Goal: Transaction & Acquisition: Purchase product/service

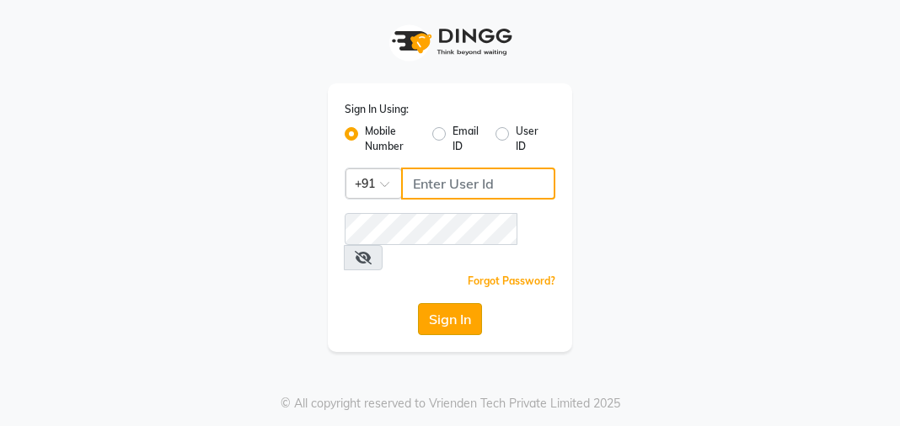
type input "8439127930"
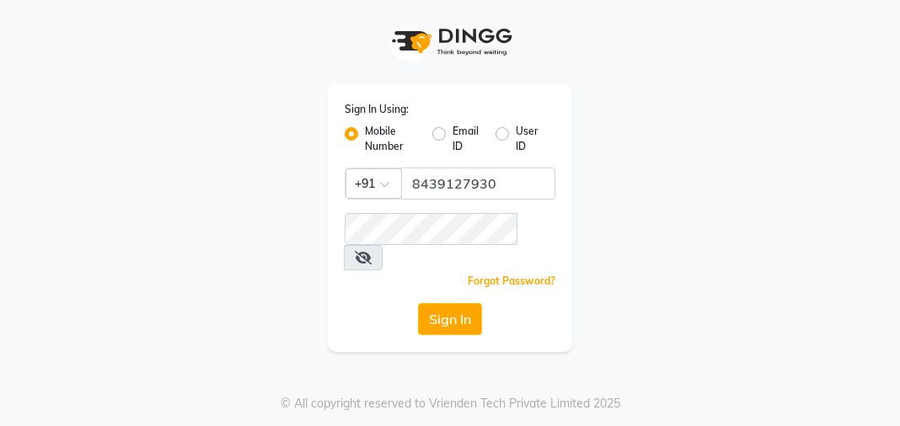
click at [447, 303] on button "Sign In" at bounding box center [450, 319] width 64 height 32
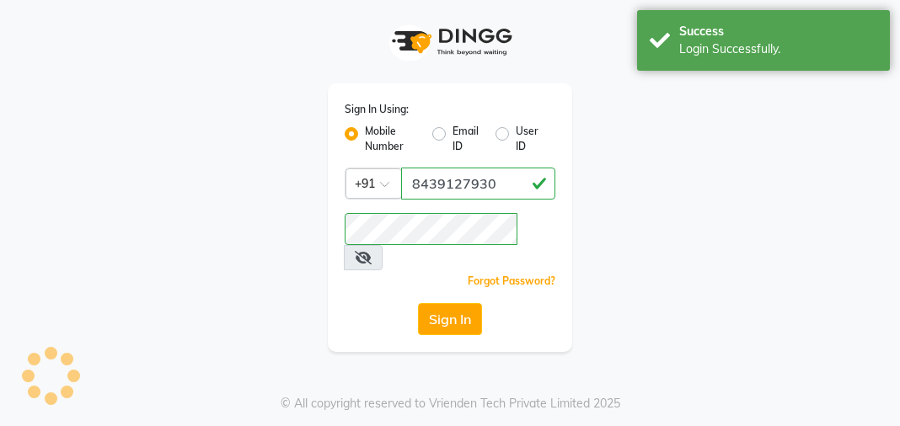
select select "service"
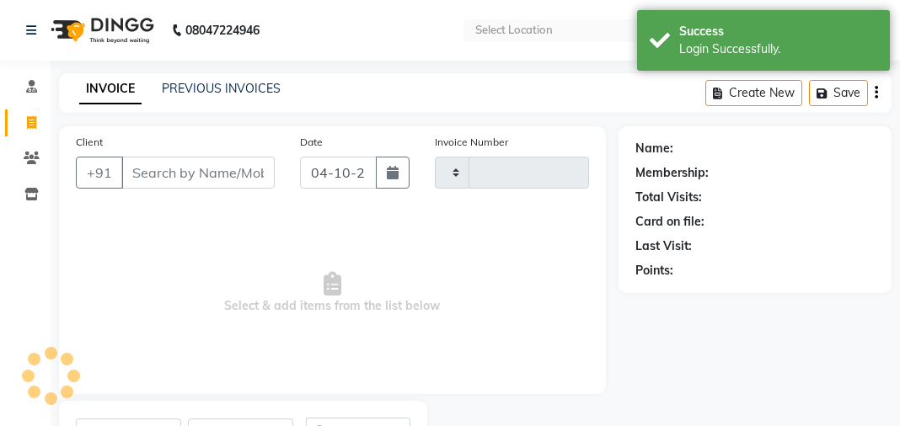
select select "en"
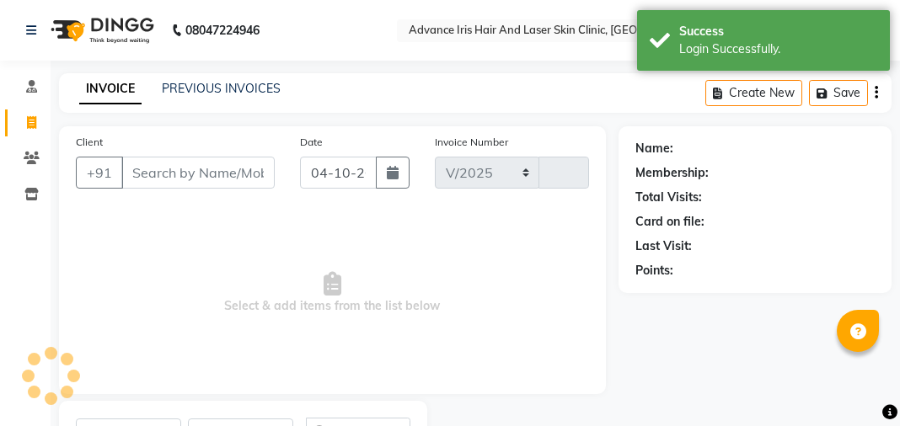
select select "5825"
type input "0881"
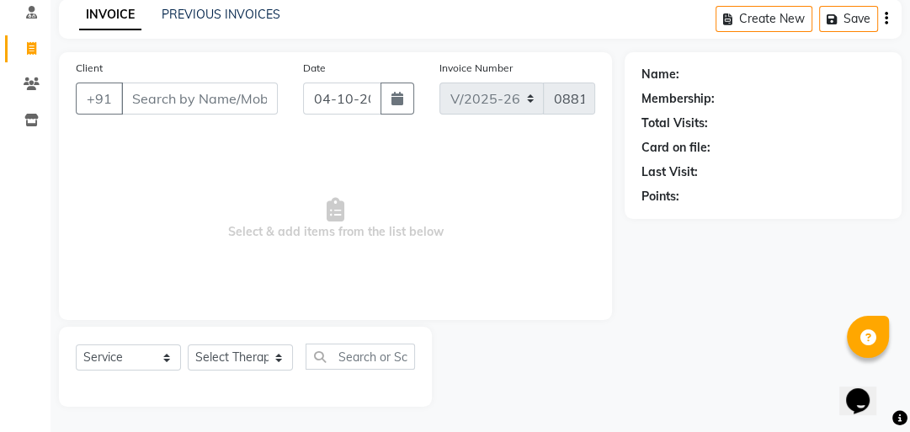
click at [160, 107] on input "Client" at bounding box center [199, 99] width 157 height 32
click at [155, 101] on input "Client" at bounding box center [199, 99] width 157 height 32
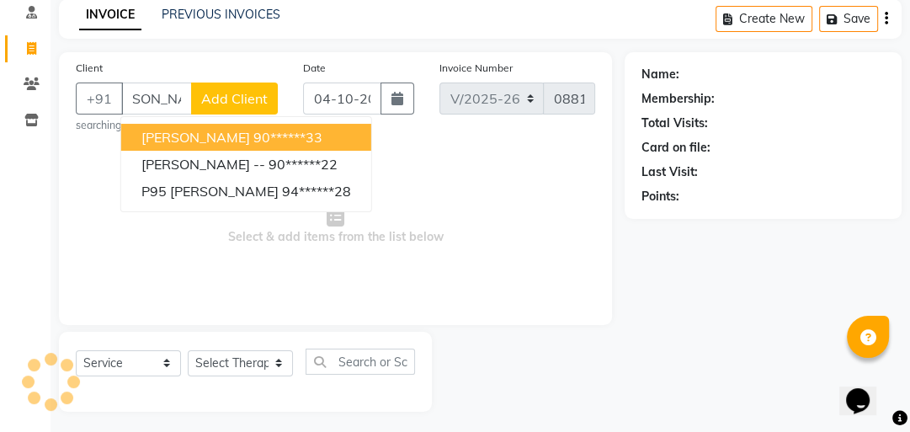
scroll to position [0, 34]
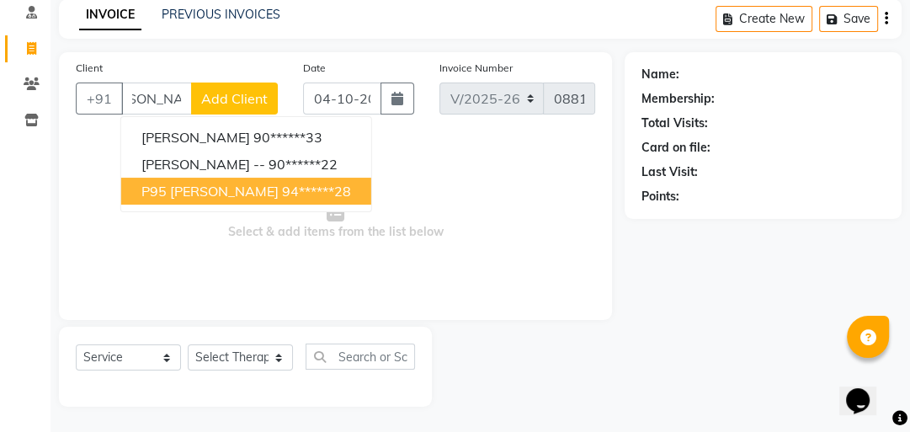
drag, startPoint x: 300, startPoint y: 184, endPoint x: 275, endPoint y: 159, distance: 34.5
click at [300, 184] on ngb-highlight "94******28" at bounding box center [316, 191] width 69 height 17
type input "94******28"
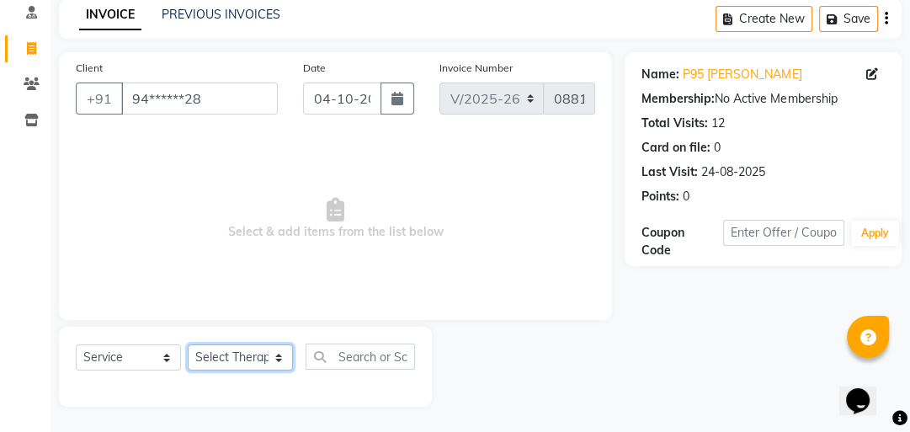
click at [211, 368] on select "Select Therapist Advance Iris Reception [PERSON_NAME] [PERSON_NAME](Cosmetologi…" at bounding box center [240, 357] width 105 height 26
select select "40886"
click at [188, 345] on select "Select Therapist Advance Iris Reception [PERSON_NAME] [PERSON_NAME](Cosmetologi…" at bounding box center [240, 357] width 105 height 26
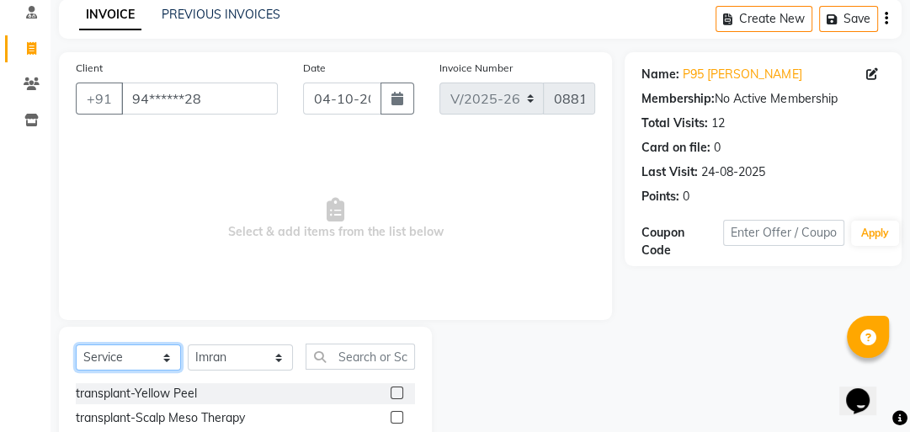
click at [145, 358] on select "Select Service Product Membership Package Voucher Prepaid Gift Card" at bounding box center [128, 357] width 105 height 26
click at [76, 345] on select "Select Service Product Membership Package Voucher Prepaid Gift Card" at bounding box center [128, 357] width 105 height 26
click at [362, 360] on input "text" at bounding box center [360, 357] width 109 height 26
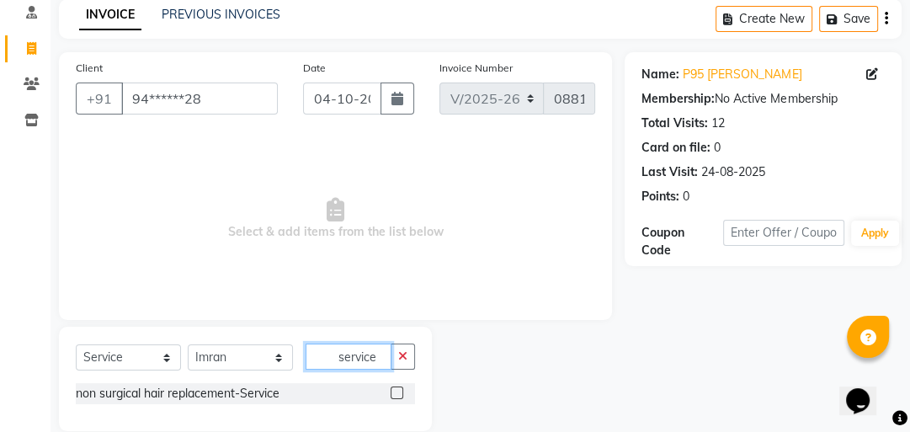
type input "service"
click at [392, 392] on label at bounding box center [397, 393] width 13 height 13
click at [392, 392] on input "checkbox" at bounding box center [396, 393] width 11 height 11
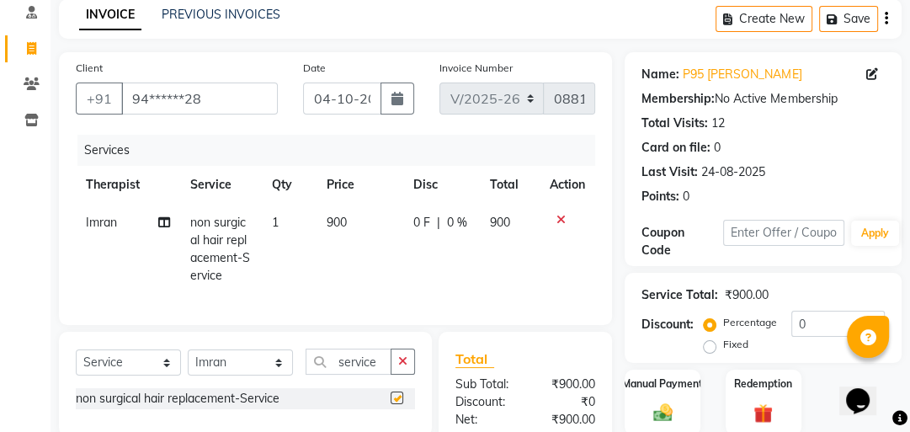
checkbox input "false"
click at [330, 222] on span "900" at bounding box center [337, 222] width 20 height 15
select select "40886"
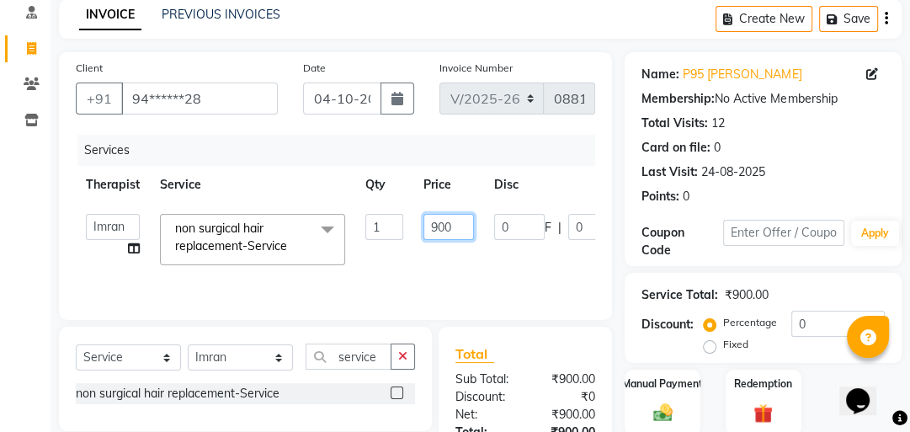
click at [436, 226] on input "900" at bounding box center [449, 227] width 51 height 26
type input "700"
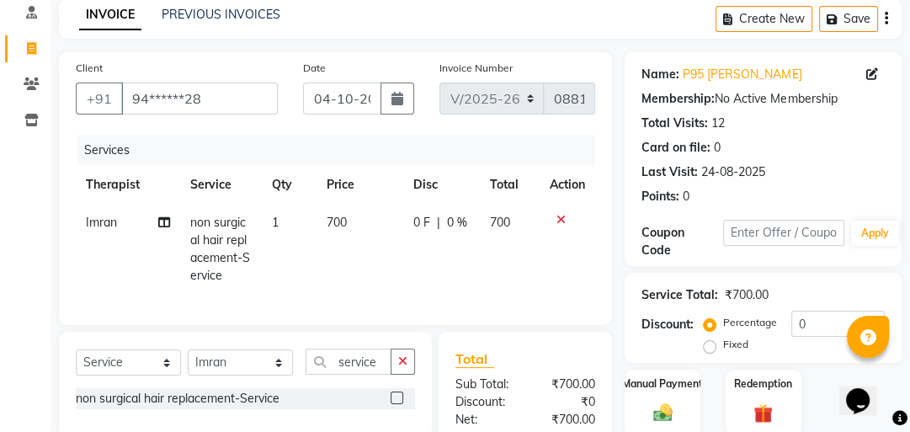
click at [458, 263] on tr "Imran non surgical hair replacement-Service 1 700 0 F | 0 % 700" at bounding box center [336, 249] width 520 height 91
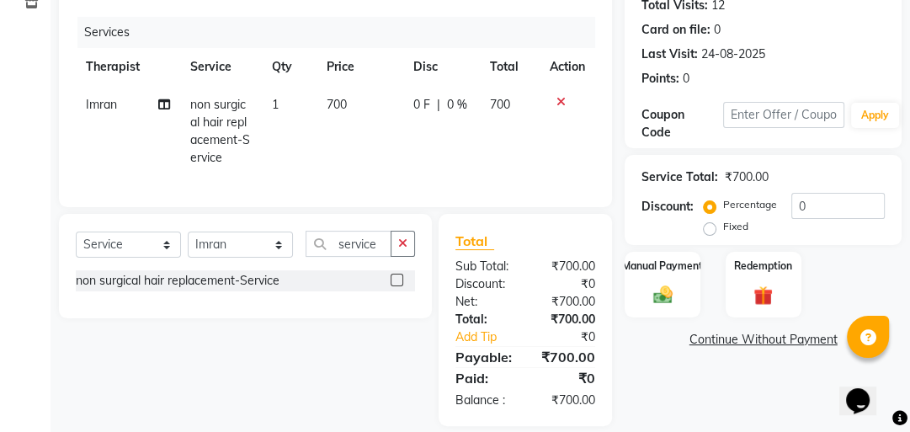
scroll to position [222, 0]
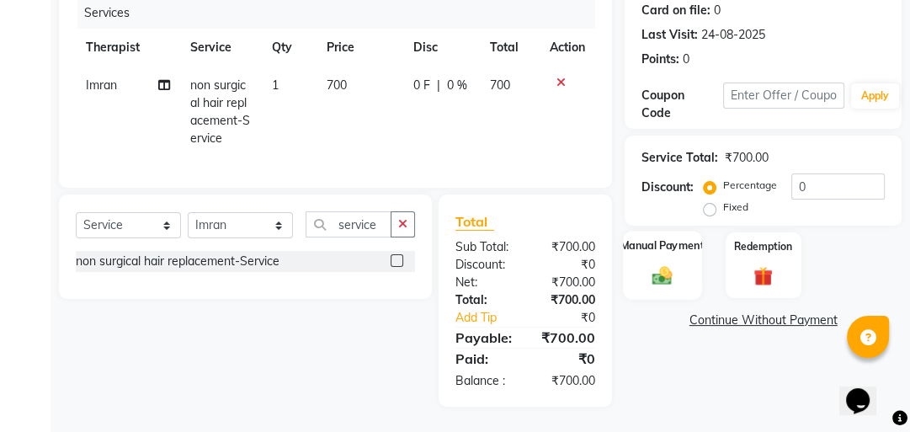
click at [654, 267] on img at bounding box center [663, 275] width 33 height 23
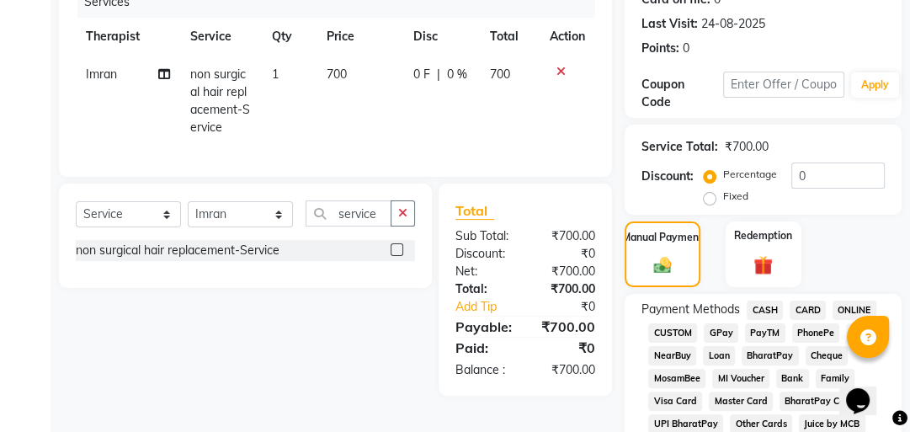
click at [717, 327] on span "GPay" at bounding box center [721, 332] width 35 height 19
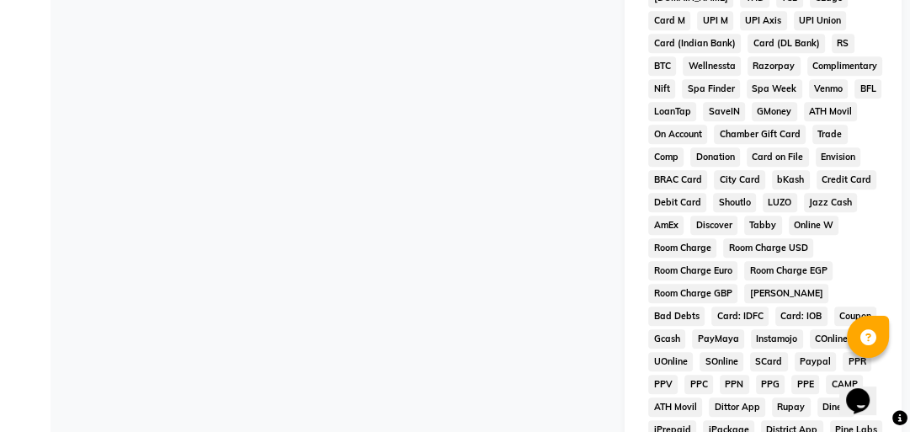
scroll to position [973, 0]
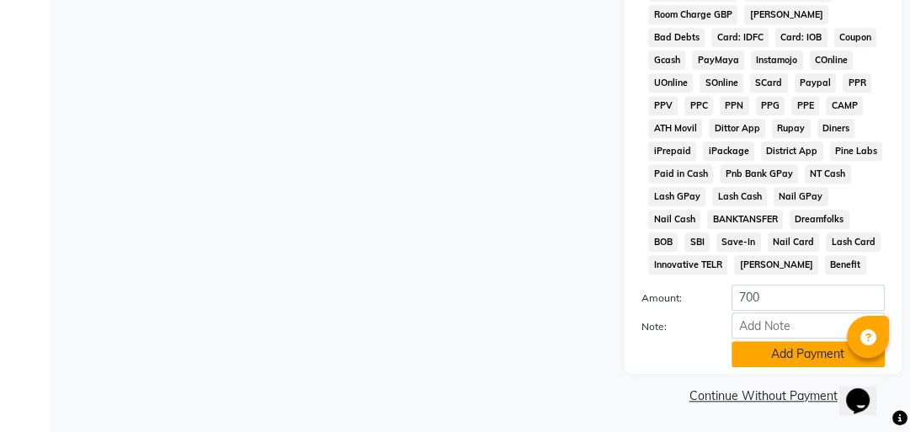
click at [789, 355] on button "Add Payment" at bounding box center [808, 354] width 153 height 26
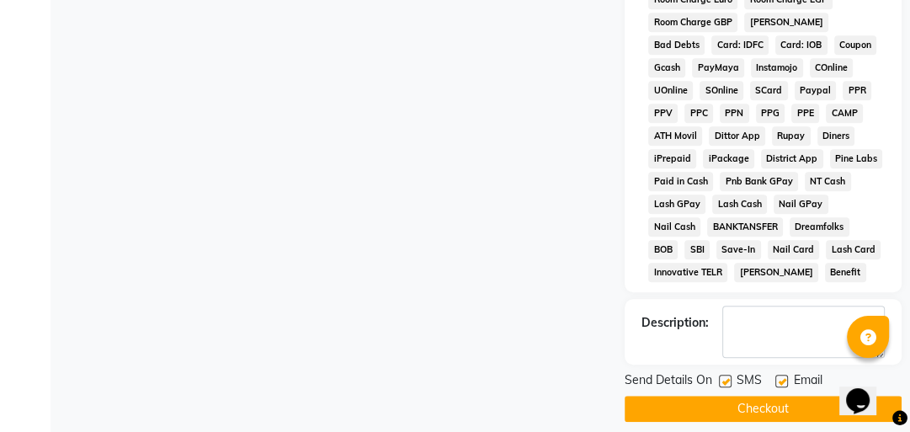
scroll to position [977, 0]
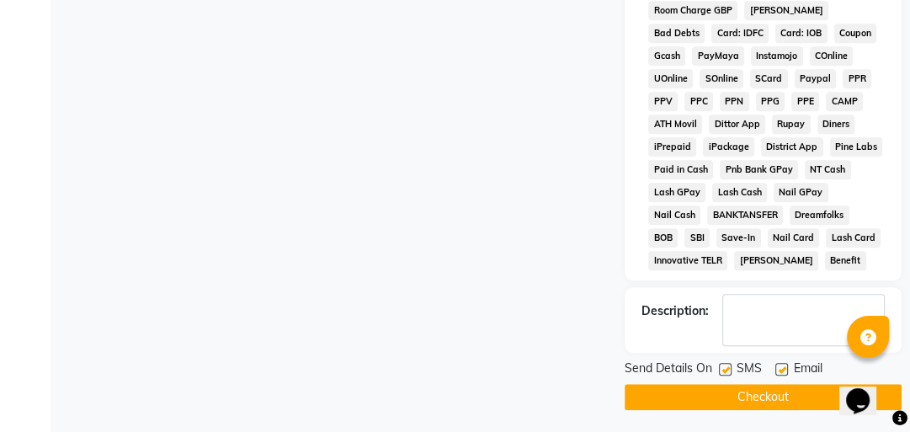
click at [697, 392] on button "Checkout" at bounding box center [763, 397] width 277 height 26
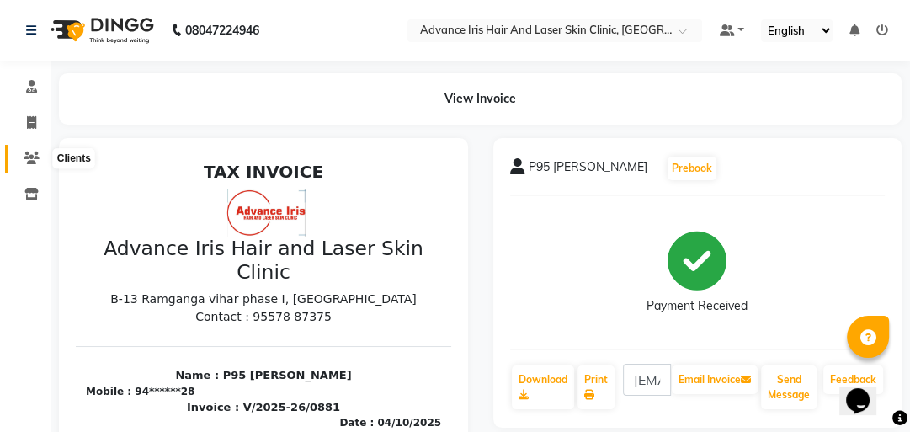
click at [26, 155] on icon at bounding box center [32, 158] width 16 height 13
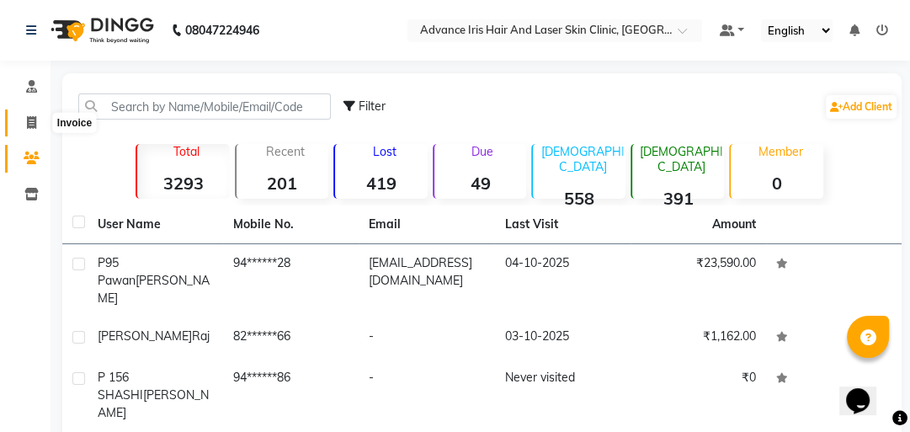
click at [27, 124] on icon at bounding box center [31, 122] width 9 height 13
select select "service"
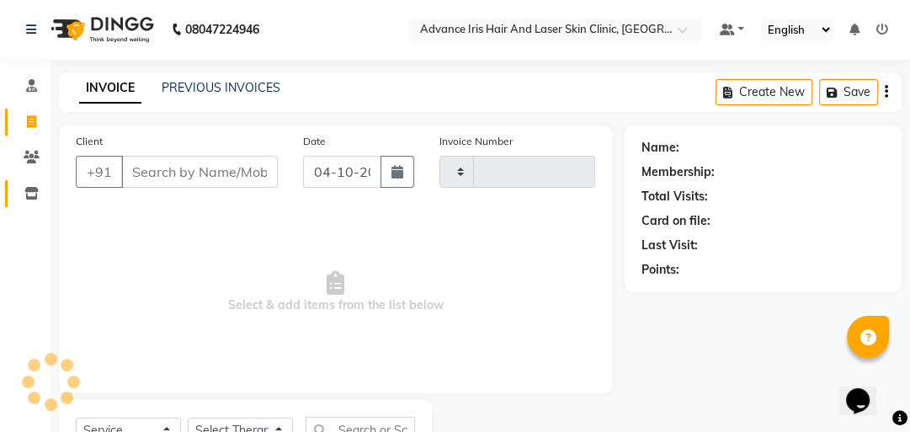
type input "0882"
select select "5825"
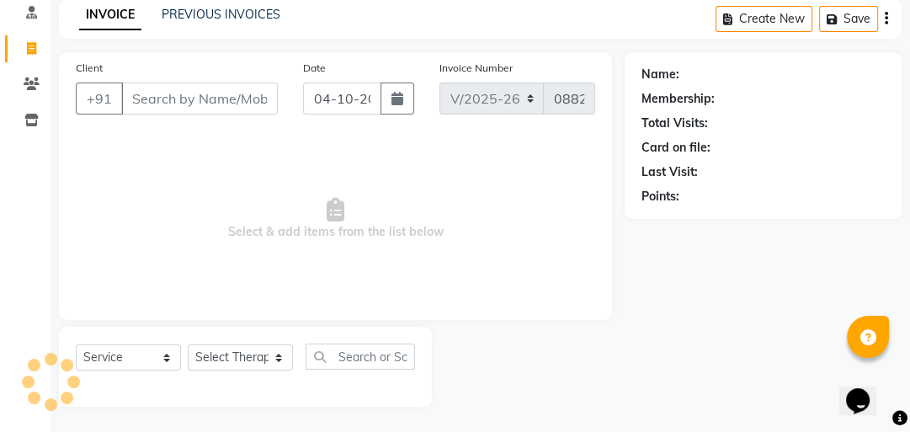
click at [157, 105] on input "Client" at bounding box center [199, 99] width 157 height 32
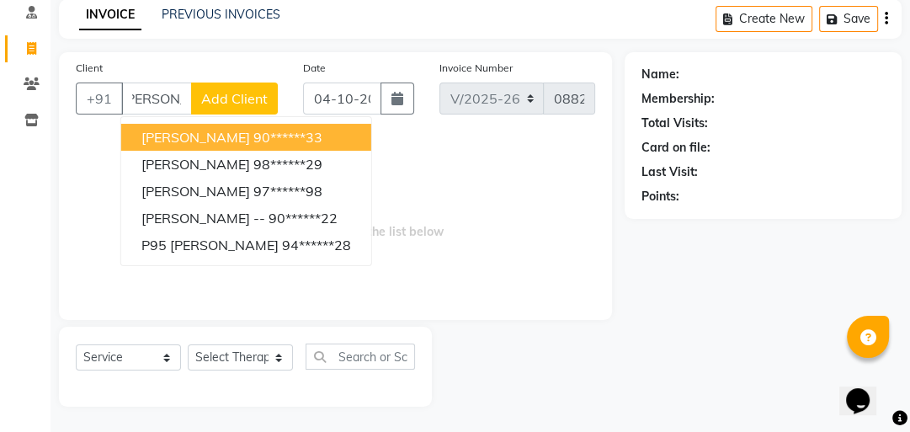
scroll to position [0, 21]
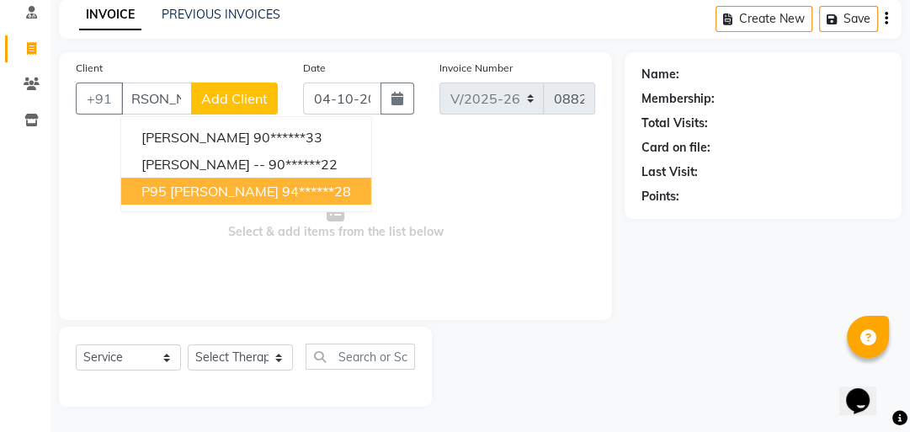
click at [184, 192] on span "P95 [PERSON_NAME]" at bounding box center [209, 191] width 137 height 17
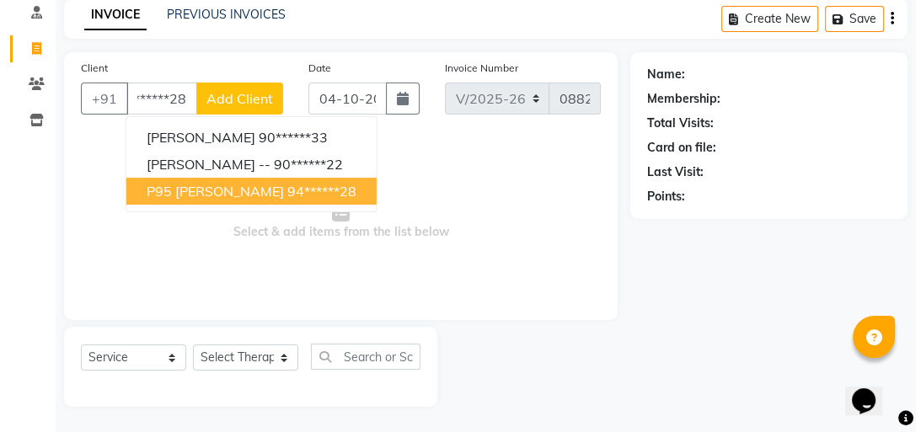
scroll to position [0, 0]
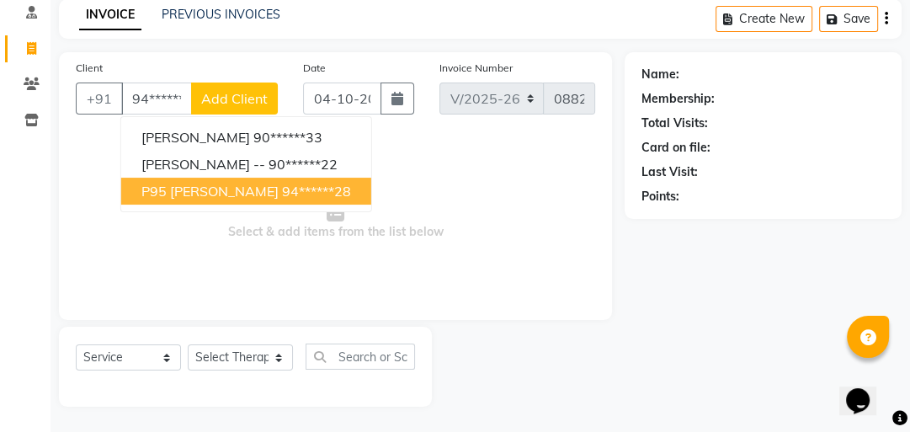
type input "94******28"
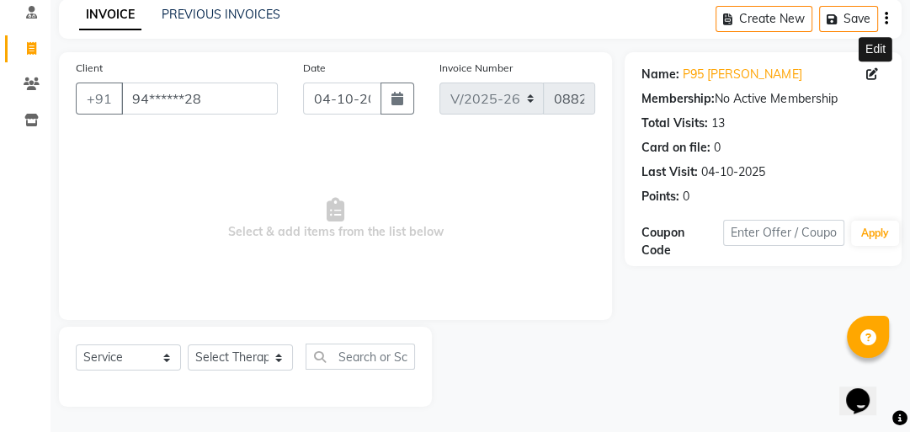
click at [873, 76] on icon at bounding box center [873, 74] width 12 height 12
select select "[DEMOGRAPHIC_DATA]"
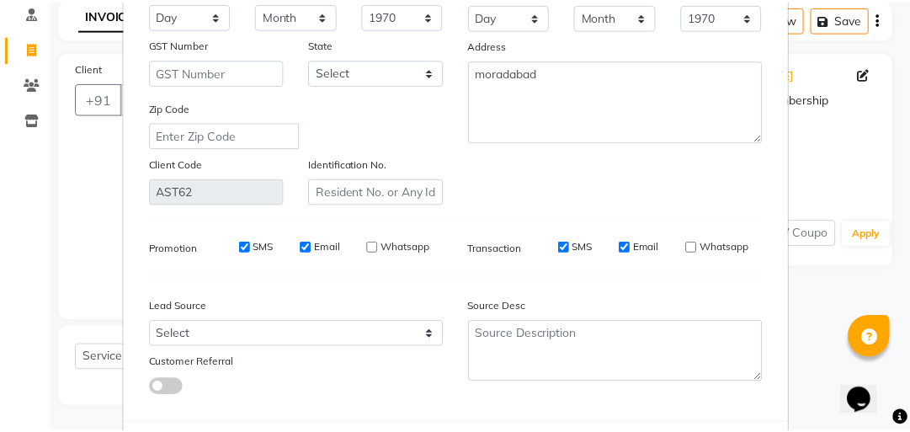
scroll to position [323, 0]
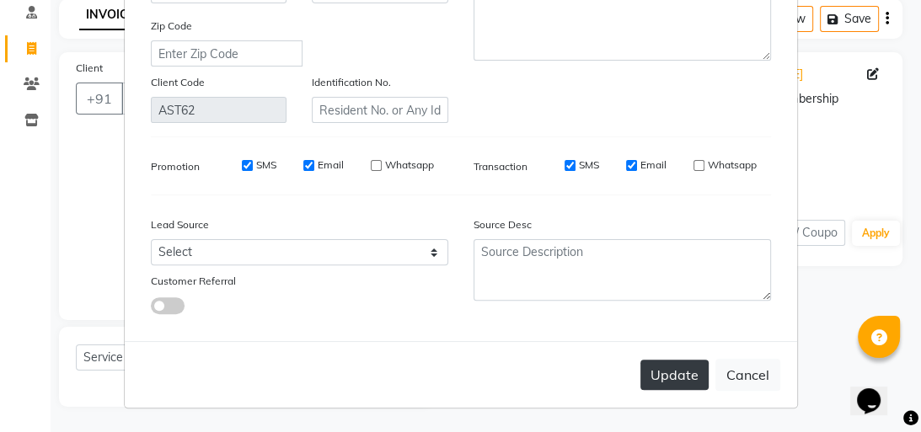
click at [679, 376] on button "Update" at bounding box center [674, 375] width 68 height 30
select select
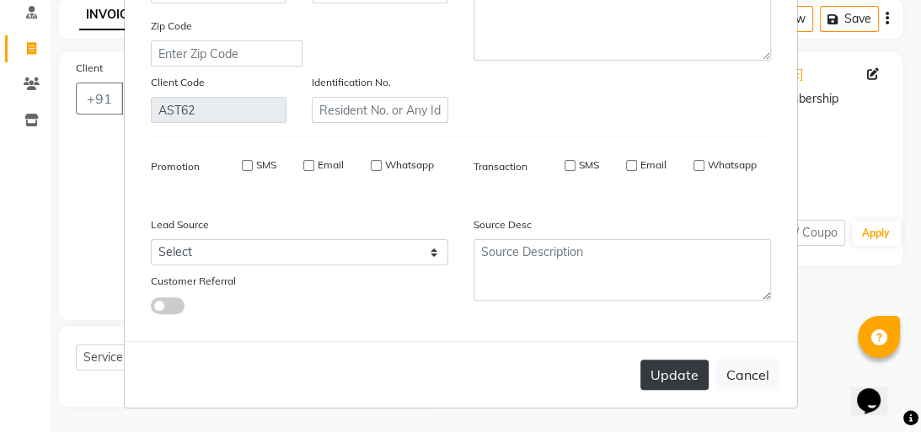
select select
checkbox input "false"
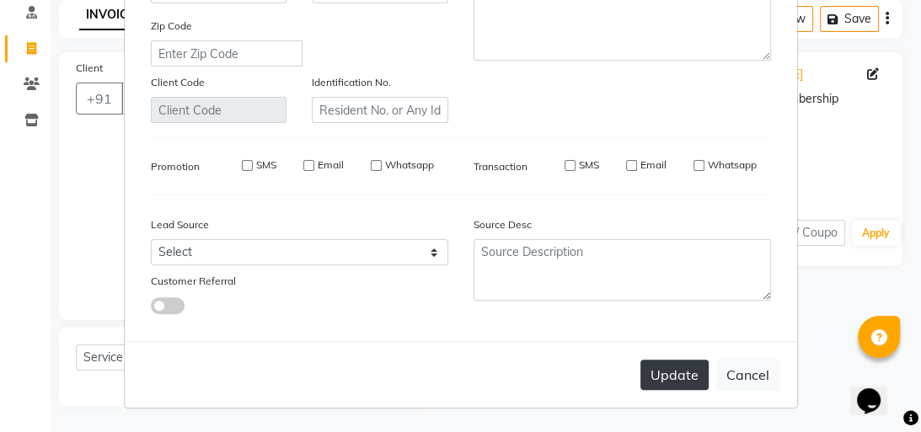
checkbox input "false"
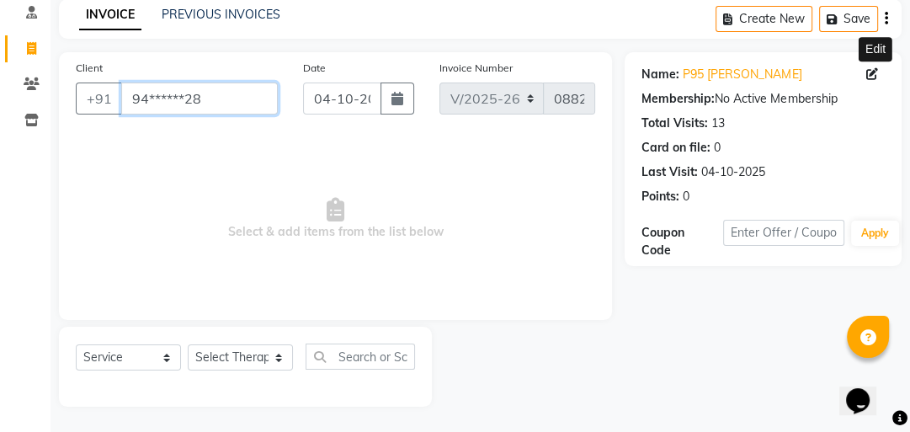
click at [236, 91] on input "94******28" at bounding box center [199, 99] width 157 height 32
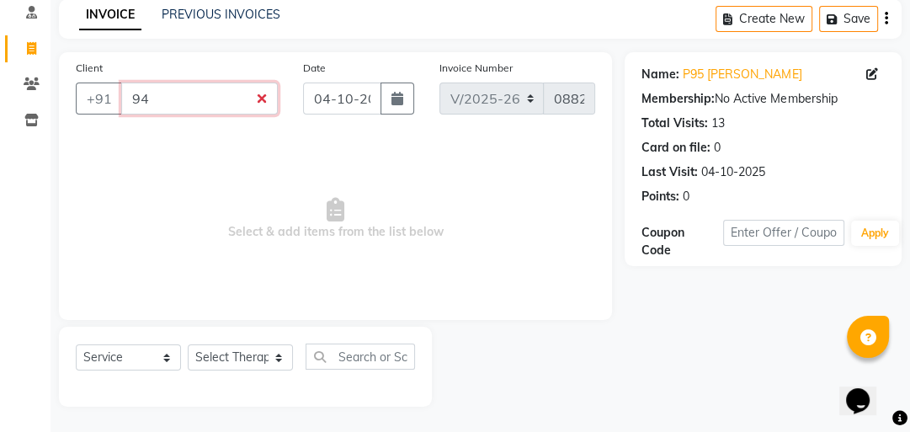
type input "9"
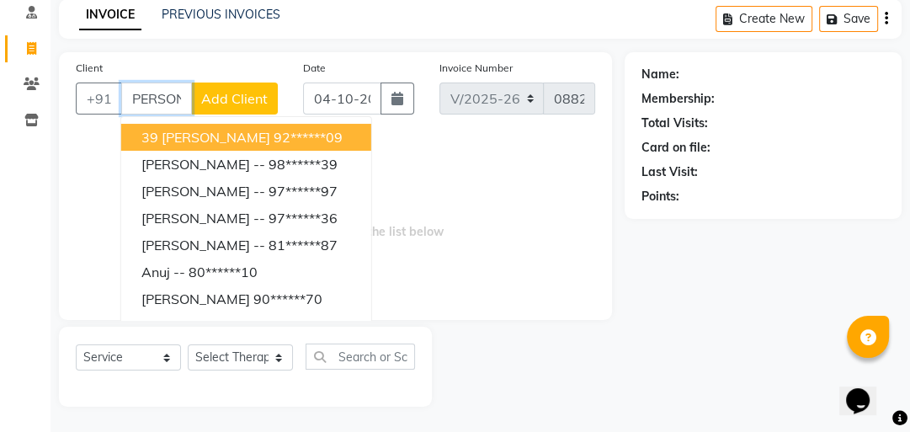
scroll to position [0, 11]
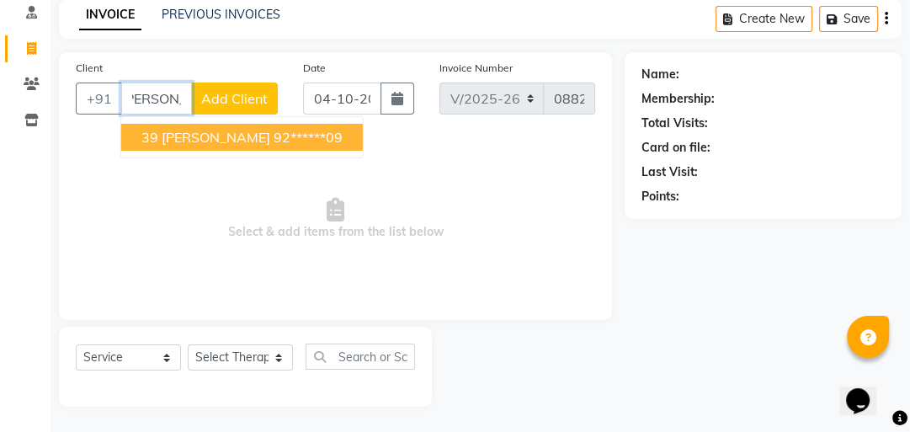
click at [274, 136] on ngb-highlight "92******09" at bounding box center [308, 137] width 69 height 17
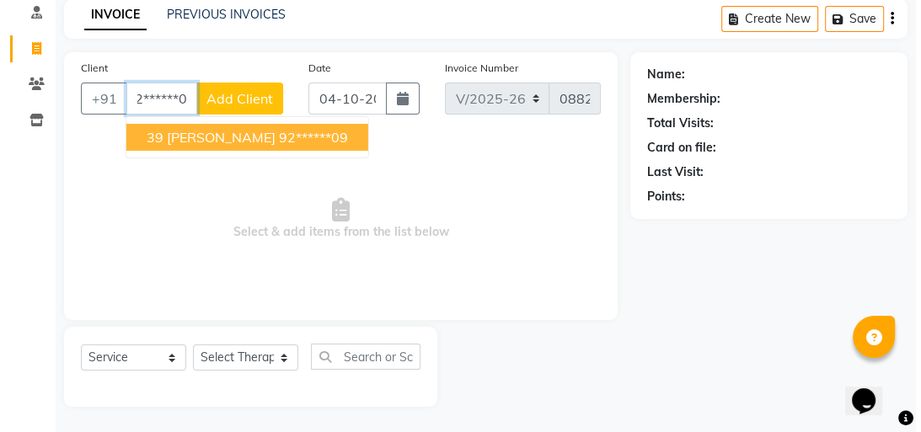
scroll to position [0, 0]
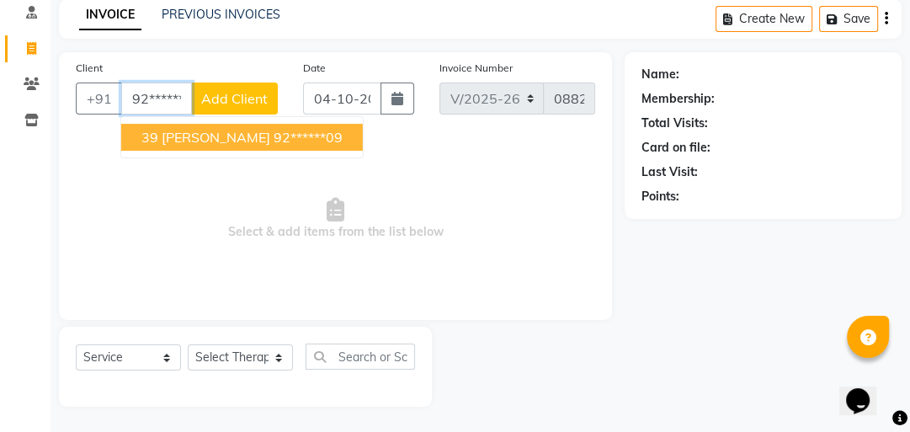
type input "92******09"
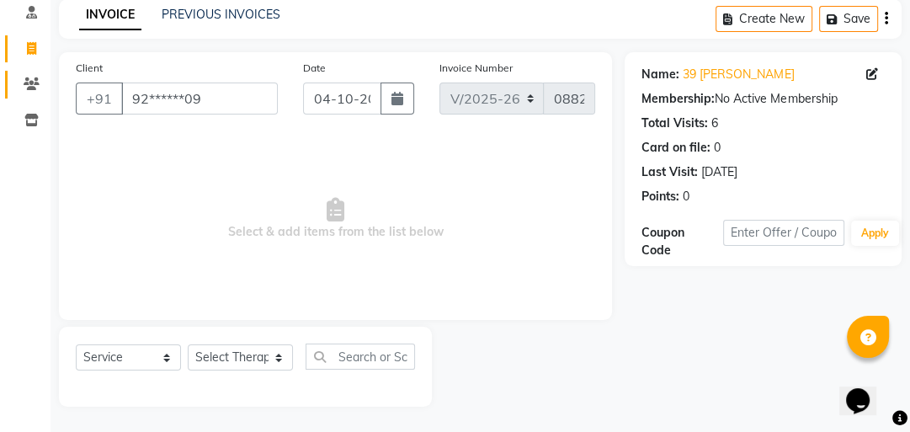
click at [34, 75] on span at bounding box center [31, 84] width 29 height 19
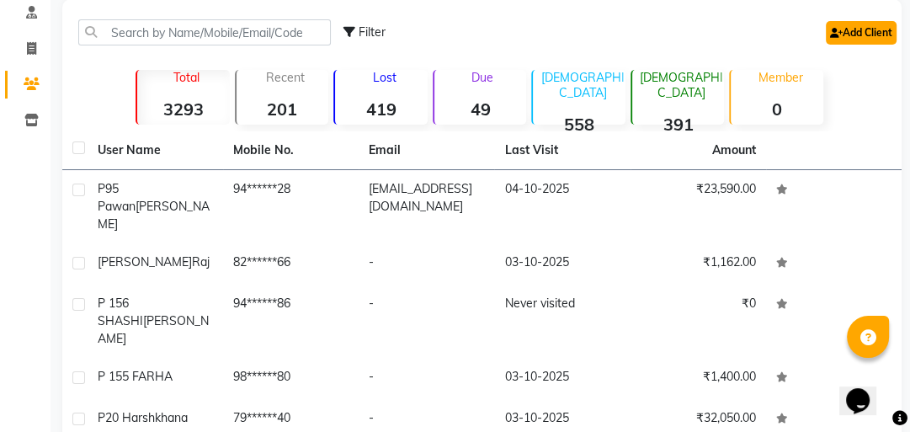
click at [830, 28] on icon at bounding box center [836, 33] width 13 height 10
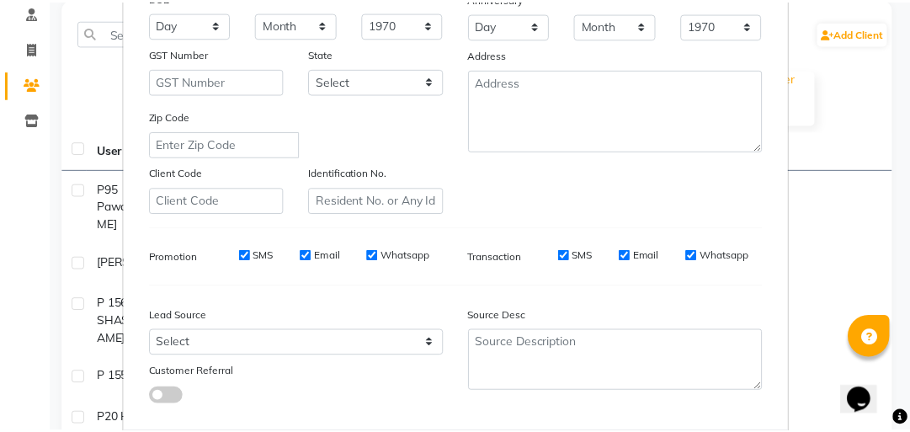
scroll to position [354, 0]
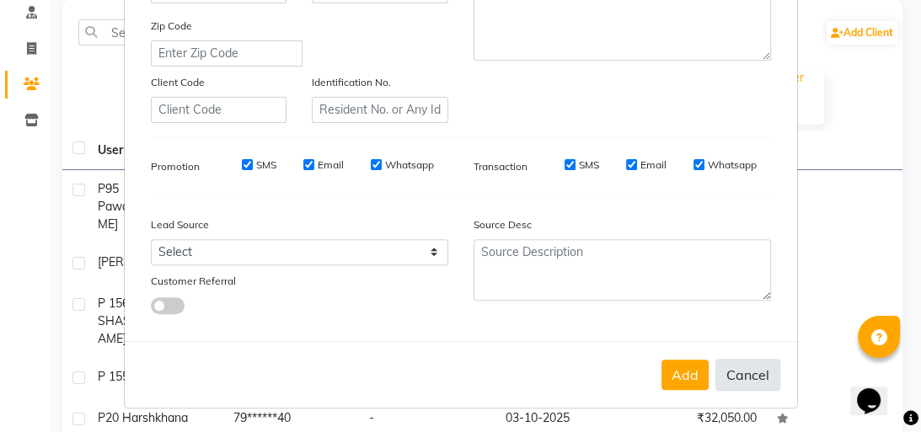
click at [755, 377] on button "Cancel" at bounding box center [747, 375] width 65 height 32
select select
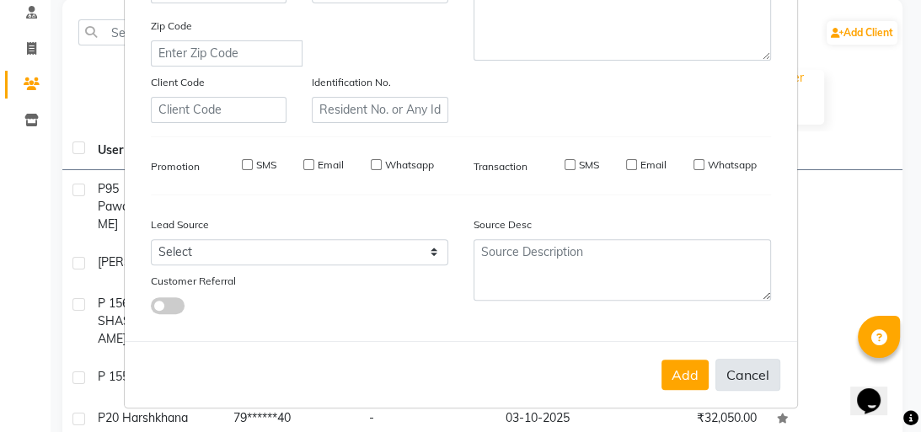
select select
checkbox input "false"
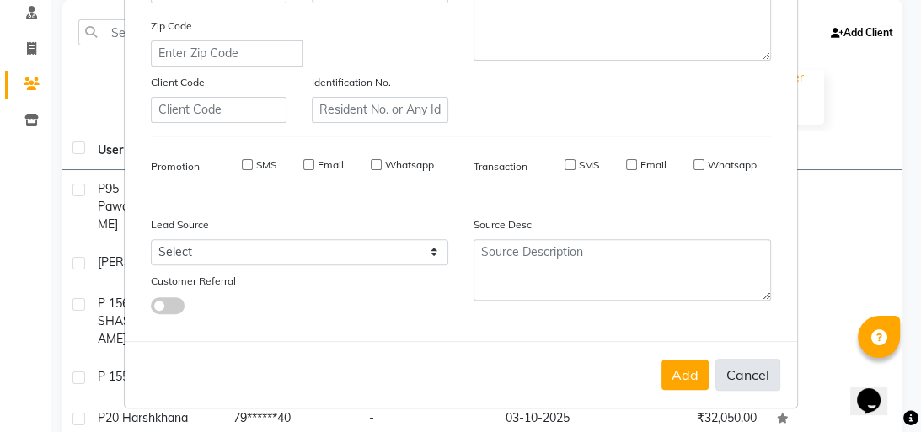
checkbox input "false"
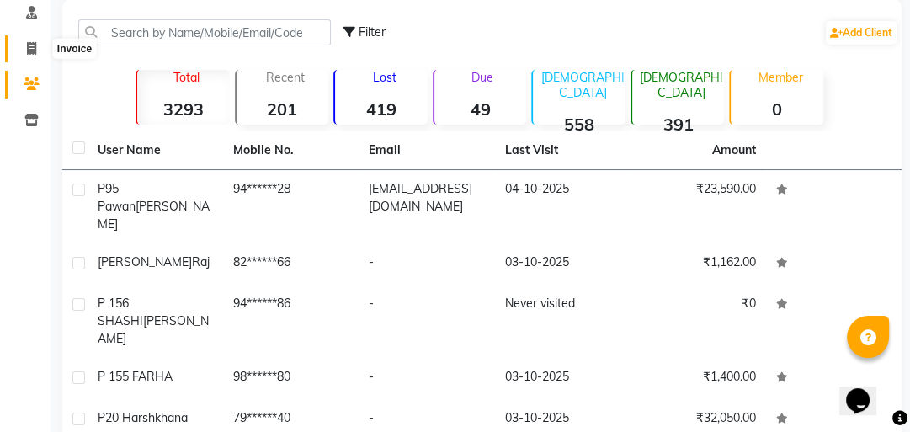
click at [33, 45] on icon at bounding box center [31, 48] width 9 height 13
select select "service"
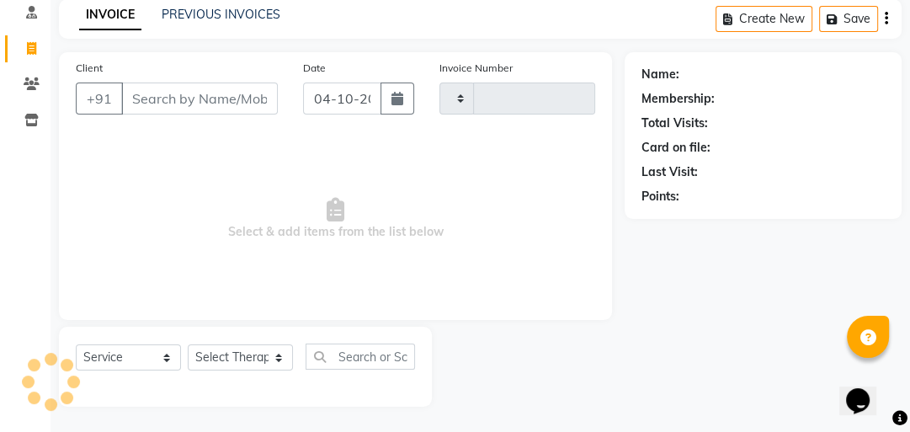
type input "0882"
select select "5825"
click at [158, 101] on input "Client" at bounding box center [199, 99] width 157 height 32
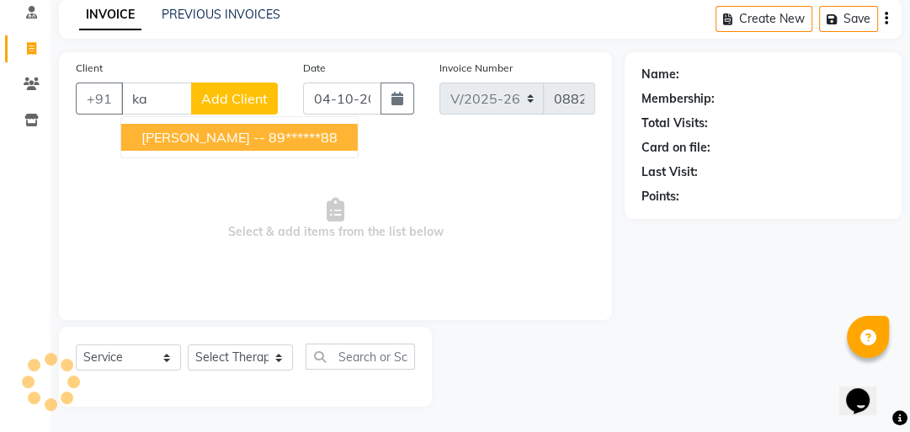
type input "k"
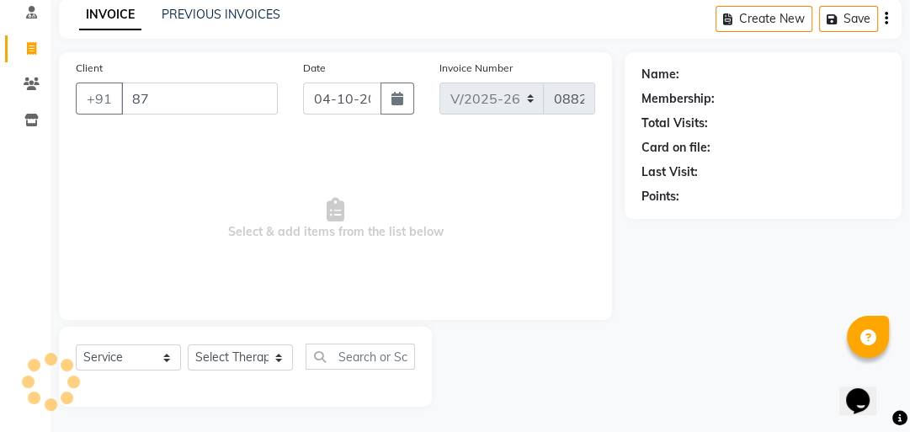
type input "8"
click at [26, 82] on icon at bounding box center [32, 83] width 16 height 13
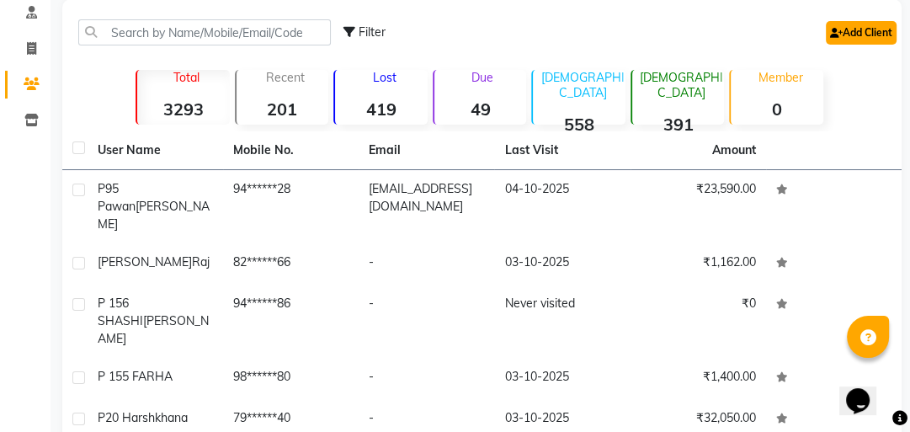
click at [837, 35] on icon at bounding box center [836, 33] width 13 height 10
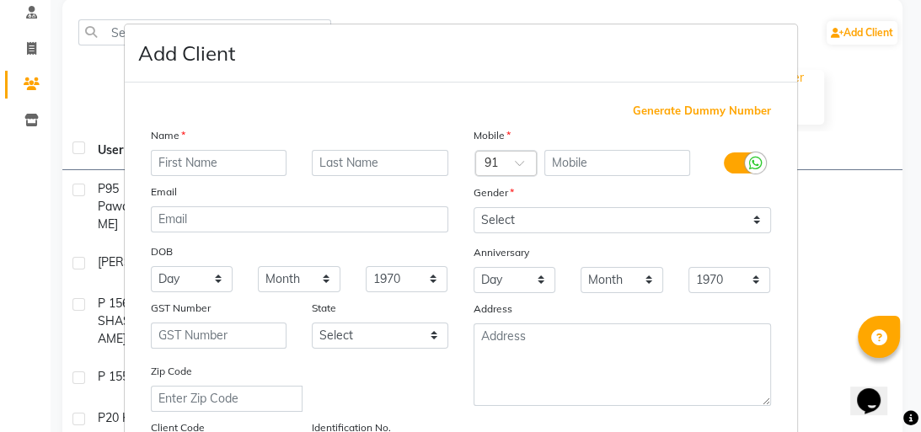
drag, startPoint x: 158, startPoint y: 160, endPoint x: 140, endPoint y: 150, distance: 20.4
click at [140, 150] on div at bounding box center [219, 163] width 162 height 26
type input "449 [PERSON_NAME]"
click at [581, 162] on input "text" at bounding box center [617, 163] width 146 height 26
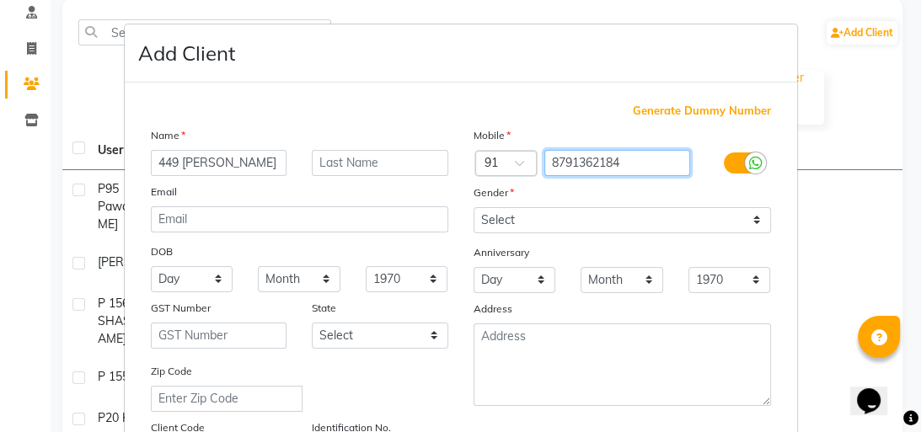
type input "8791362184"
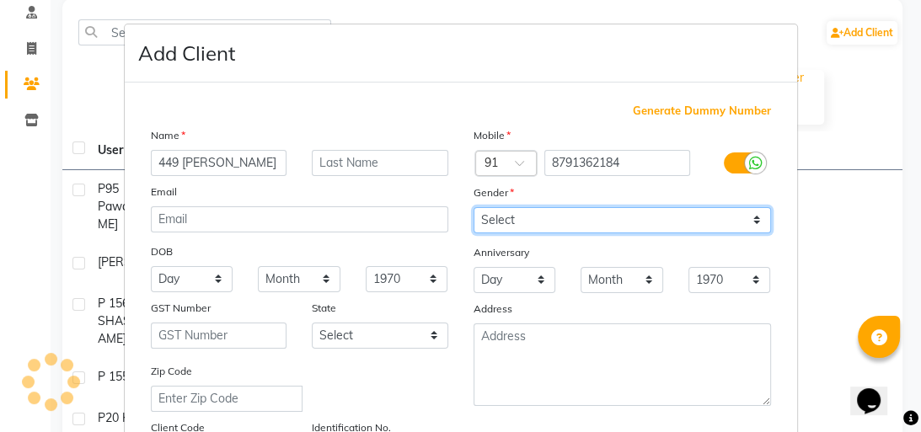
drag, startPoint x: 565, startPoint y: 216, endPoint x: 559, endPoint y: 206, distance: 11.0
click at [563, 215] on select "Select [DEMOGRAPHIC_DATA] [DEMOGRAPHIC_DATA] Other Prefer Not To Say" at bounding box center [621, 220] width 297 height 26
select select "[DEMOGRAPHIC_DATA]"
click at [473, 208] on select "Select [DEMOGRAPHIC_DATA] [DEMOGRAPHIC_DATA] Other Prefer Not To Say" at bounding box center [621, 220] width 297 height 26
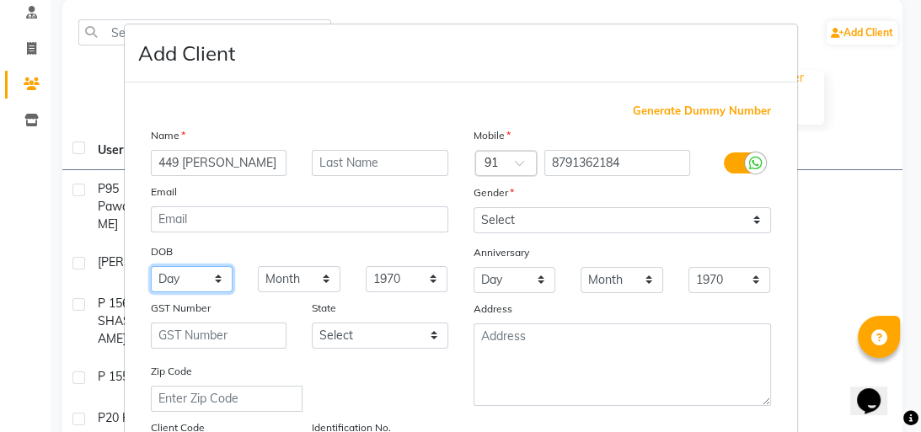
click at [215, 286] on select "Day 01 02 03 04 05 06 07 08 09 10 11 12 13 14 15 16 17 18 19 20 21 22 23 24 25 …" at bounding box center [192, 279] width 83 height 26
select select "05"
click at [151, 268] on select "Day 01 02 03 04 05 06 07 08 09 10 11 12 13 14 15 16 17 18 19 20 21 22 23 24 25 …" at bounding box center [192, 279] width 83 height 26
click at [316, 291] on select "Month January February March April May June July August September October Novem…" at bounding box center [299, 279] width 83 height 26
select select "09"
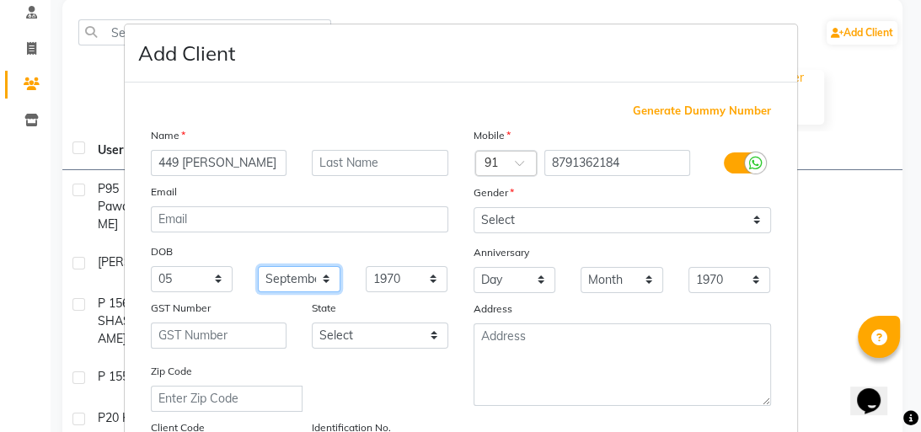
click at [258, 268] on select "Month January February March April May June July August September October Novem…" at bounding box center [299, 279] width 83 height 26
click at [412, 288] on select "1940 1941 1942 1943 1944 1945 1946 1947 1948 1949 1950 1951 1952 1953 1954 1955…" at bounding box center [407, 279] width 83 height 26
select select "2007"
click at [366, 268] on select "1940 1941 1942 1943 1944 1945 1946 1947 1948 1949 1950 1951 1952 1953 1954 1955…" at bounding box center [407, 279] width 83 height 26
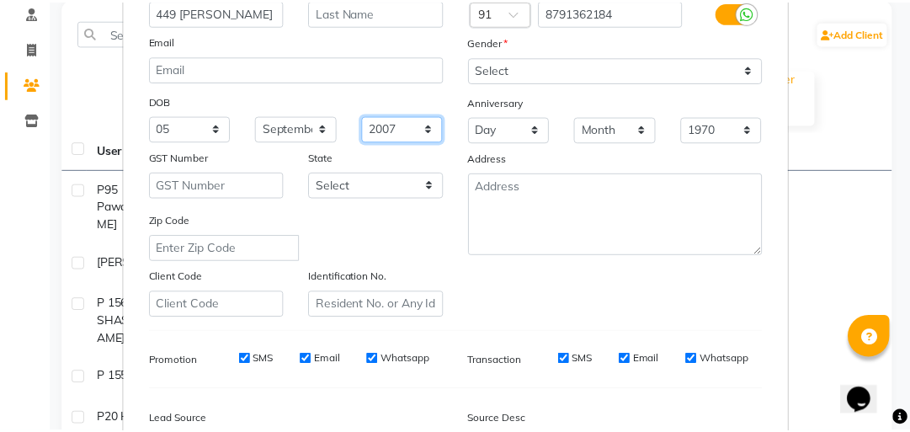
scroll to position [354, 0]
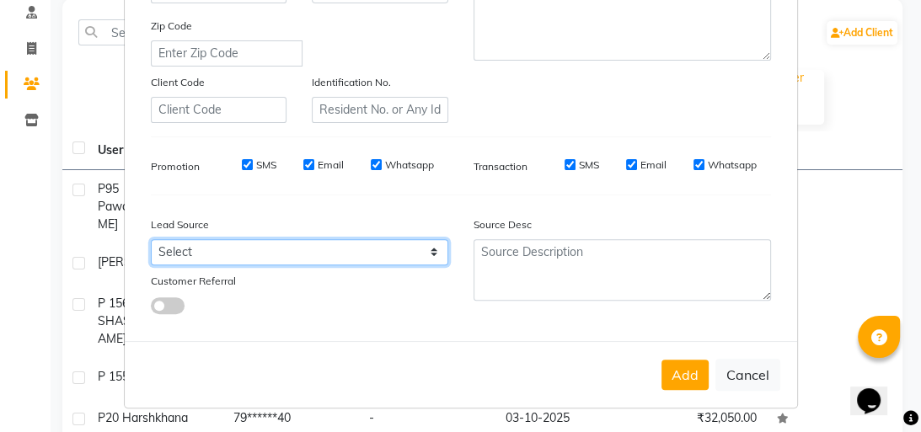
click at [418, 249] on select "Select Walk-in Referral Internet Friend Word of Mouth Advertisement Facebook Ju…" at bounding box center [299, 252] width 297 height 26
select select "37155"
click at [151, 239] on select "Select Walk-in Referral Internet Friend Word of Mouth Advertisement Facebook Ju…" at bounding box center [299, 252] width 297 height 26
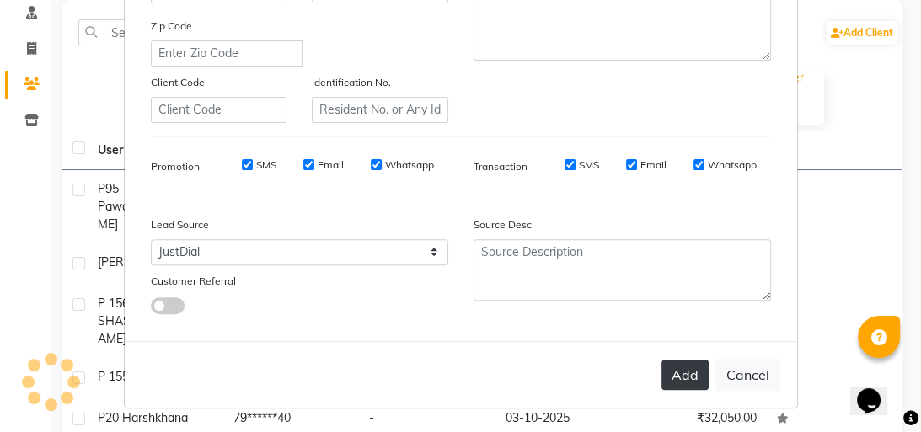
click at [679, 368] on button "Add" at bounding box center [684, 375] width 47 height 30
select select
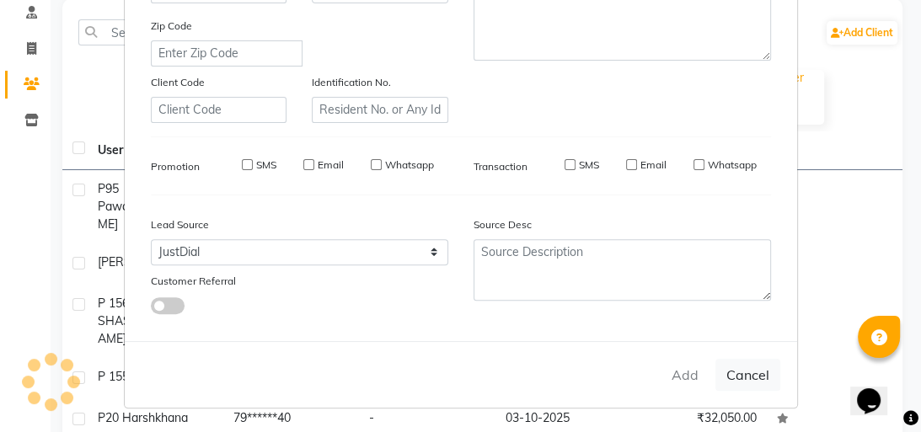
select select
checkbox input "false"
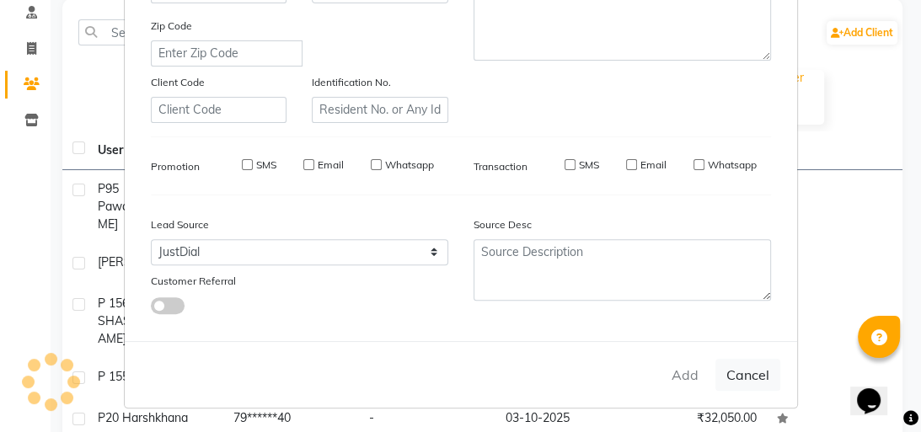
checkbox input "false"
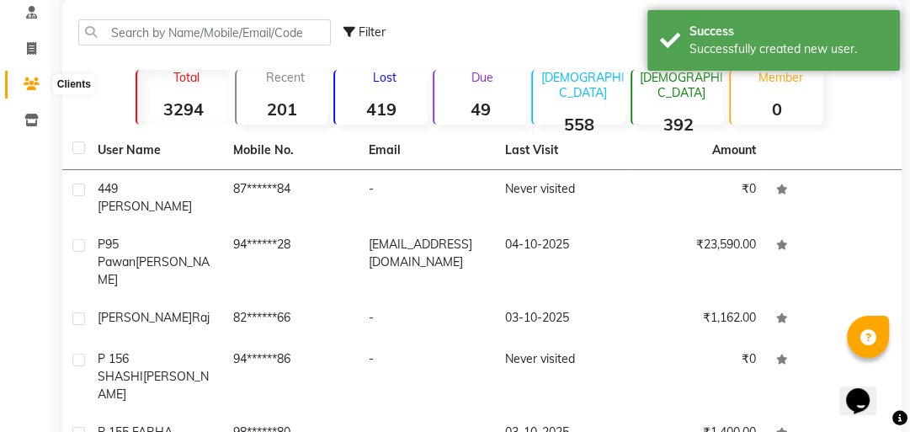
drag, startPoint x: 19, startPoint y: 88, endPoint x: 29, endPoint y: 64, distance: 25.7
click at [20, 87] on span at bounding box center [31, 84] width 29 height 19
click at [24, 50] on span at bounding box center [31, 49] width 29 height 19
select select "5825"
select select "service"
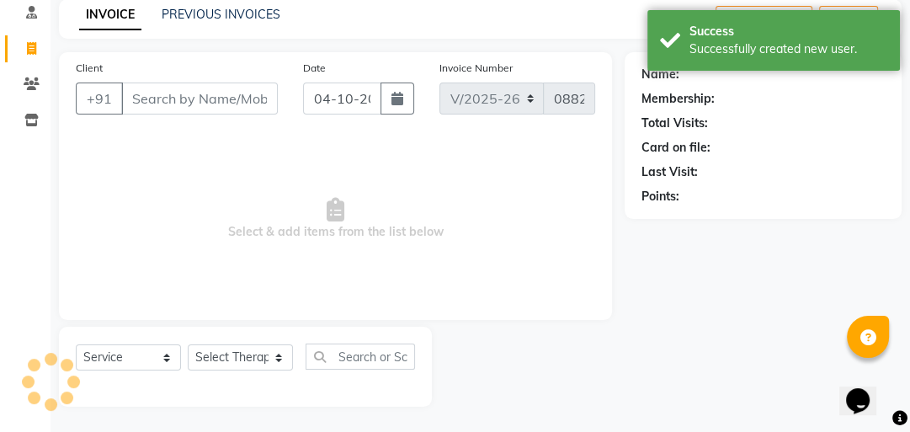
click at [146, 103] on input "Client" at bounding box center [199, 99] width 157 height 32
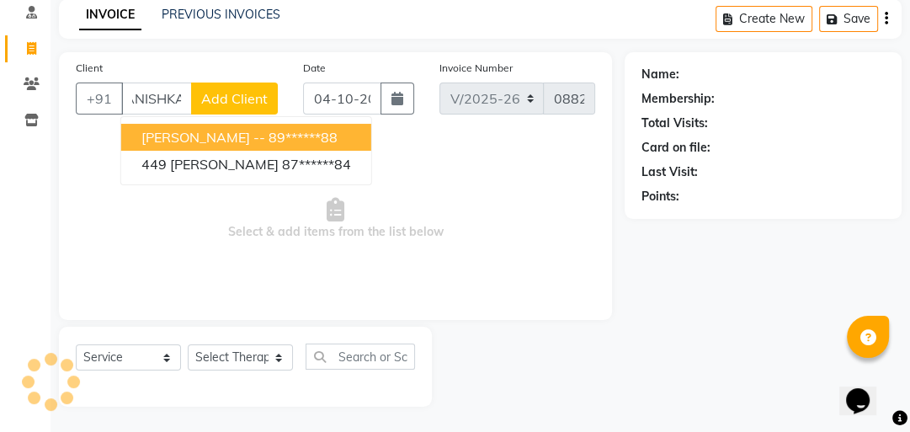
scroll to position [0, 20]
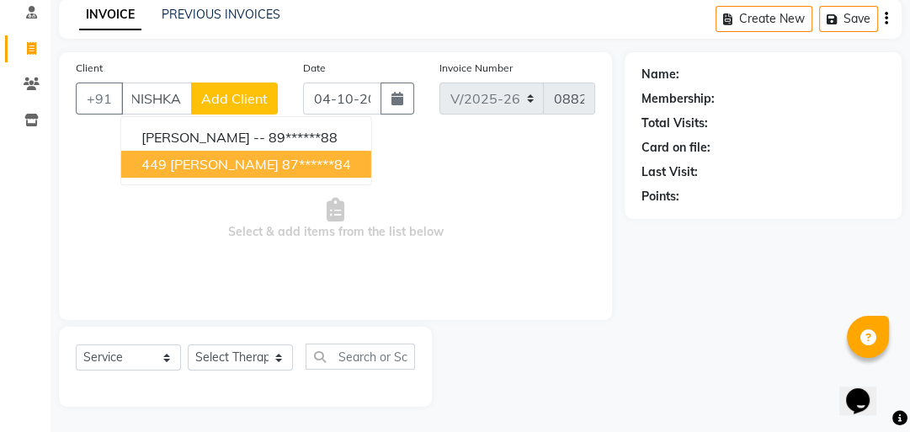
click at [165, 165] on span "449 [PERSON_NAME]" at bounding box center [209, 164] width 137 height 17
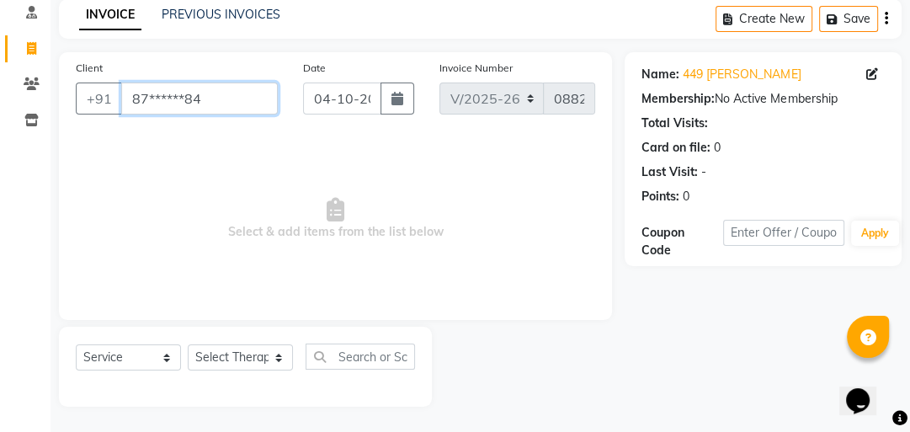
click at [218, 106] on input "87******84" at bounding box center [199, 99] width 157 height 32
type input "8"
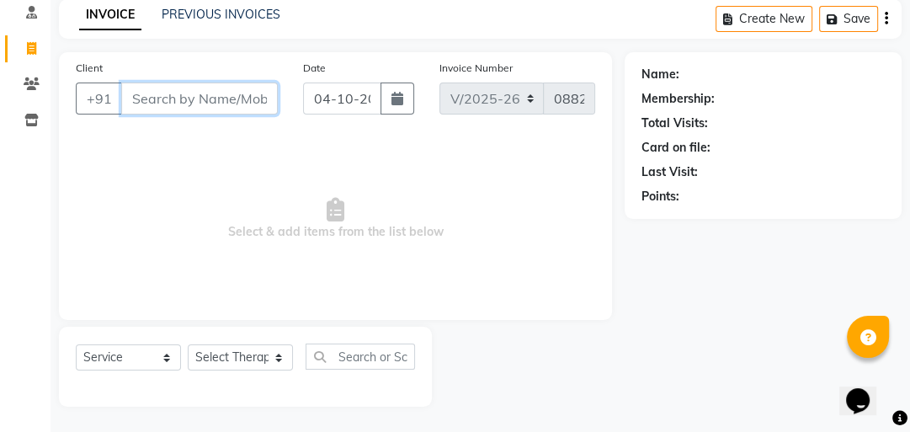
click at [147, 95] on input "Client" at bounding box center [199, 99] width 157 height 32
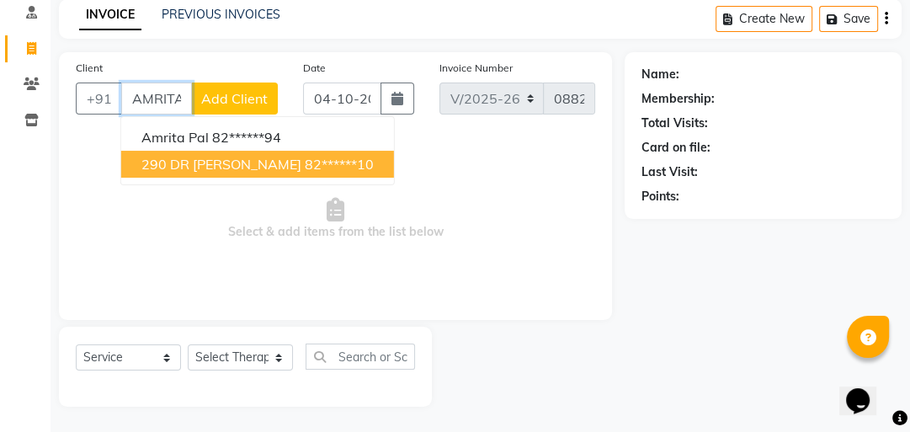
click at [135, 158] on button "290 DR AMRITA 82******10" at bounding box center [257, 164] width 273 height 27
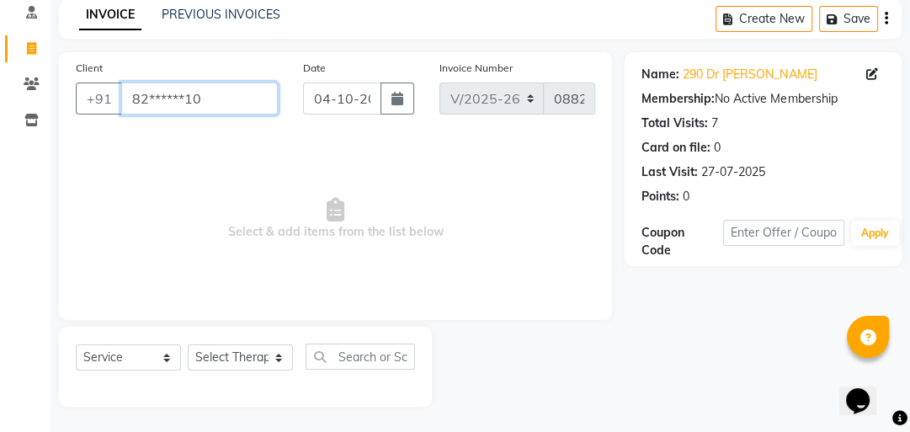
drag, startPoint x: 214, startPoint y: 101, endPoint x: 202, endPoint y: 94, distance: 13.6
click at [211, 99] on input "82******10" at bounding box center [199, 99] width 157 height 32
type input "8"
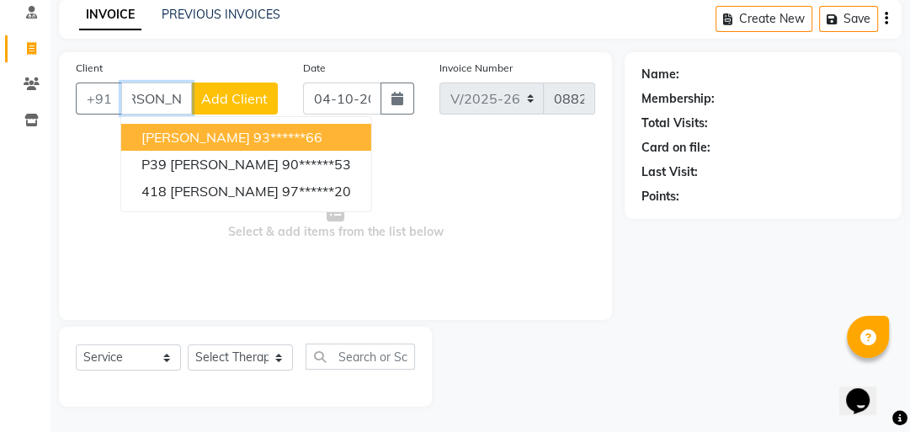
scroll to position [0, 34]
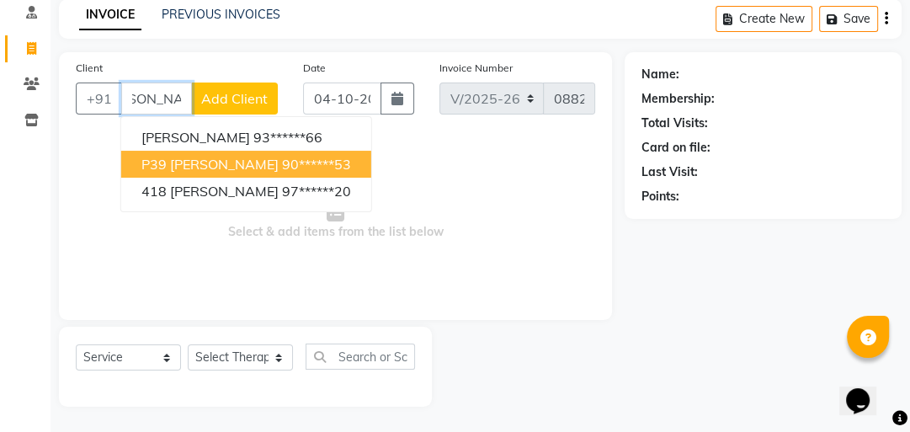
click at [272, 151] on button "P39 [PERSON_NAME] 90******53" at bounding box center [246, 164] width 250 height 27
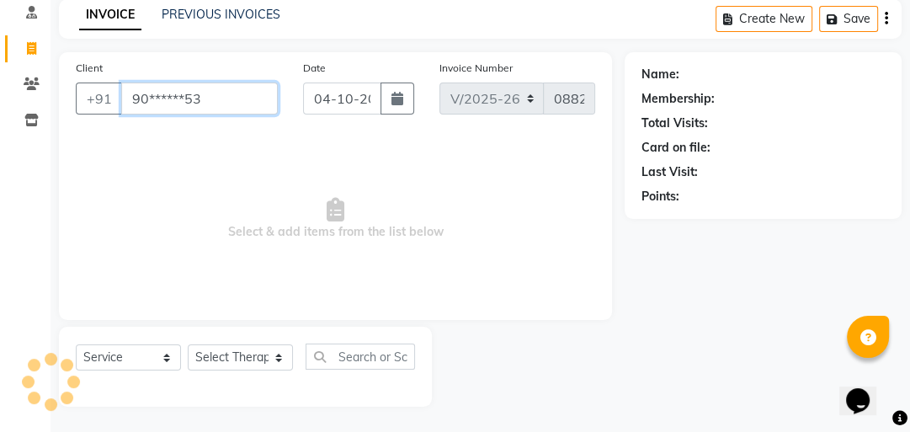
scroll to position [0, 0]
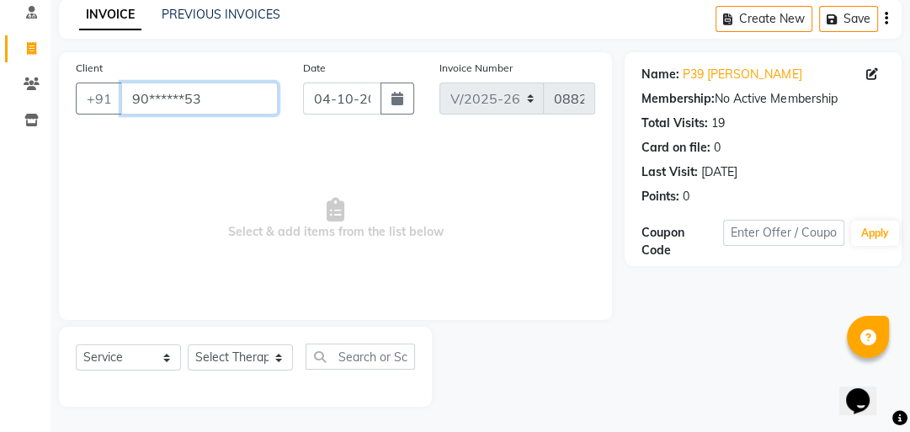
click at [211, 100] on input "90******53" at bounding box center [199, 99] width 157 height 32
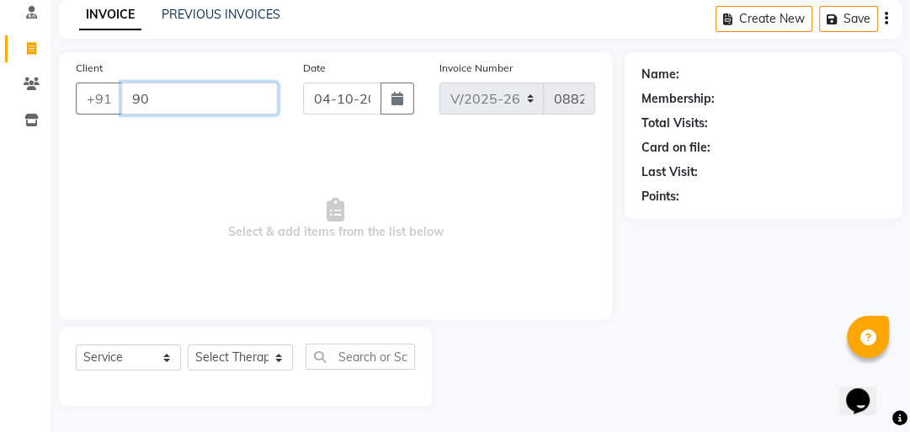
type input "9"
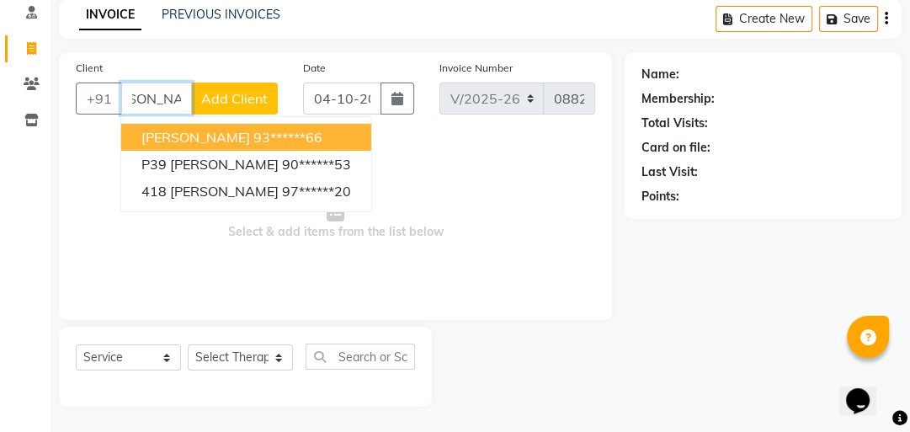
scroll to position [0, 37]
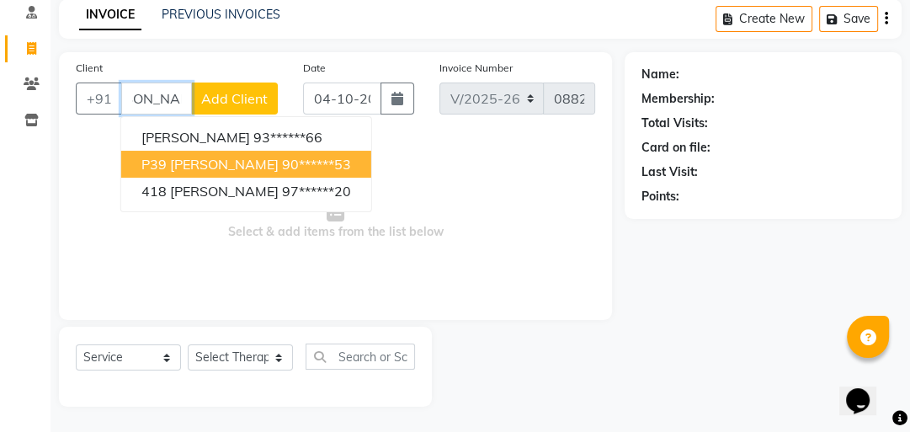
click at [186, 97] on input "[PERSON_NAME]" at bounding box center [156, 99] width 71 height 32
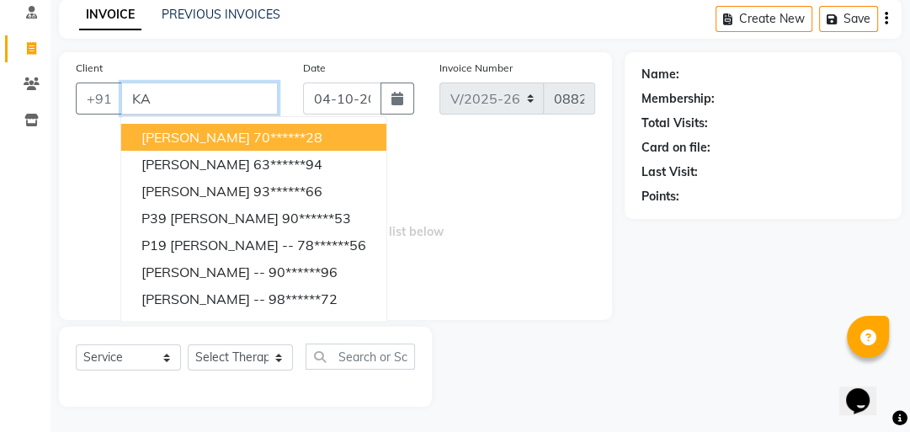
type input "K"
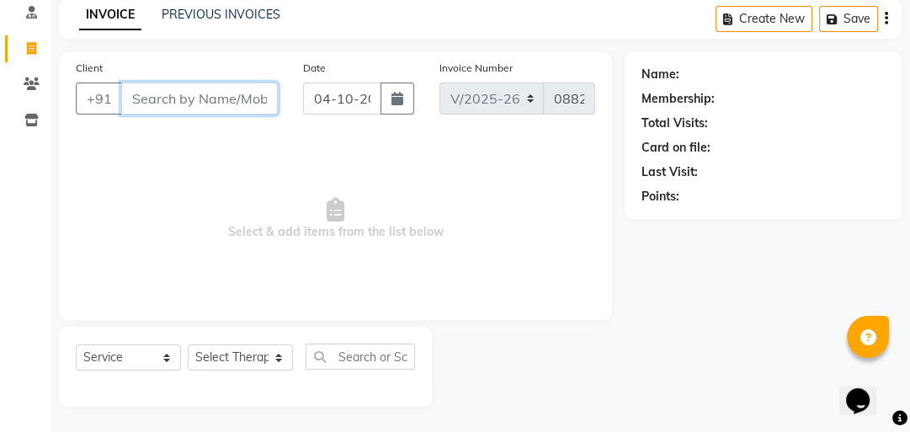
click at [162, 112] on input "Client" at bounding box center [199, 99] width 157 height 32
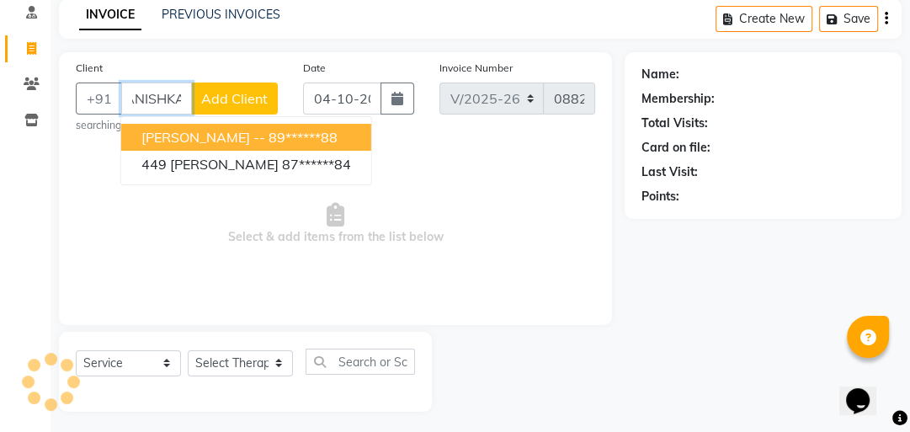
scroll to position [0, 20]
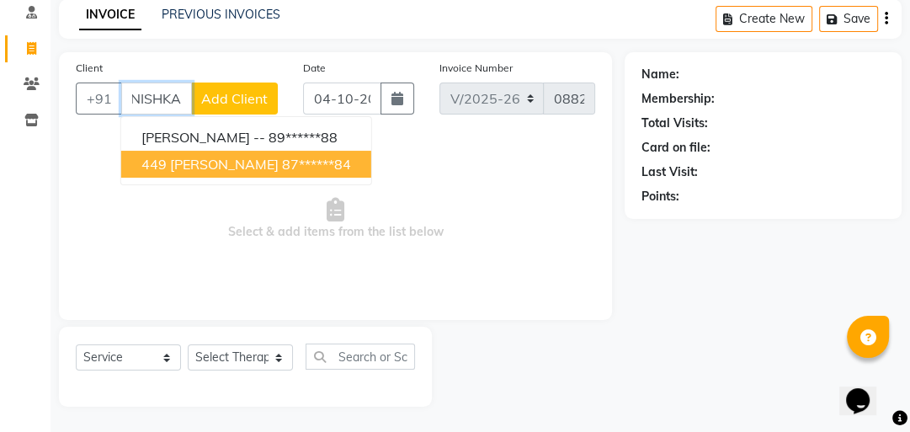
click at [179, 160] on span "449 [PERSON_NAME]" at bounding box center [209, 164] width 137 height 17
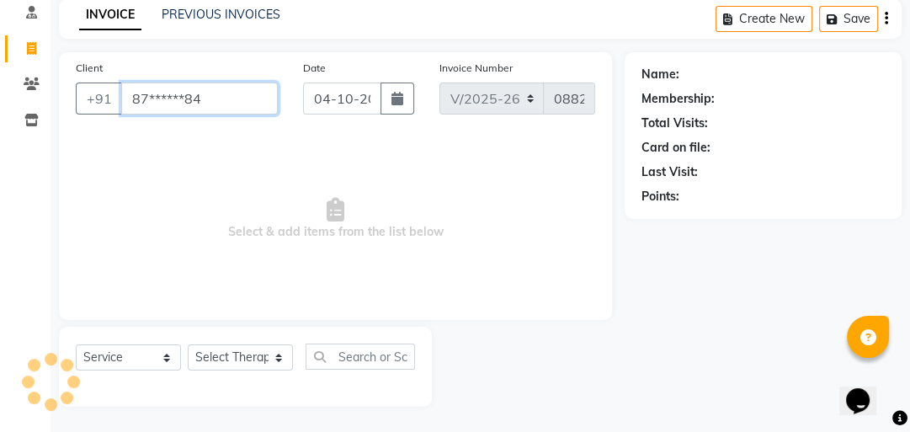
scroll to position [0, 0]
type input "87******84"
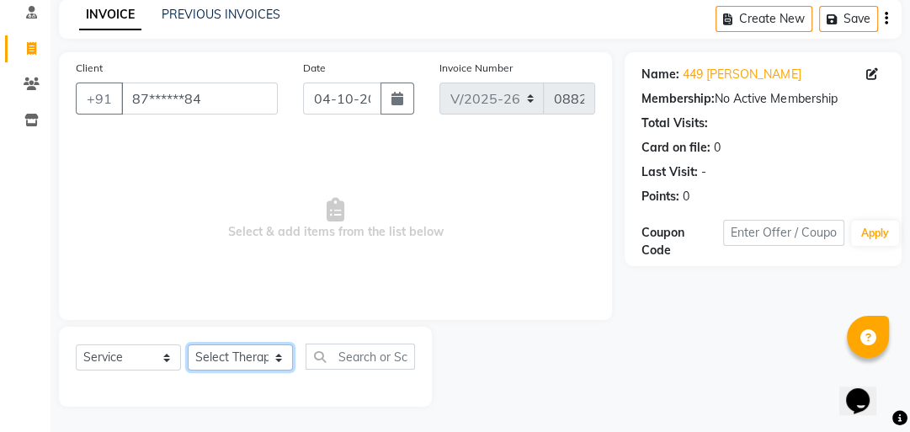
click at [246, 354] on select "Select Therapist Advance Iris Reception [PERSON_NAME] [PERSON_NAME](Cosmetologi…" at bounding box center [240, 357] width 105 height 26
select select "40885"
click at [188, 345] on select "Select Therapist Advance Iris Reception [PERSON_NAME] [PERSON_NAME](Cosmetologi…" at bounding box center [240, 357] width 105 height 26
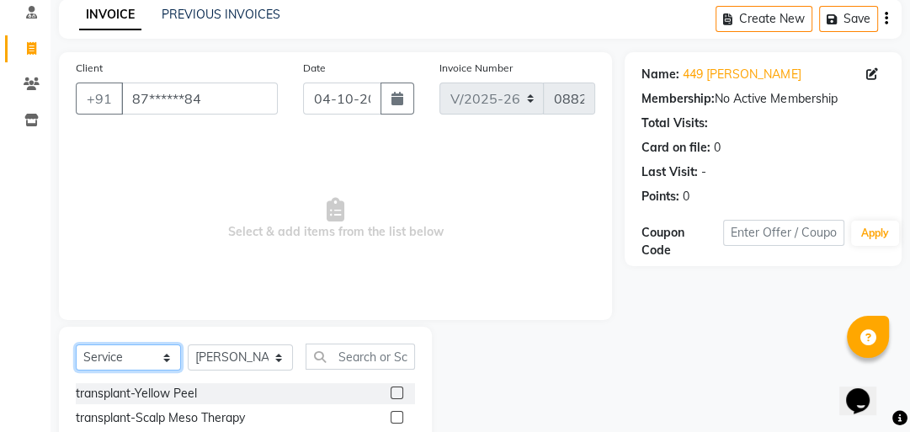
click at [161, 356] on select "Select Service Product Membership Package Voucher Prepaid Gift Card" at bounding box center [128, 357] width 105 height 26
click at [76, 345] on select "Select Service Product Membership Package Voucher Prepaid Gift Card" at bounding box center [128, 357] width 105 height 26
click at [377, 354] on input "text" at bounding box center [360, 357] width 109 height 26
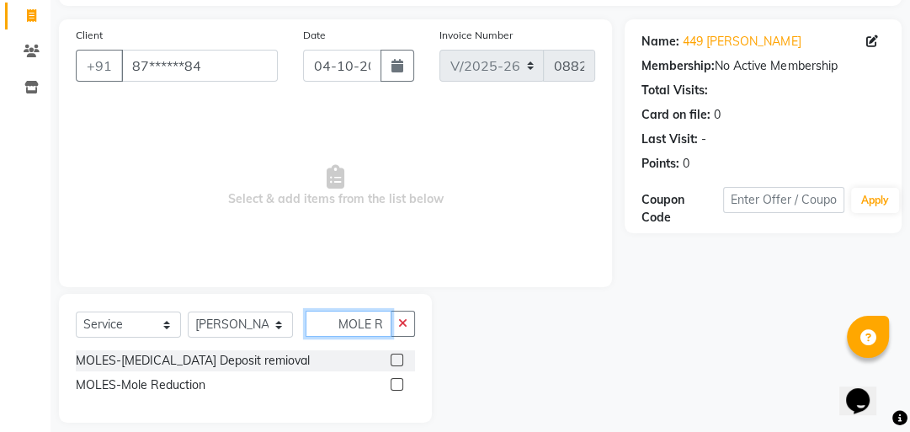
scroll to position [124, 0]
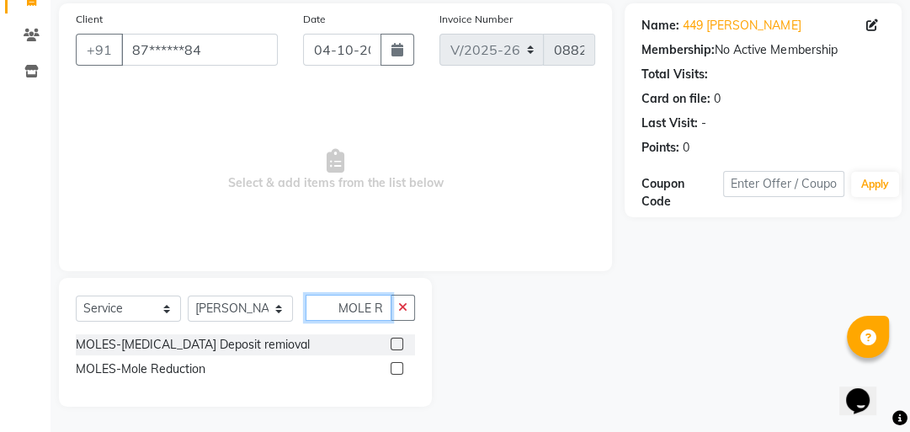
type input "MOLE R"
click at [400, 368] on label at bounding box center [397, 368] width 13 height 13
click at [400, 368] on input "checkbox" at bounding box center [396, 369] width 11 height 11
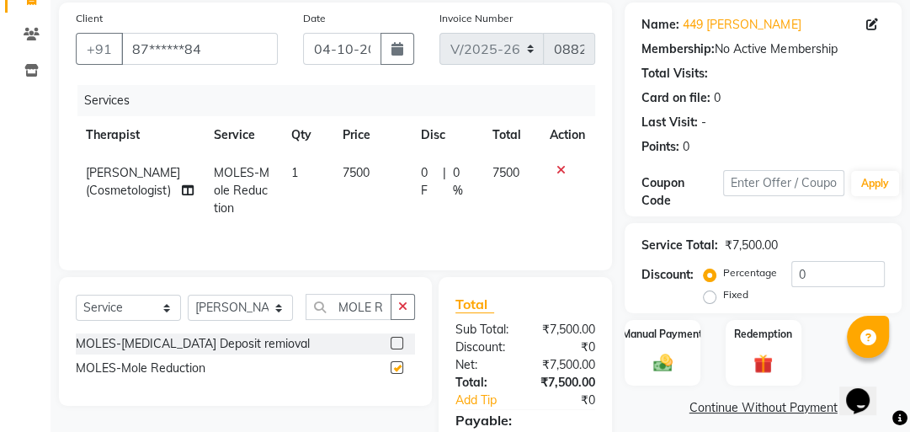
checkbox input "false"
click at [372, 165] on td "7500" at bounding box center [372, 190] width 78 height 73
select select "40885"
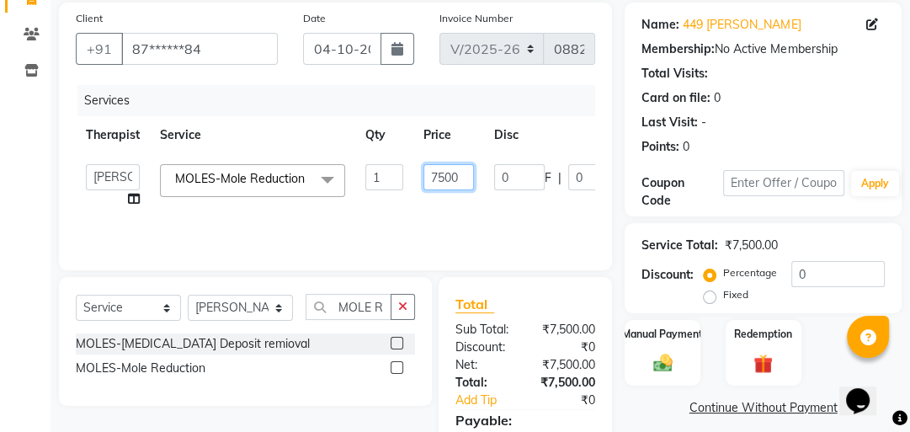
click at [442, 178] on input "7500" at bounding box center [449, 177] width 51 height 26
type input "2500"
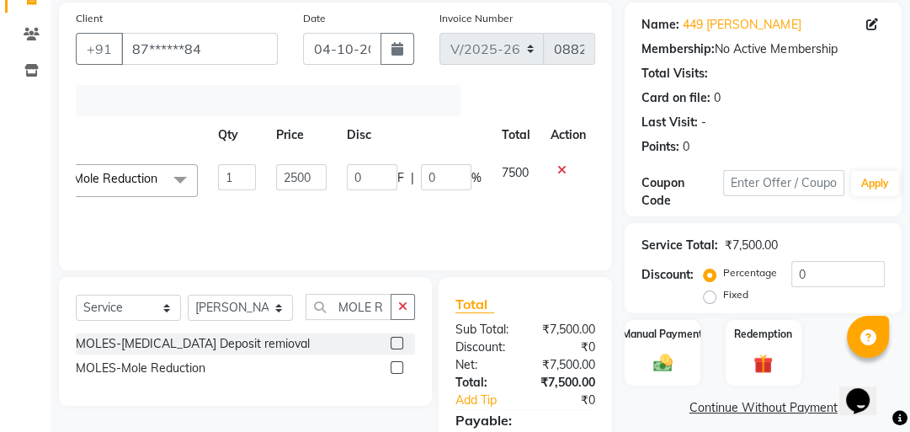
scroll to position [0, 12]
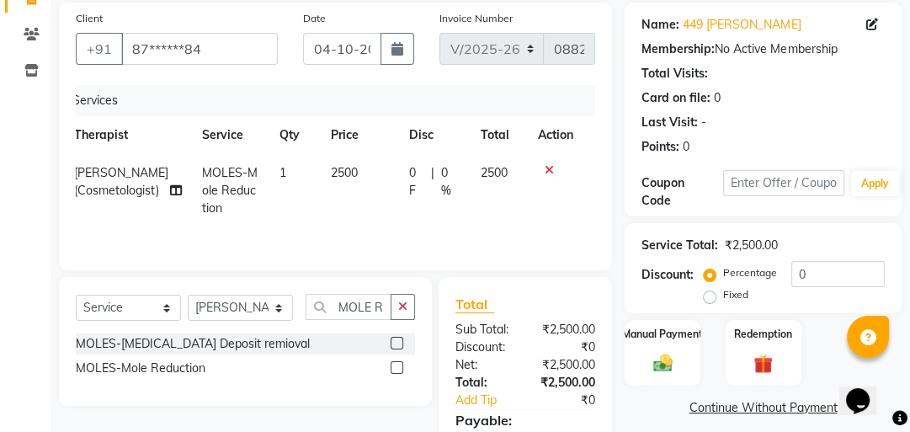
click at [357, 203] on tr "[PERSON_NAME](Cosmetologist) MOLES-Mole Reduction 1 2500 0 F | 0 % 2500" at bounding box center [324, 190] width 520 height 73
click at [654, 358] on img at bounding box center [663, 362] width 33 height 23
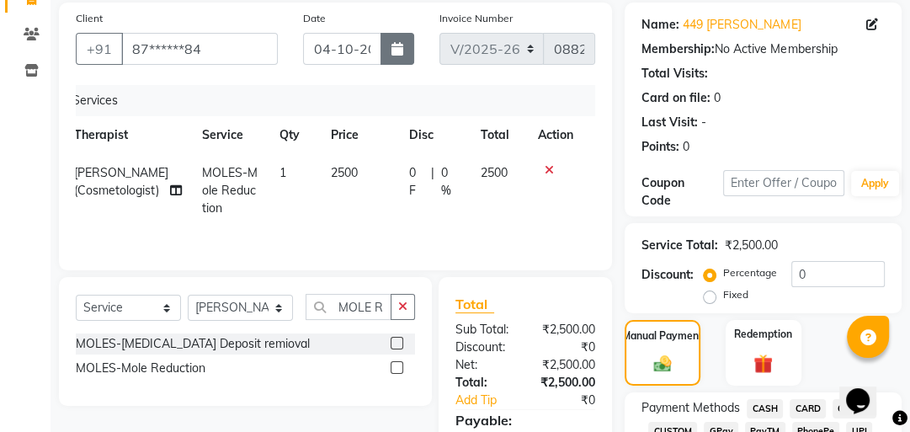
click at [392, 51] on icon "button" at bounding box center [398, 48] width 12 height 13
select select "10"
select select "2025"
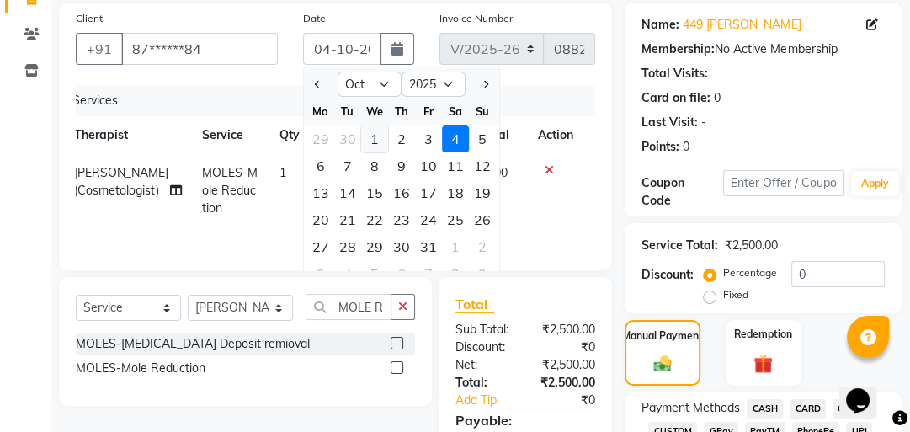
click at [377, 131] on div "1" at bounding box center [374, 138] width 27 height 27
type input "01-10-2025"
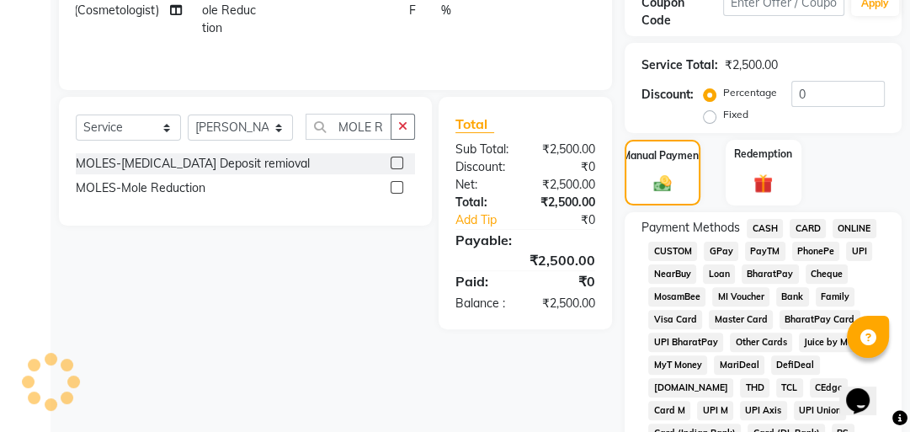
scroll to position [528, 0]
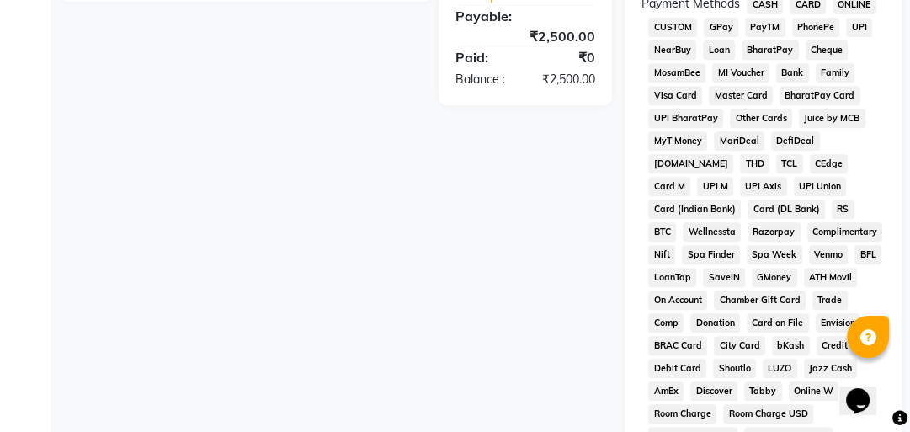
click at [761, 5] on span "CASH" at bounding box center [765, 4] width 36 height 19
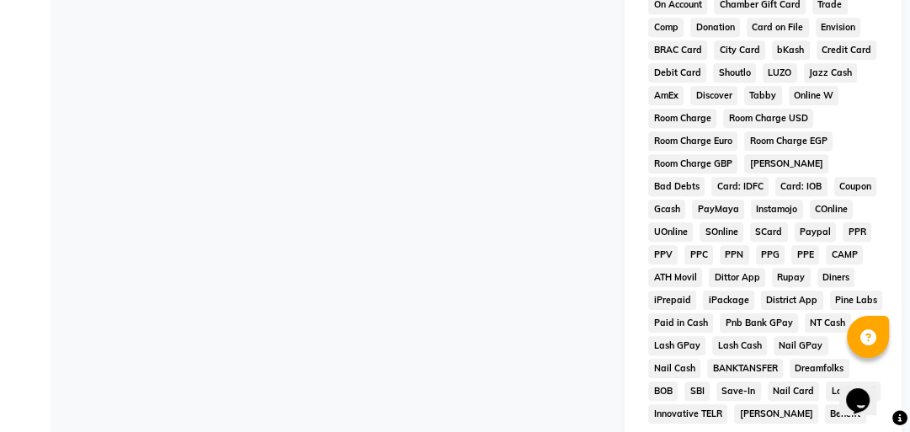
scroll to position [973, 0]
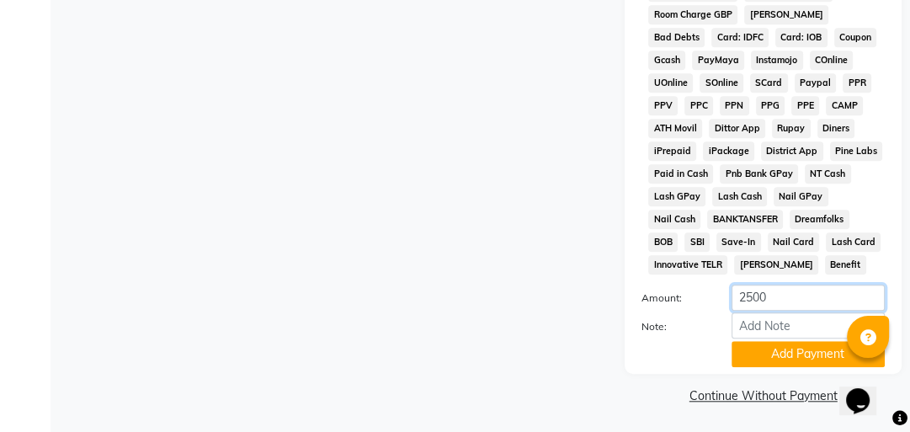
click at [751, 293] on input "2500" at bounding box center [808, 298] width 153 height 26
type input "1000"
click at [801, 353] on button "Add Payment" at bounding box center [808, 354] width 153 height 26
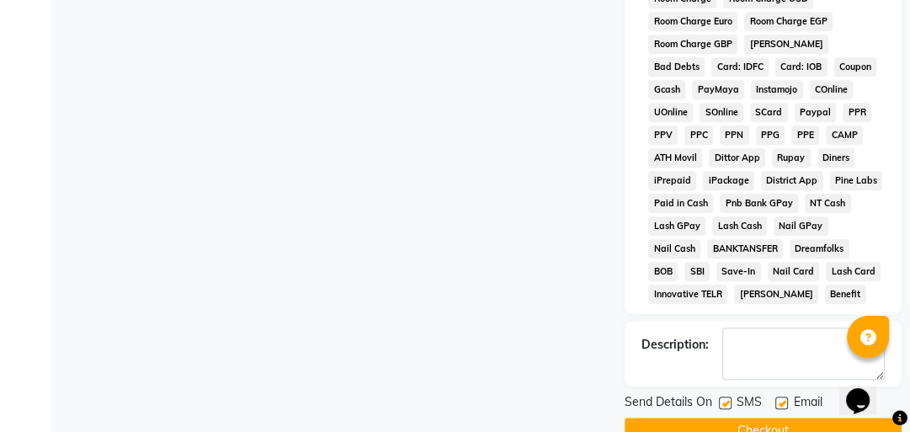
scroll to position [977, 0]
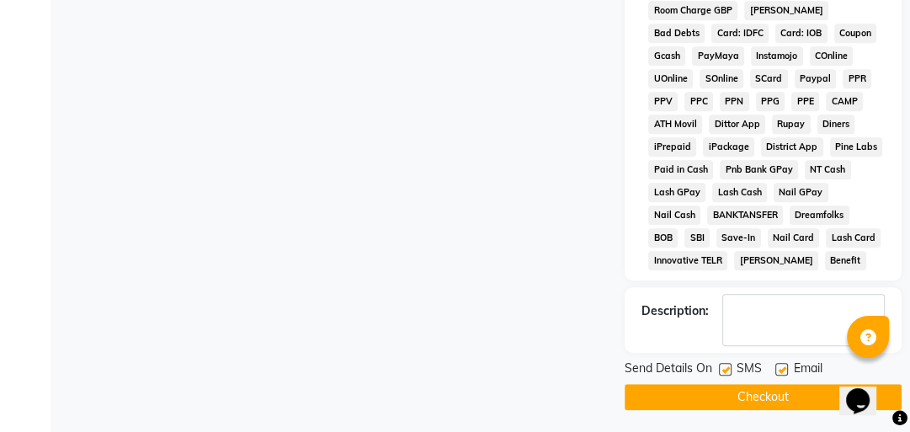
click at [717, 390] on button "Checkout" at bounding box center [763, 397] width 277 height 26
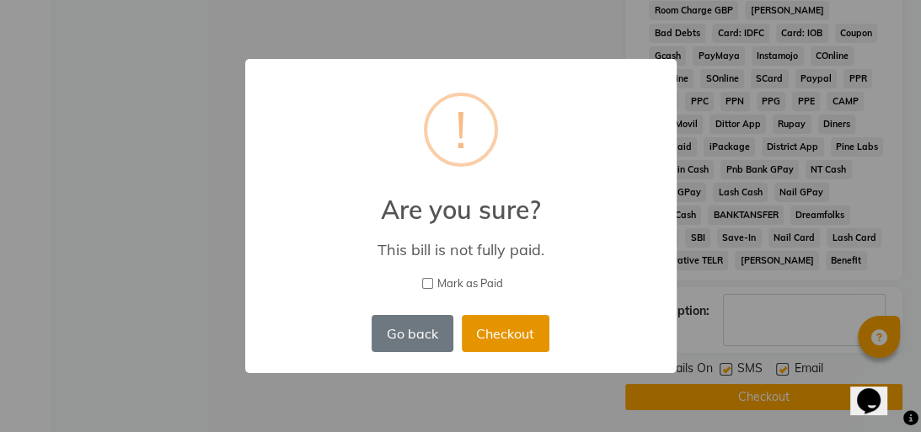
click at [501, 334] on button "Checkout" at bounding box center [506, 333] width 88 height 37
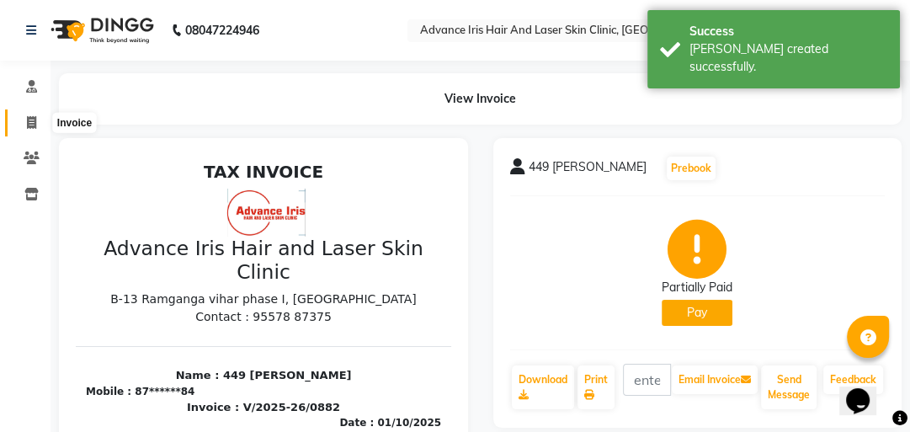
click at [34, 125] on icon at bounding box center [31, 122] width 9 height 13
select select "service"
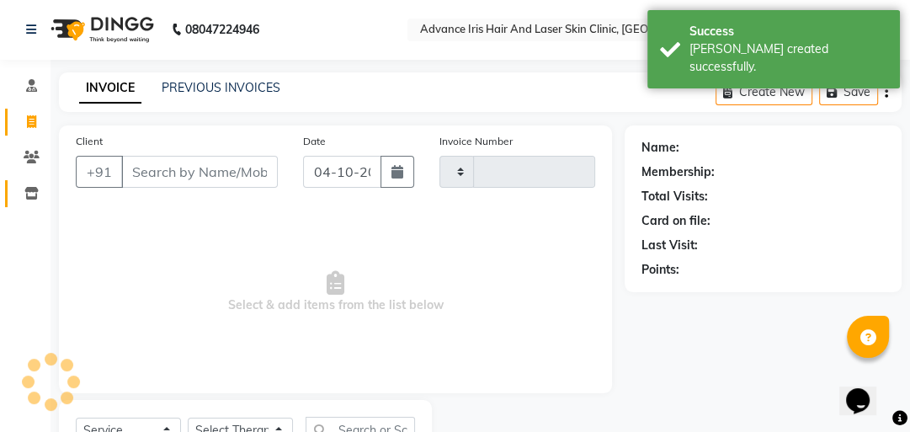
scroll to position [74, 0]
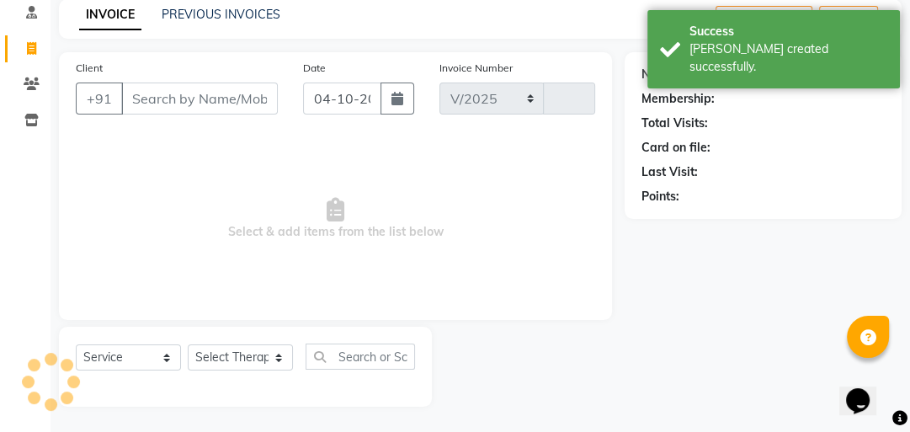
select select "5825"
type input "0883"
click at [186, 110] on input "Client" at bounding box center [199, 99] width 157 height 32
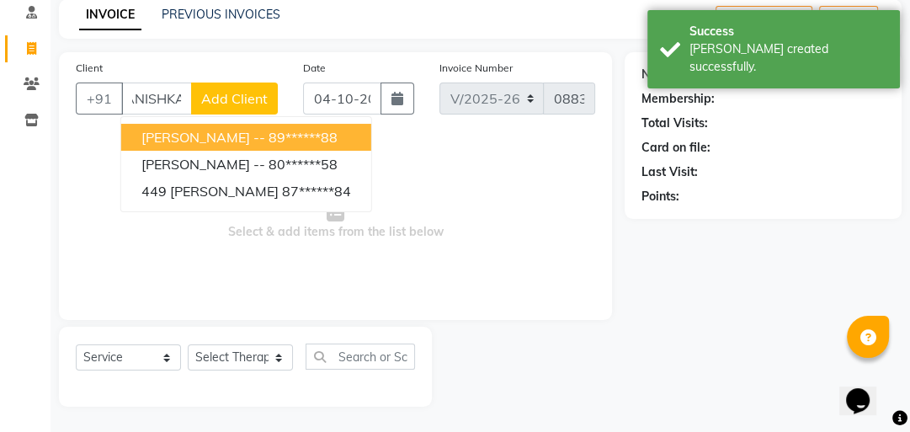
scroll to position [0, 20]
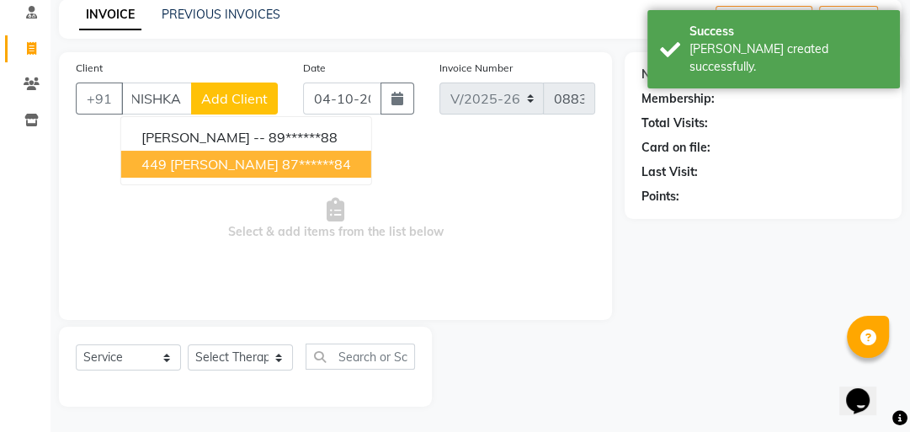
click at [198, 170] on span "449 [PERSON_NAME]" at bounding box center [209, 164] width 137 height 17
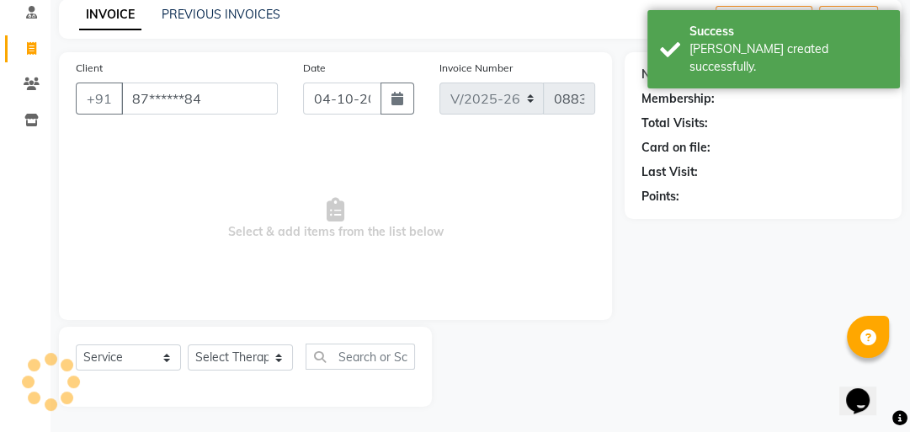
scroll to position [0, 0]
type input "87******84"
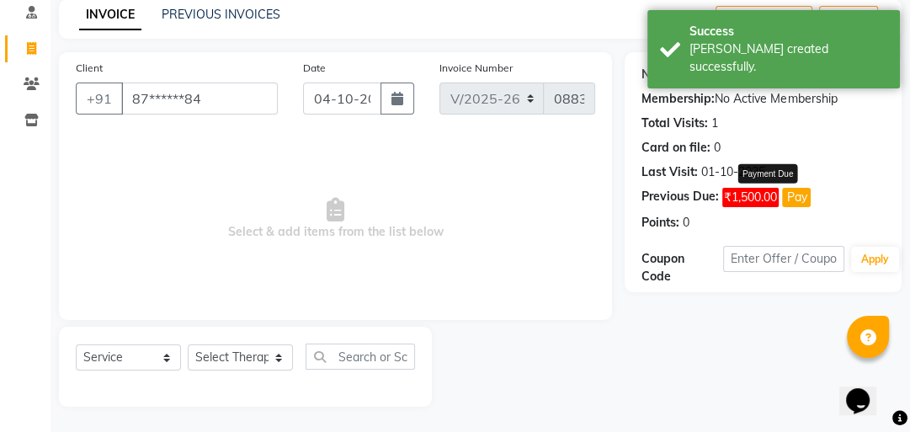
click at [799, 200] on button "Pay" at bounding box center [796, 197] width 29 height 19
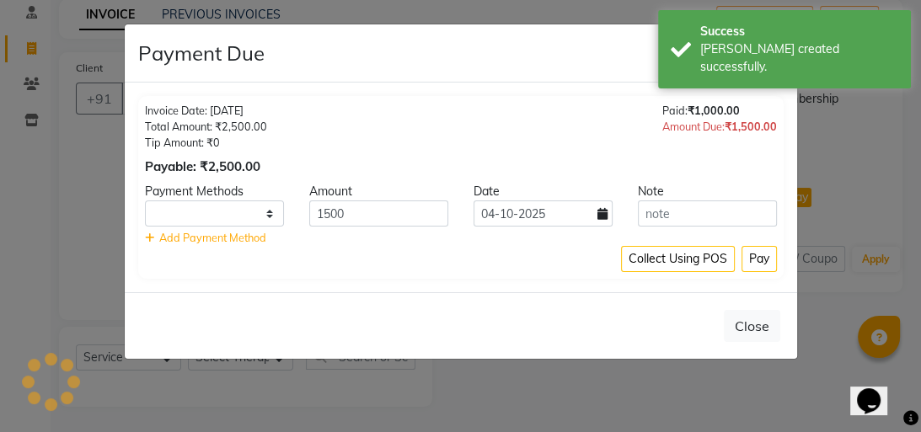
select select "1"
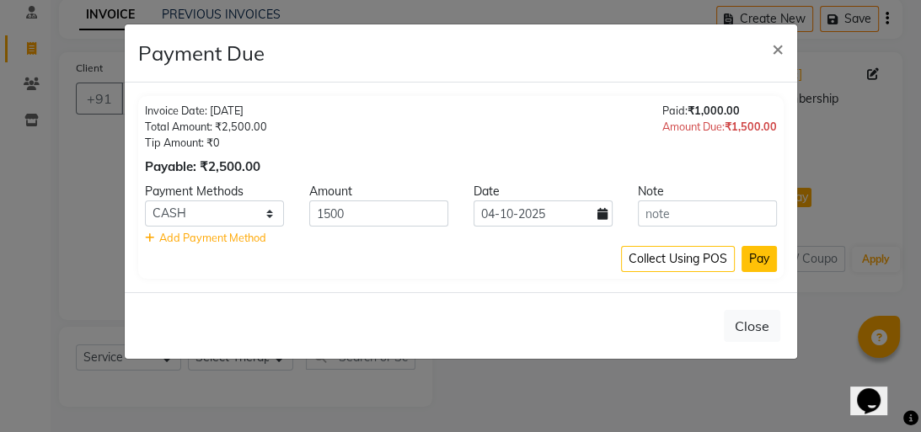
click at [749, 267] on button "Pay" at bounding box center [758, 259] width 35 height 26
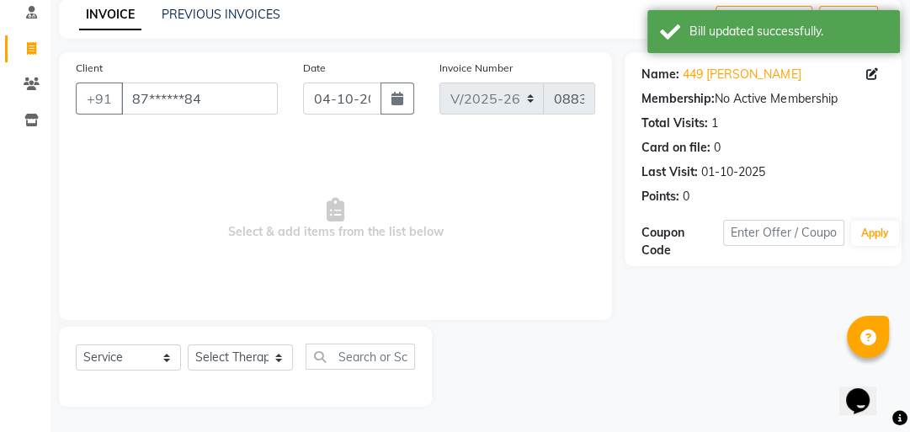
click at [217, 115] on div "Client +91 87******84" at bounding box center [176, 93] width 227 height 69
click at [215, 109] on input "87******84" at bounding box center [199, 99] width 157 height 32
type input "8"
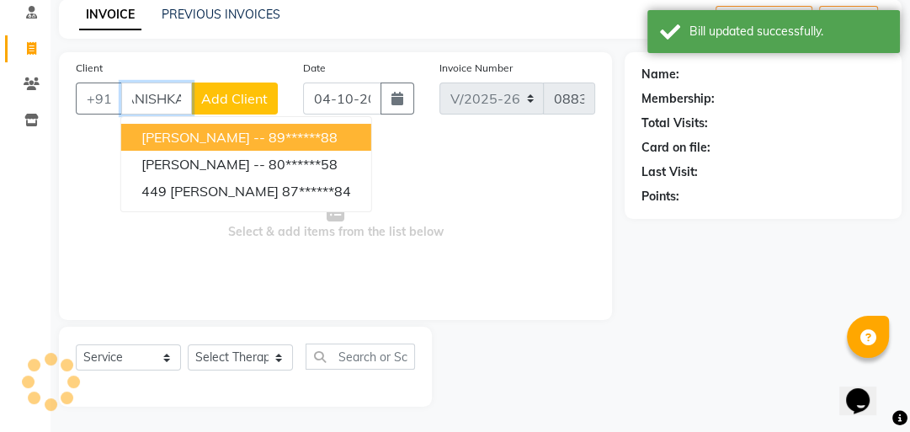
scroll to position [0, 20]
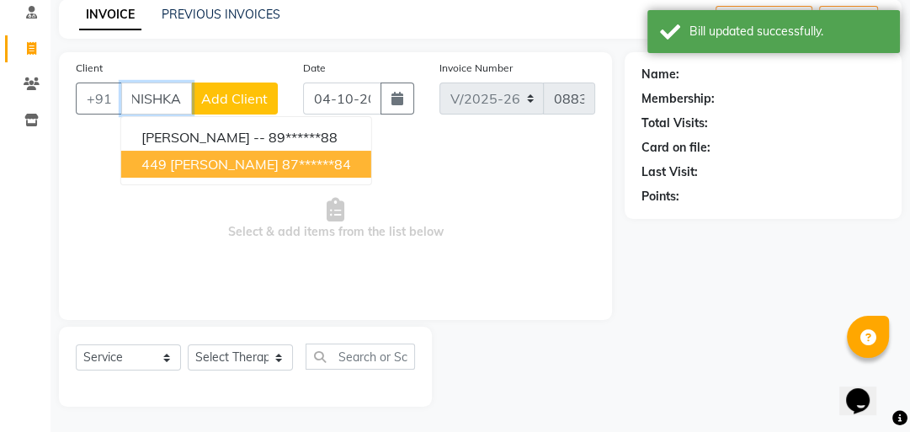
click at [222, 165] on span "449 [PERSON_NAME]" at bounding box center [209, 164] width 137 height 17
type input "87******84"
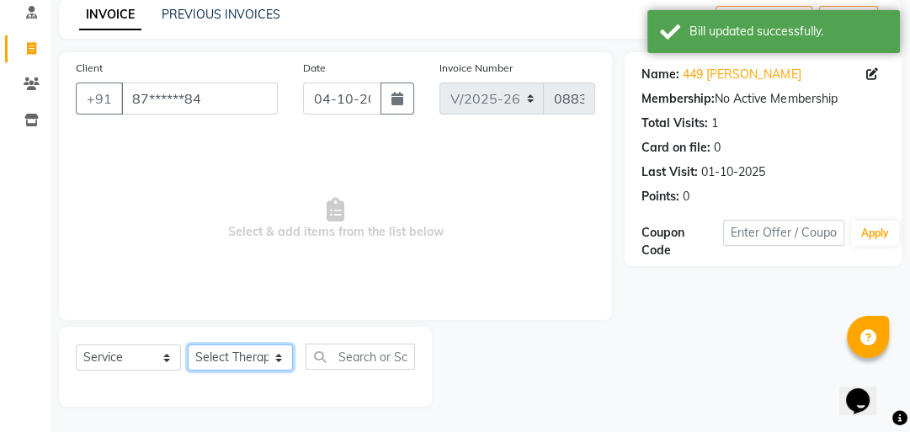
click at [241, 354] on select "Select Therapist Advance Iris Reception [PERSON_NAME] [PERSON_NAME](Cosmetologi…" at bounding box center [240, 357] width 105 height 26
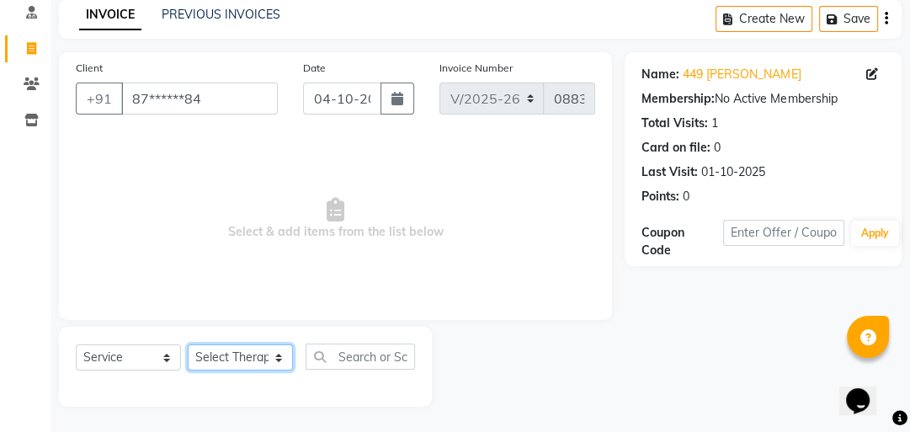
select select "40883"
click at [188, 345] on select "Select Therapist Advance Iris Reception [PERSON_NAME] [PERSON_NAME](Cosmetologi…" at bounding box center [240, 357] width 105 height 26
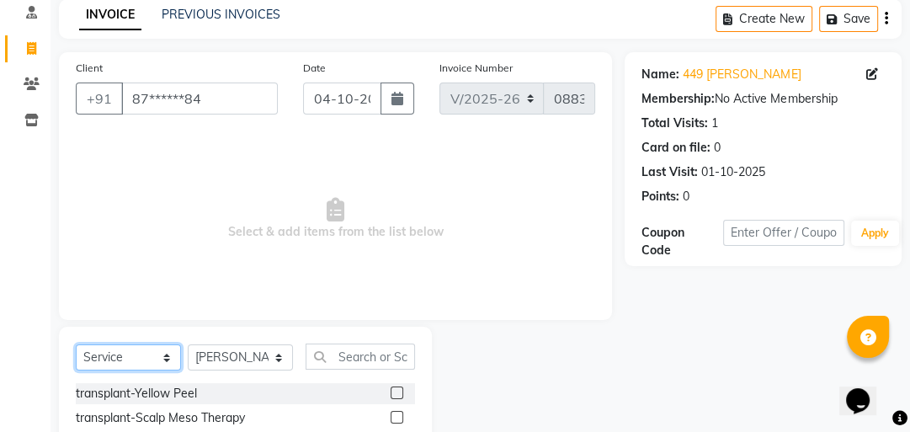
click at [140, 356] on select "Select Service Product Membership Package Voucher Prepaid Gift Card" at bounding box center [128, 357] width 105 height 26
select select "product"
click at [76, 345] on select "Select Service Product Membership Package Voucher Prepaid Gift Card" at bounding box center [128, 357] width 105 height 26
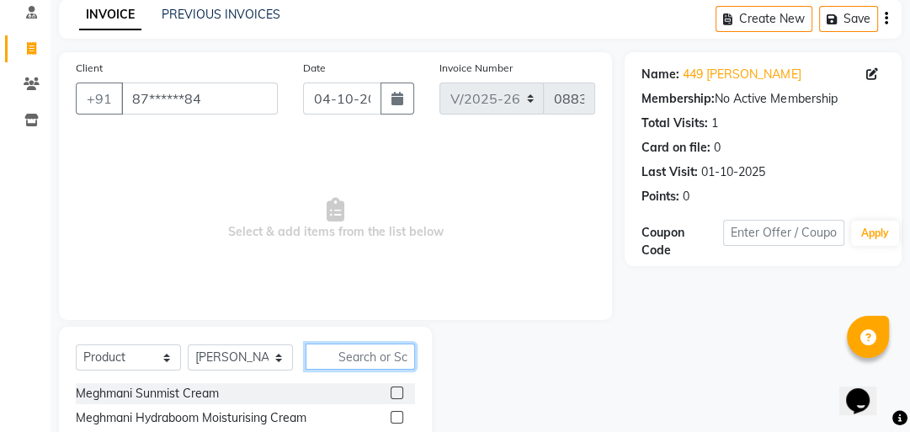
click at [340, 360] on input "text" at bounding box center [360, 357] width 109 height 26
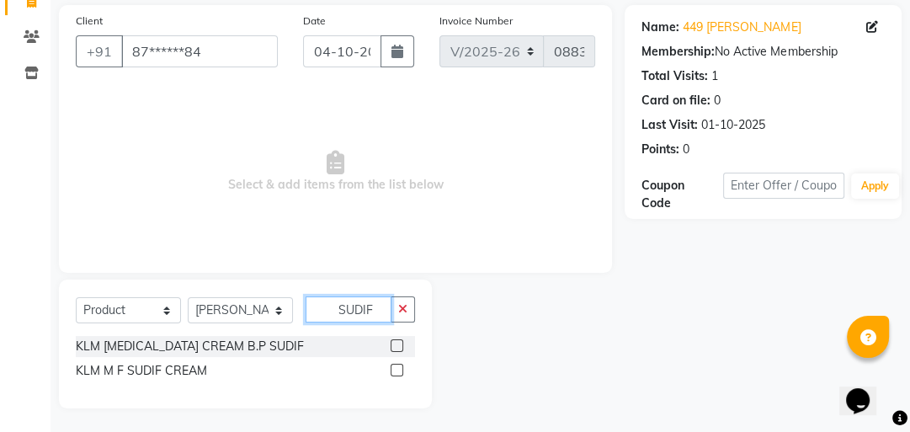
scroll to position [124, 0]
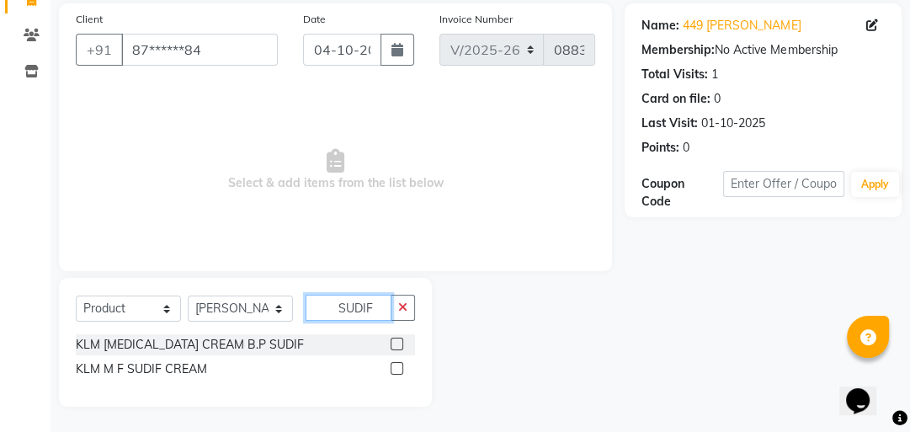
type input "SUDIF"
click at [400, 369] on label at bounding box center [397, 368] width 13 height 13
click at [400, 369] on input "checkbox" at bounding box center [396, 369] width 11 height 11
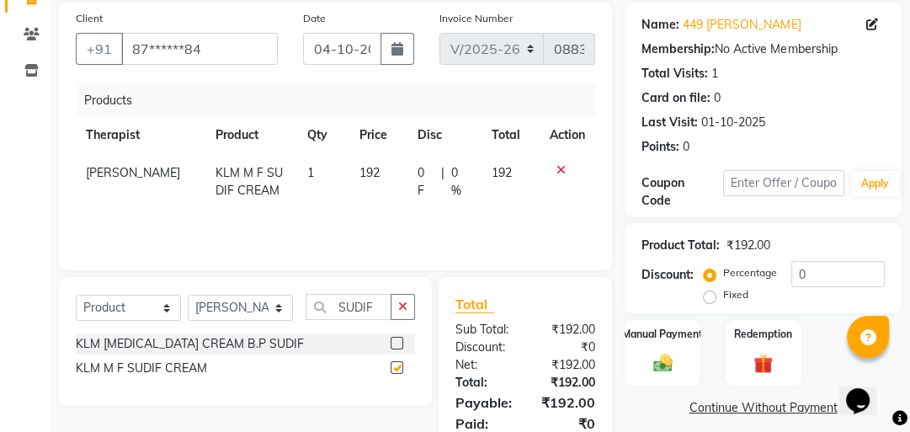
checkbox input "false"
click at [375, 174] on td "192" at bounding box center [379, 182] width 58 height 56
select select "40883"
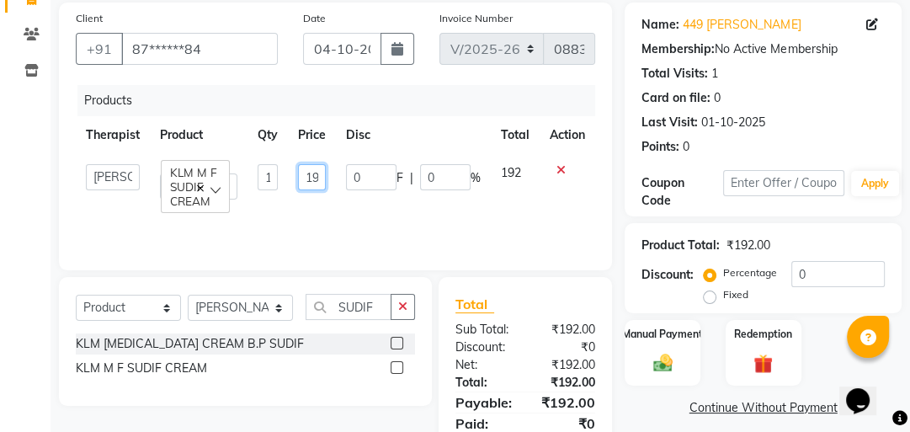
click at [318, 173] on input "192" at bounding box center [312, 177] width 28 height 26
type input "2"
click at [323, 173] on input "2" at bounding box center [312, 177] width 28 height 26
type input "180"
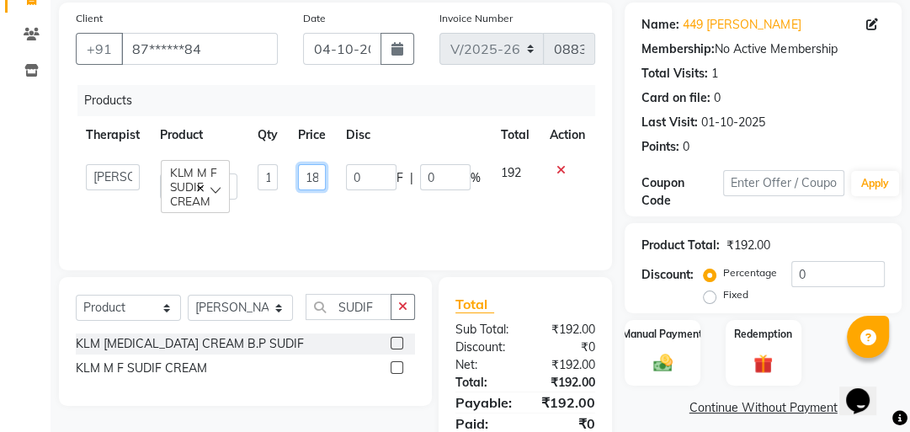
scroll to position [0, 8]
click at [341, 210] on div "Products Therapist Product Qty Price Disc Total Action Advance Iris Reception […" at bounding box center [336, 169] width 520 height 168
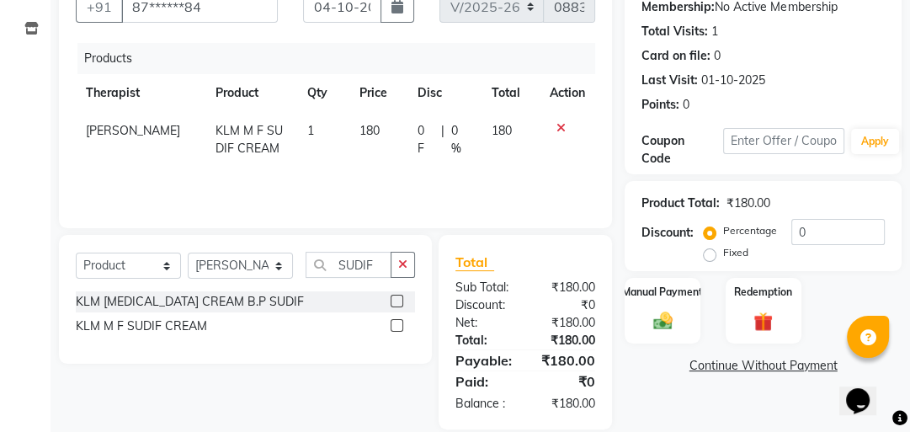
scroll to position [189, 0]
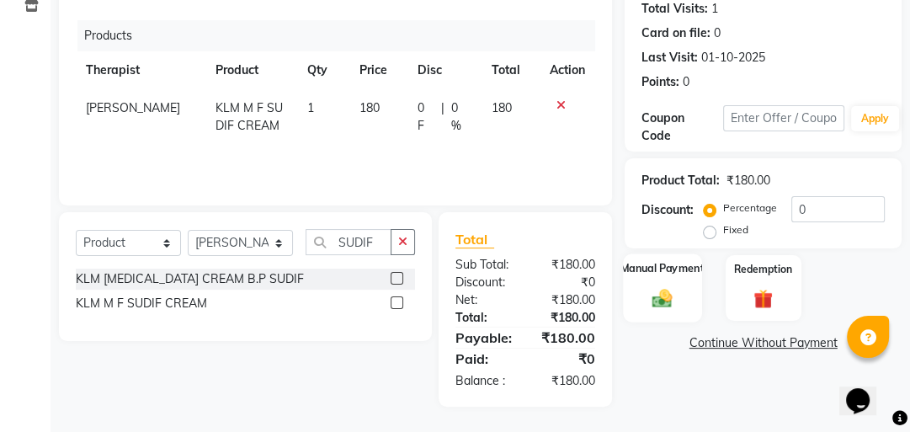
click at [659, 296] on img at bounding box center [663, 297] width 33 height 23
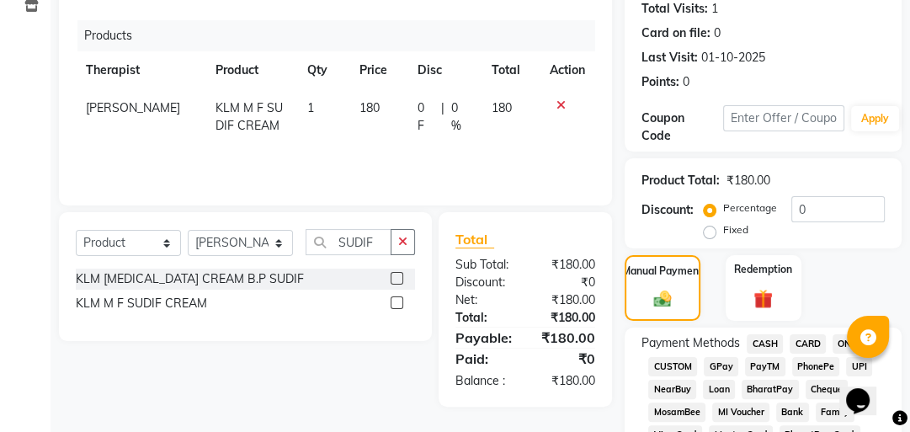
click at [764, 340] on span "CASH" at bounding box center [765, 343] width 36 height 19
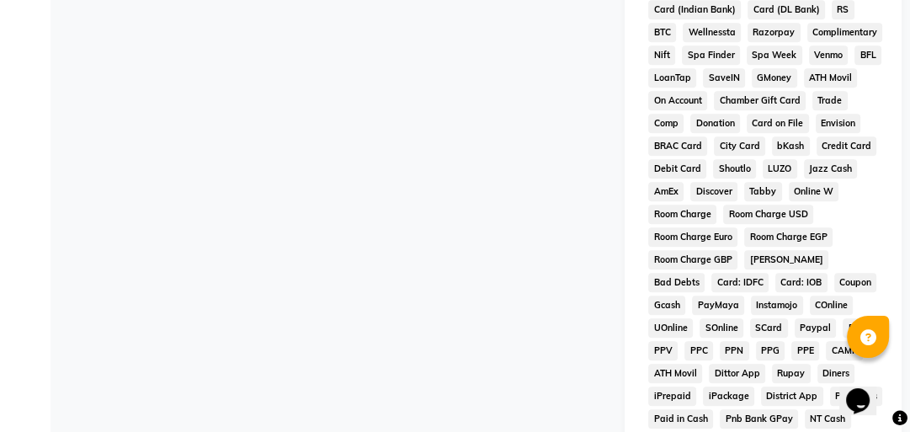
scroll to position [973, 0]
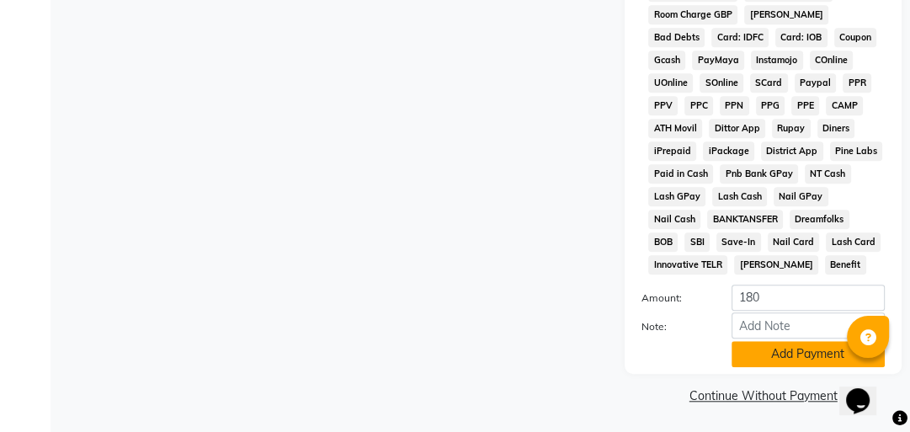
click at [815, 352] on button "Add Payment" at bounding box center [808, 354] width 153 height 26
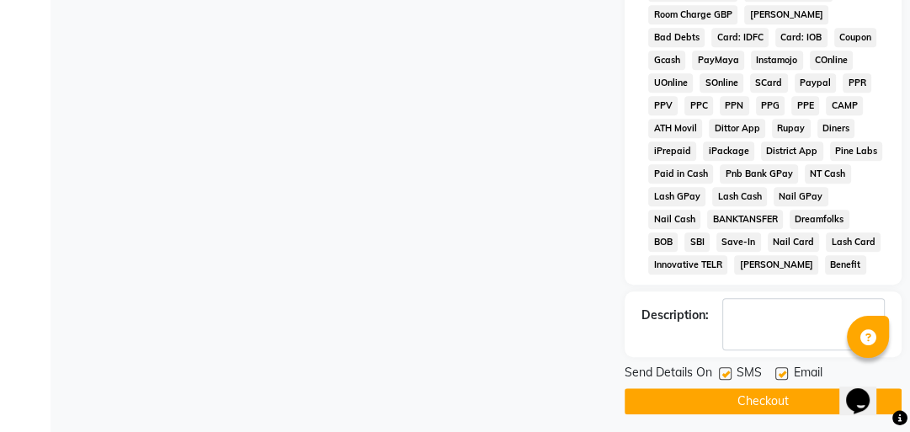
click at [798, 401] on button "Checkout" at bounding box center [763, 401] width 277 height 26
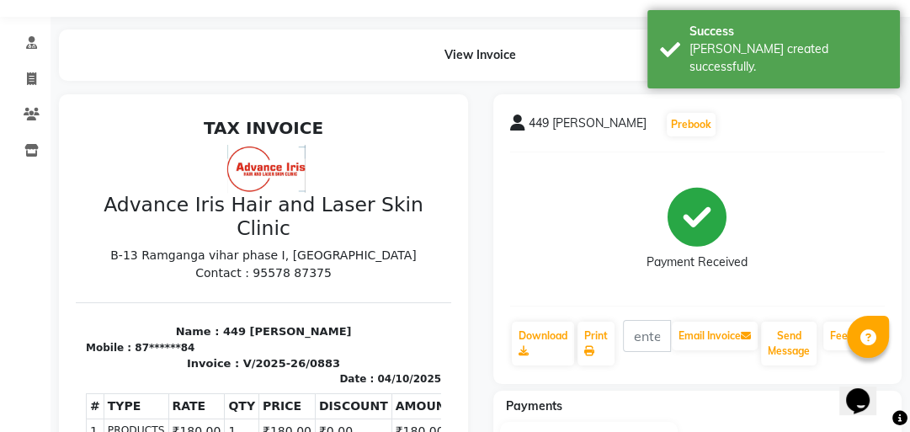
scroll to position [67, 0]
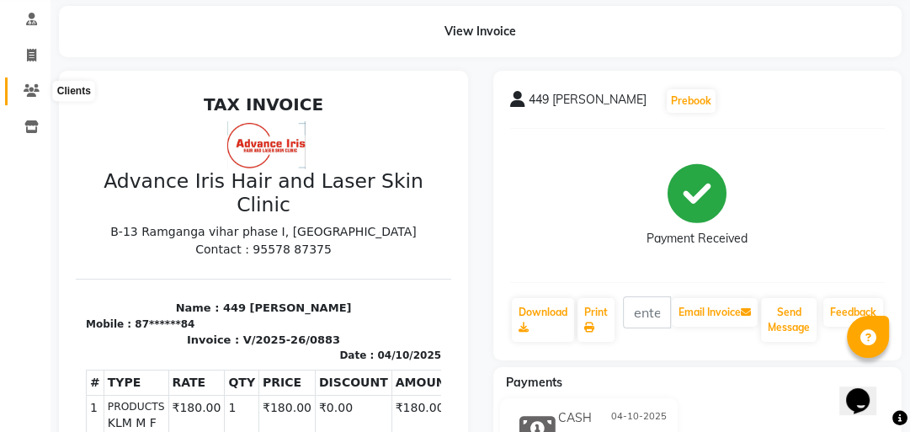
click at [28, 96] on icon at bounding box center [32, 90] width 16 height 13
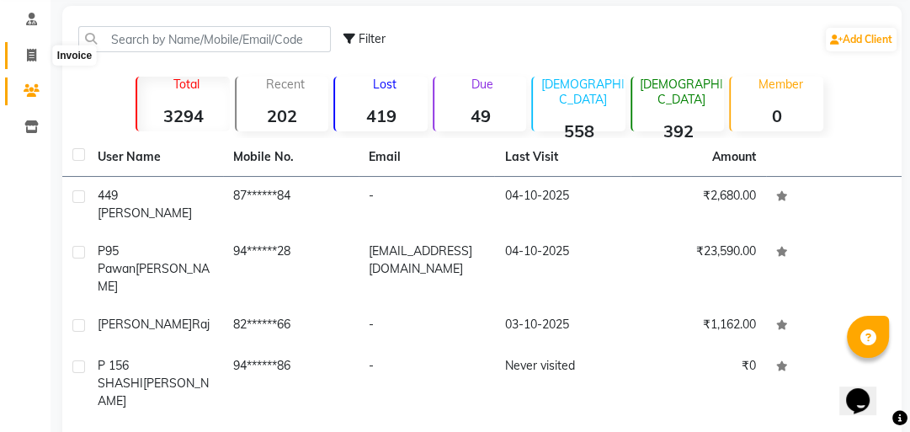
click at [26, 56] on span at bounding box center [31, 55] width 29 height 19
select select "5825"
select select "service"
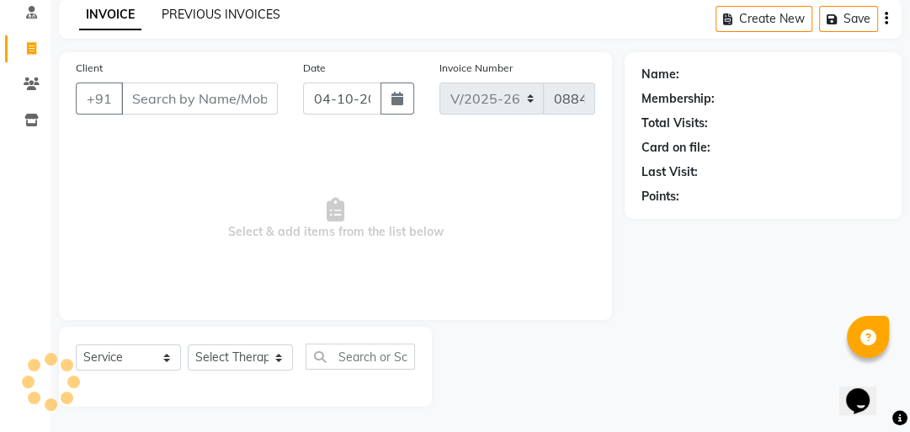
click at [260, 15] on link "PREVIOUS INVOICES" at bounding box center [221, 14] width 119 height 15
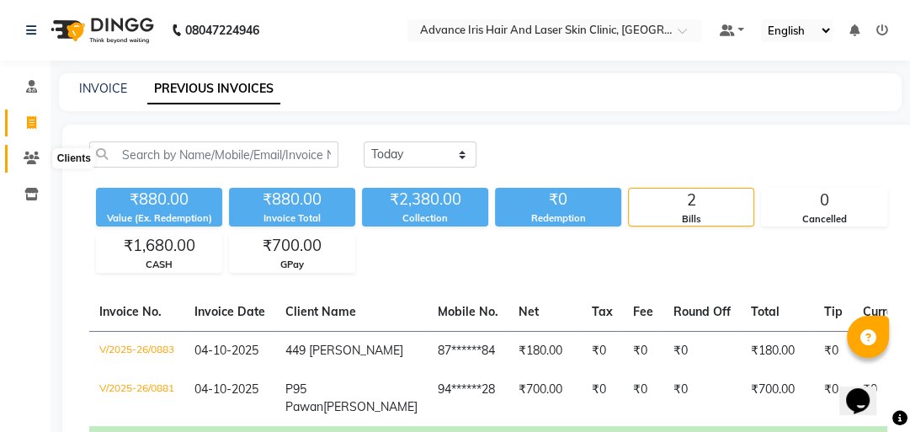
drag, startPoint x: 33, startPoint y: 154, endPoint x: 28, endPoint y: 134, distance: 20.8
click at [33, 153] on icon at bounding box center [32, 158] width 16 height 13
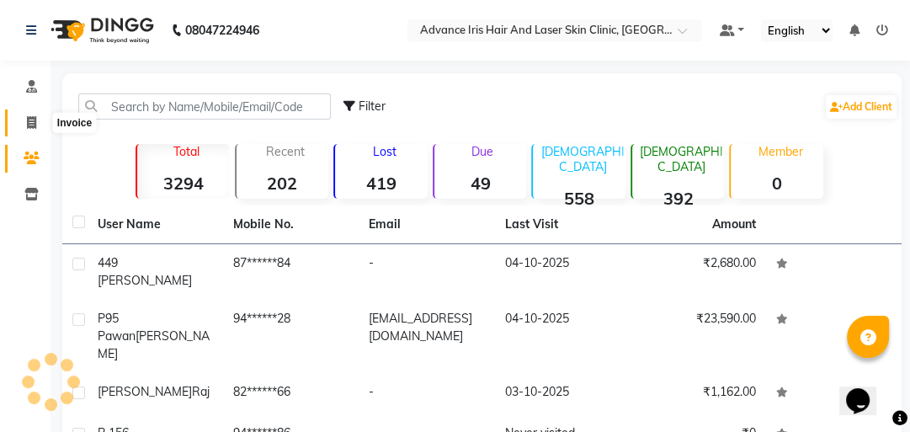
click at [28, 125] on icon at bounding box center [31, 122] width 9 height 13
select select "service"
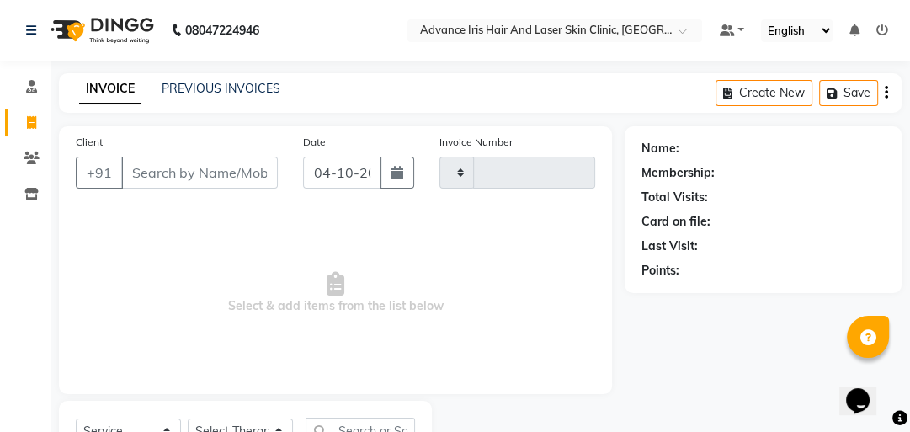
type input "0884"
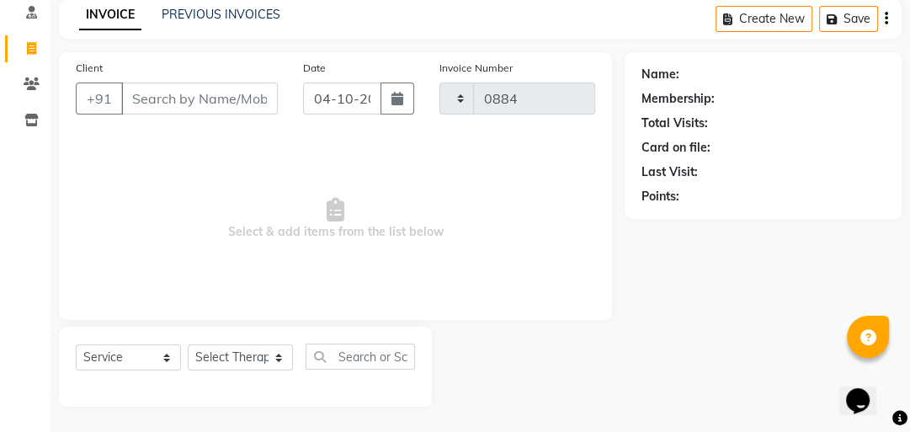
select select "5825"
click at [142, 101] on input "Client" at bounding box center [199, 99] width 157 height 32
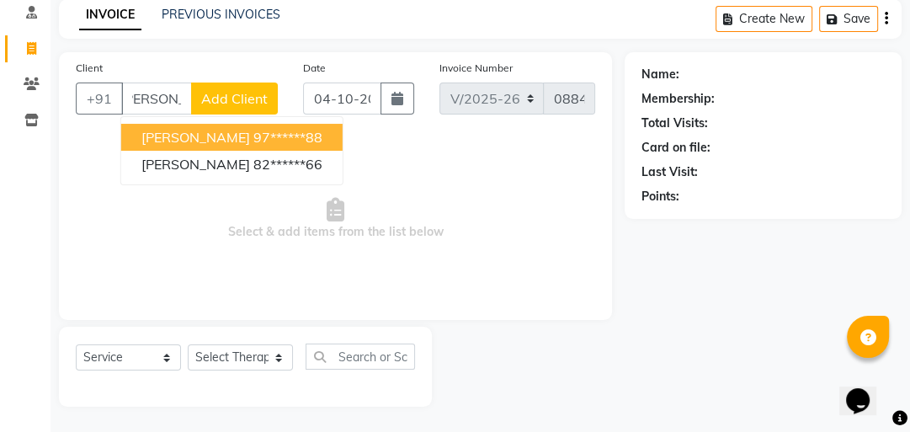
scroll to position [0, 15]
click at [150, 131] on span "[PERSON_NAME]" at bounding box center [195, 137] width 109 height 17
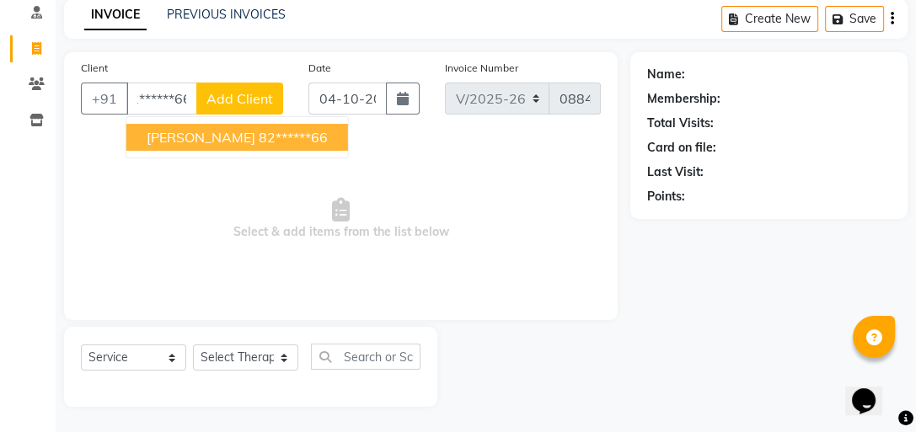
scroll to position [0, 0]
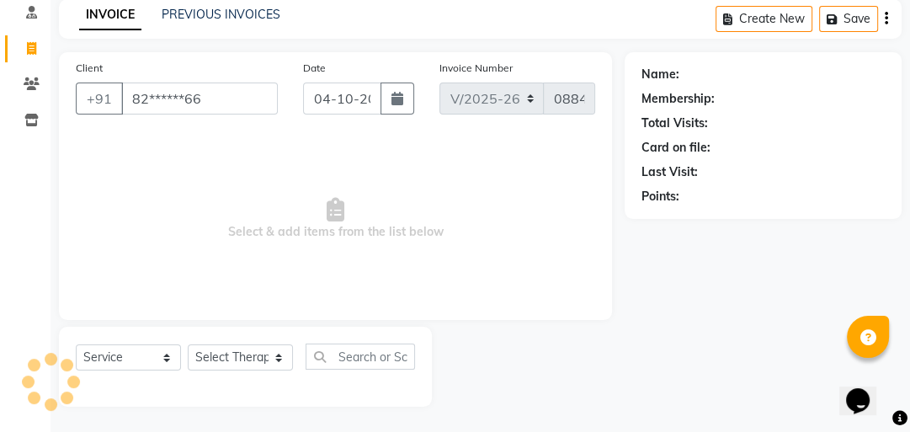
type input "82******66"
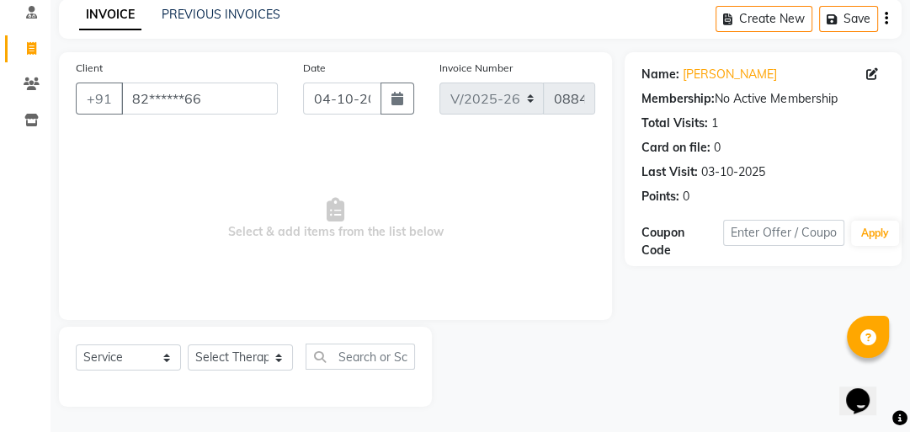
click at [872, 64] on div "Name: [PERSON_NAME] Membership: No Active Membership Total Visits: 1 Card on fi…" at bounding box center [763, 132] width 243 height 147
click at [867, 77] on icon at bounding box center [873, 74] width 12 height 12
select select "25"
select select "01"
select select "2004"
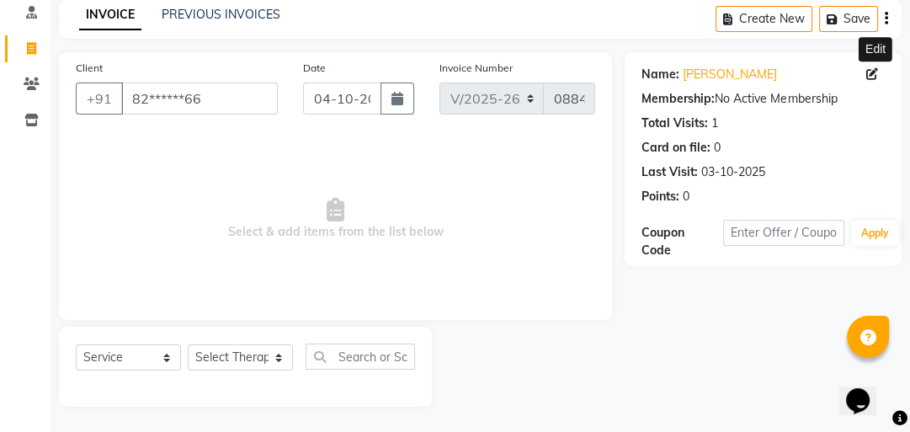
select select "[DEMOGRAPHIC_DATA]"
select select "37151"
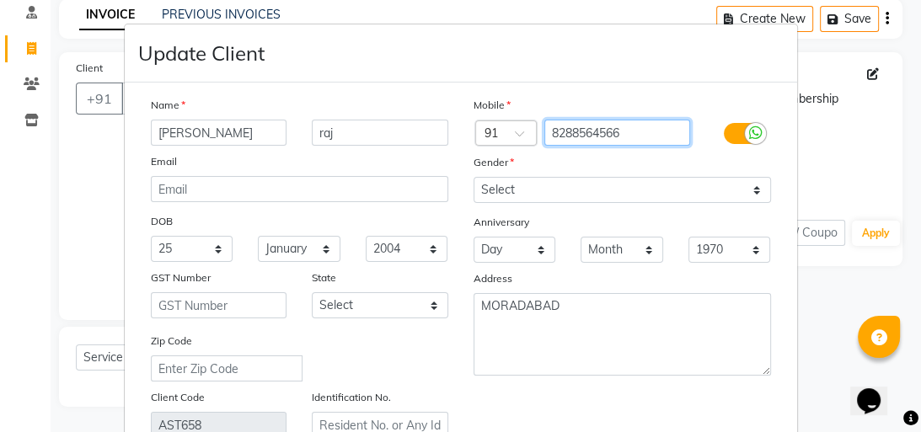
click at [566, 132] on input "8288564566" at bounding box center [617, 133] width 146 height 26
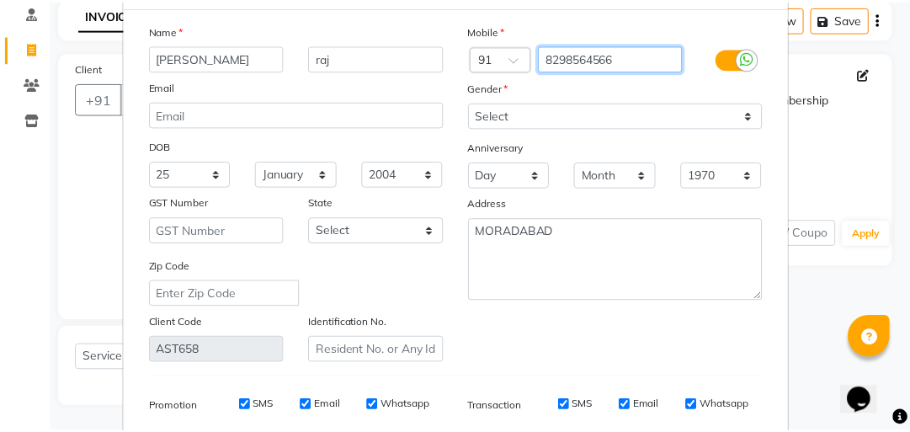
scroll to position [323, 0]
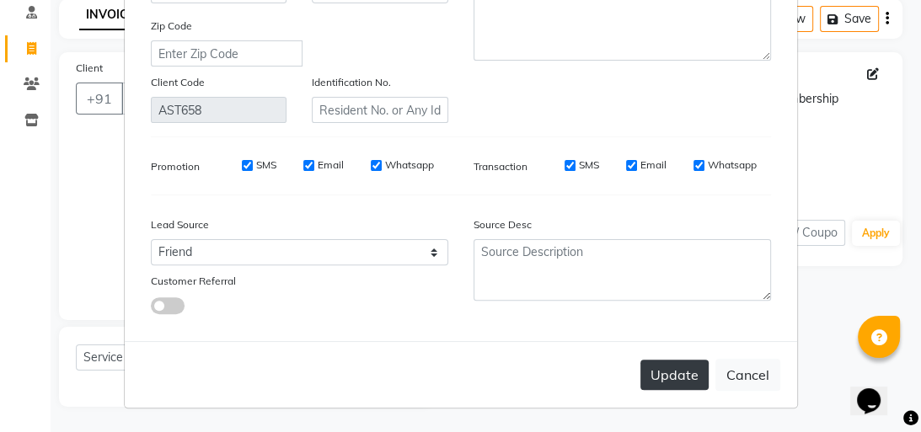
type input "8298564566"
click at [669, 381] on button "Update" at bounding box center [674, 375] width 68 height 30
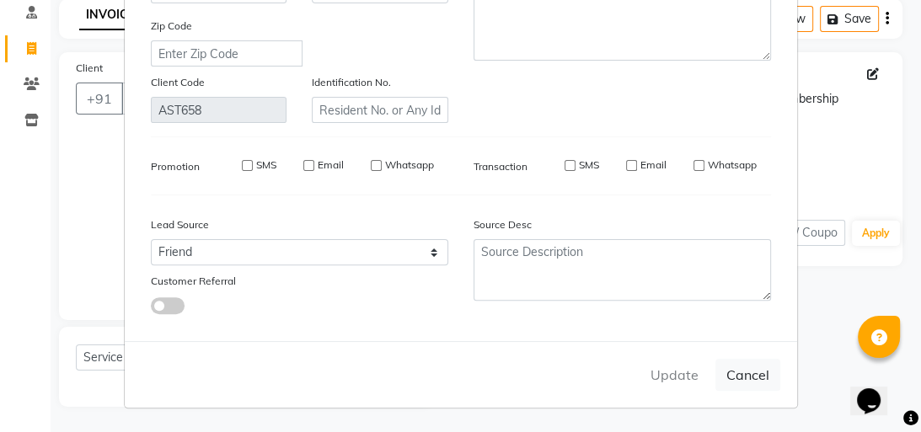
select select
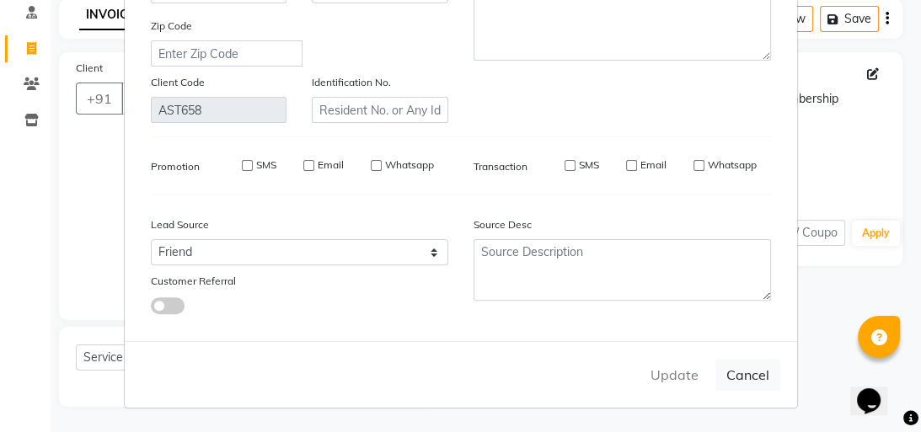
select select
checkbox input "false"
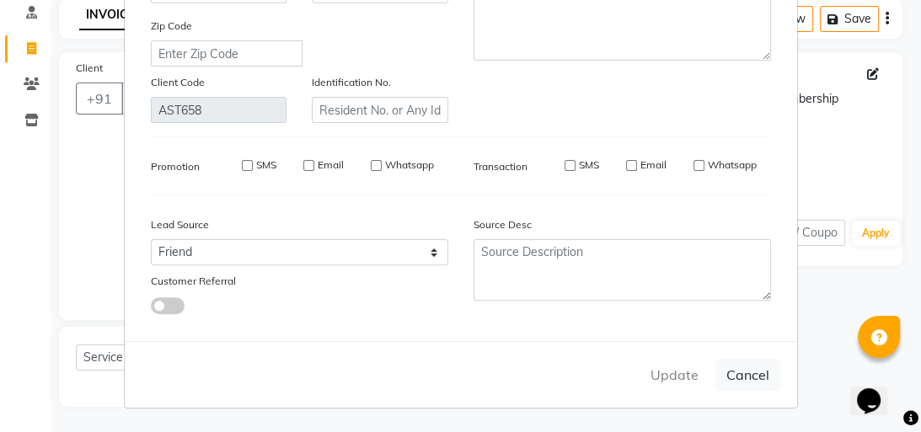
checkbox input "false"
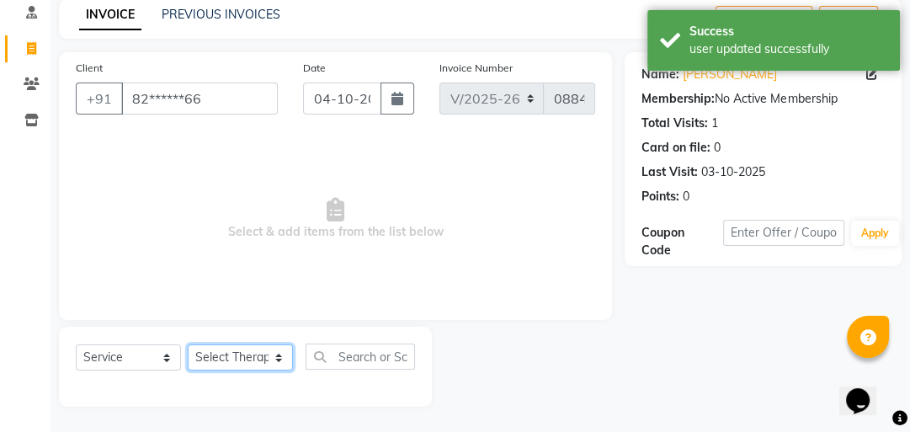
click at [268, 367] on select "Select Therapist Advance Iris Reception [PERSON_NAME] [PERSON_NAME](Cosmetologi…" at bounding box center [240, 357] width 105 height 26
select select "40883"
click at [188, 345] on select "Select Therapist Advance Iris Reception [PERSON_NAME] [PERSON_NAME](Cosmetologi…" at bounding box center [240, 357] width 105 height 26
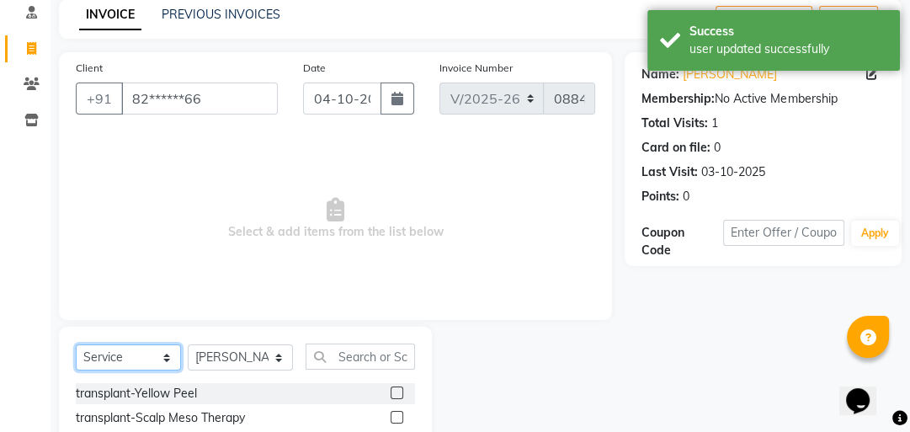
drag, startPoint x: 164, startPoint y: 358, endPoint x: 158, endPoint y: 349, distance: 11.5
click at [162, 357] on select "Select Service Product Membership Package Voucher Prepaid Gift Card" at bounding box center [128, 357] width 105 height 26
select select "product"
click at [76, 345] on select "Select Service Product Membership Package Voucher Prepaid Gift Card" at bounding box center [128, 357] width 105 height 26
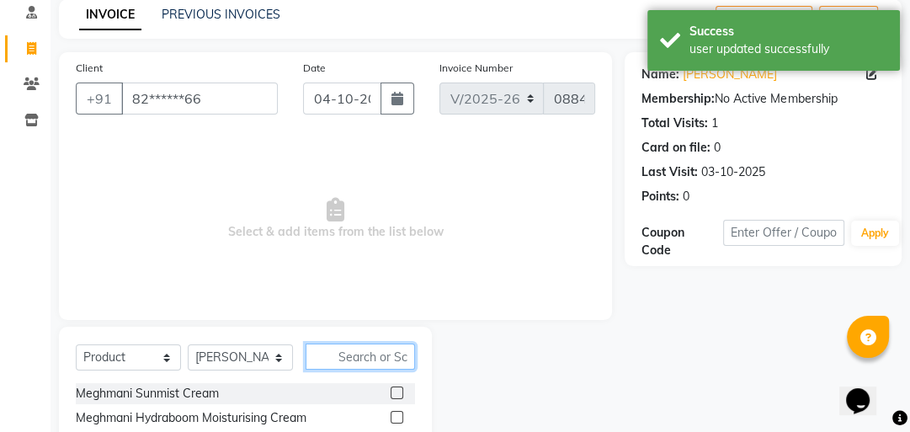
click at [326, 357] on input "text" at bounding box center [360, 357] width 109 height 26
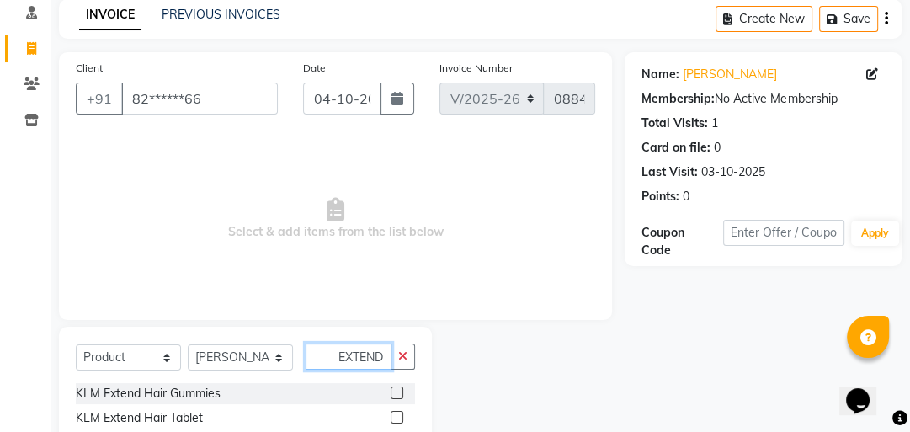
scroll to position [0, 3]
type input "EXTEND"
click at [395, 416] on label at bounding box center [397, 417] width 13 height 13
click at [395, 416] on input "checkbox" at bounding box center [396, 418] width 11 height 11
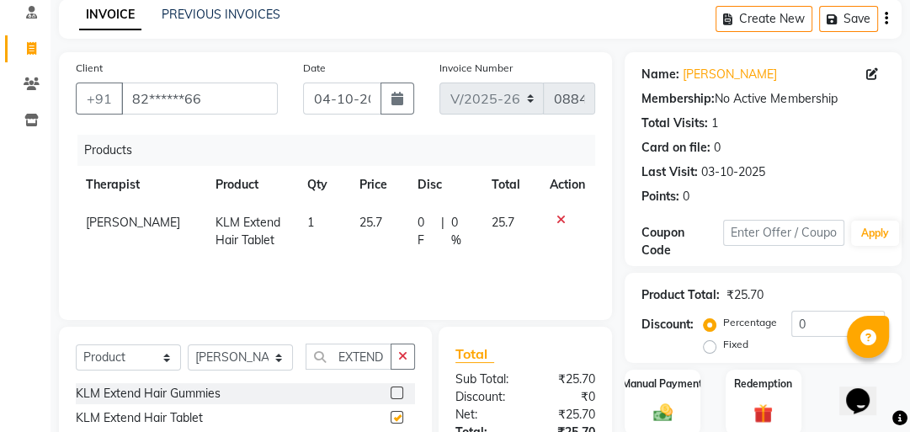
checkbox input "false"
click at [307, 220] on span "1" at bounding box center [310, 222] width 7 height 15
select select "40883"
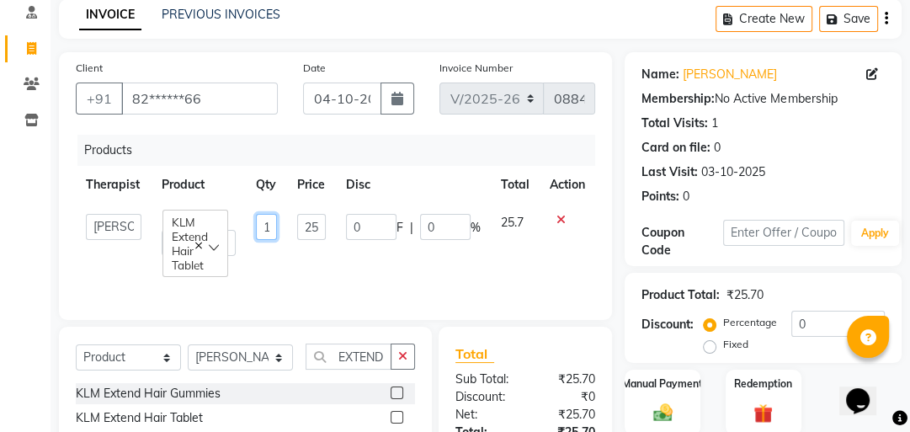
click at [268, 221] on input "1" at bounding box center [266, 227] width 21 height 26
type input "30"
click at [291, 273] on div "Products Therapist Product Qty Price Disc Total Action Advance Iris Reception […" at bounding box center [336, 219] width 520 height 168
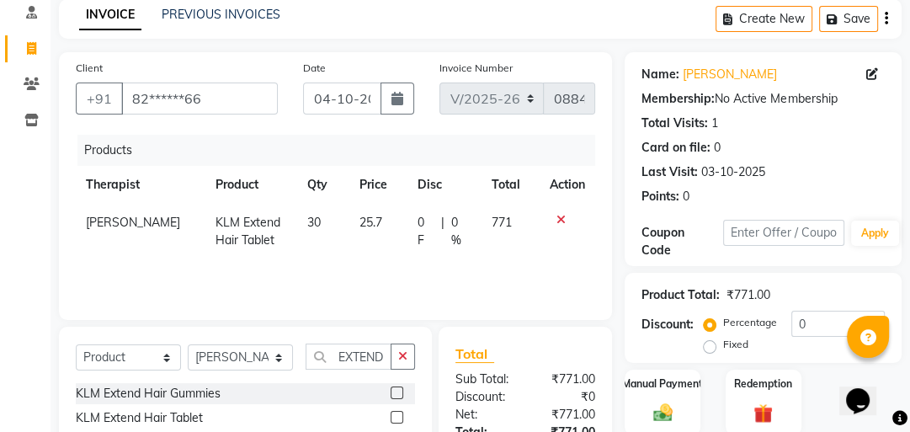
drag, startPoint x: 403, startPoint y: 354, endPoint x: 390, endPoint y: 362, distance: 15.2
click at [403, 356] on icon "button" at bounding box center [402, 356] width 9 height 12
drag, startPoint x: 355, startPoint y: 355, endPoint x: 362, endPoint y: 324, distance: 31.3
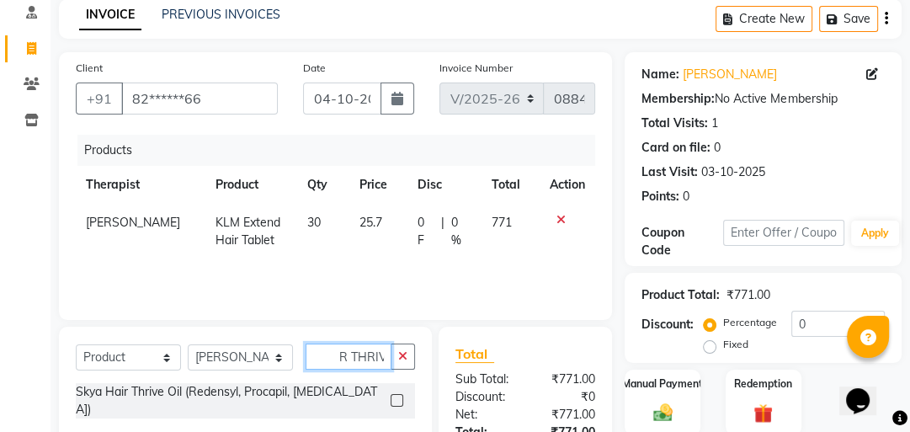
scroll to position [0, 27]
type input "HAIR THRIVE"
click at [394, 394] on label at bounding box center [397, 400] width 13 height 13
click at [394, 396] on input "checkbox" at bounding box center [396, 401] width 11 height 11
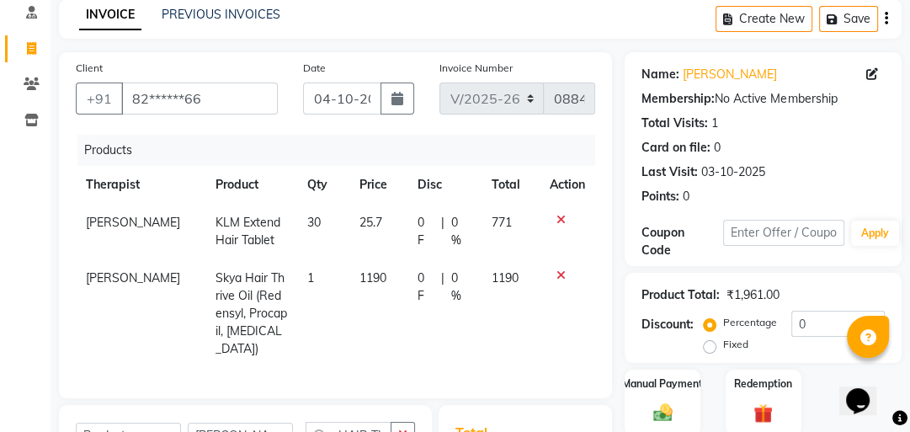
checkbox input "false"
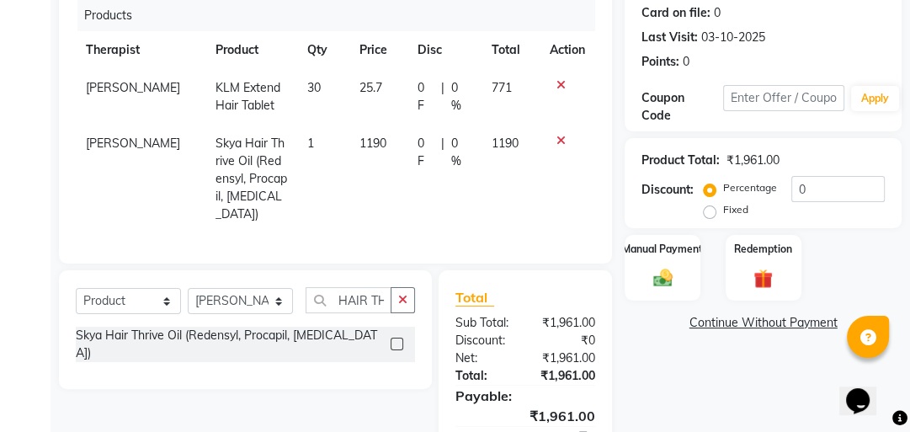
scroll to position [209, 0]
click at [412, 296] on button "button" at bounding box center [403, 300] width 24 height 26
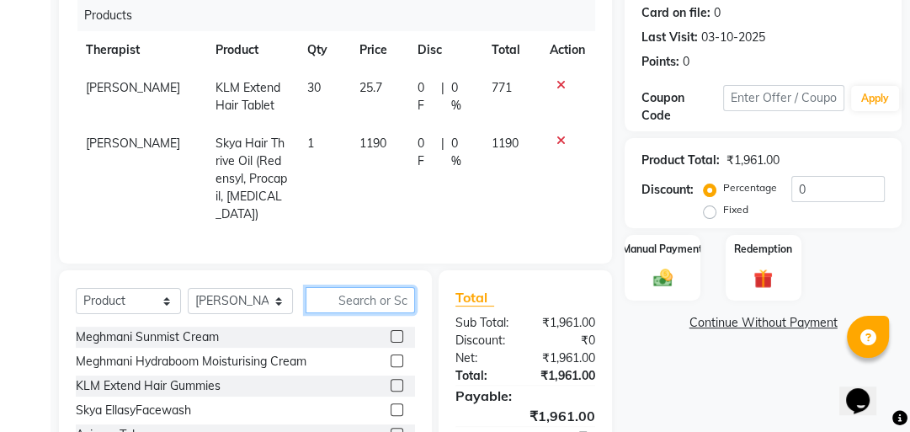
click at [363, 292] on input "text" at bounding box center [360, 300] width 109 height 26
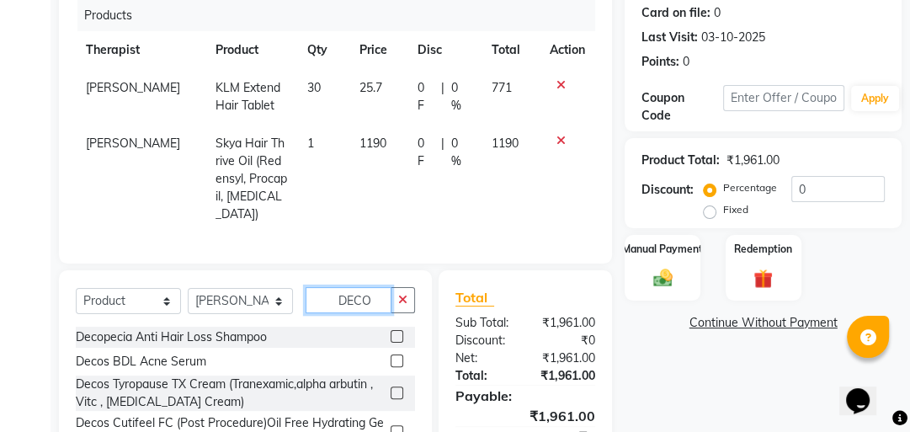
type input "DECO"
click at [395, 330] on label at bounding box center [397, 336] width 13 height 13
click at [395, 332] on input "checkbox" at bounding box center [396, 337] width 11 height 11
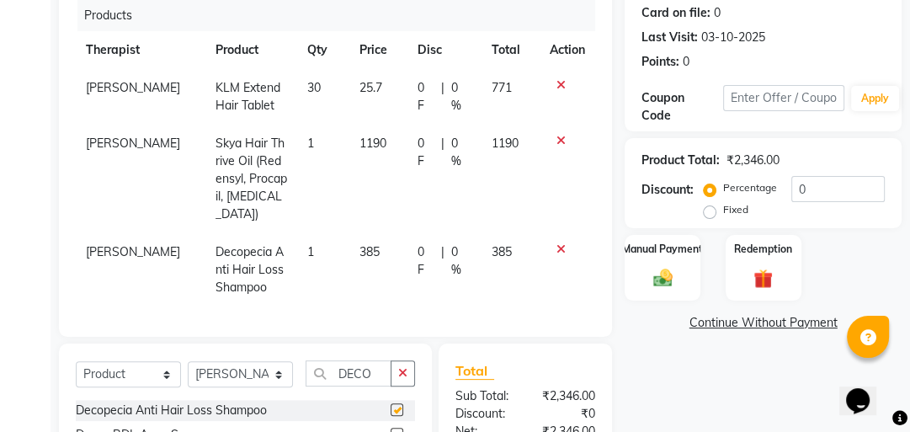
checkbox input "false"
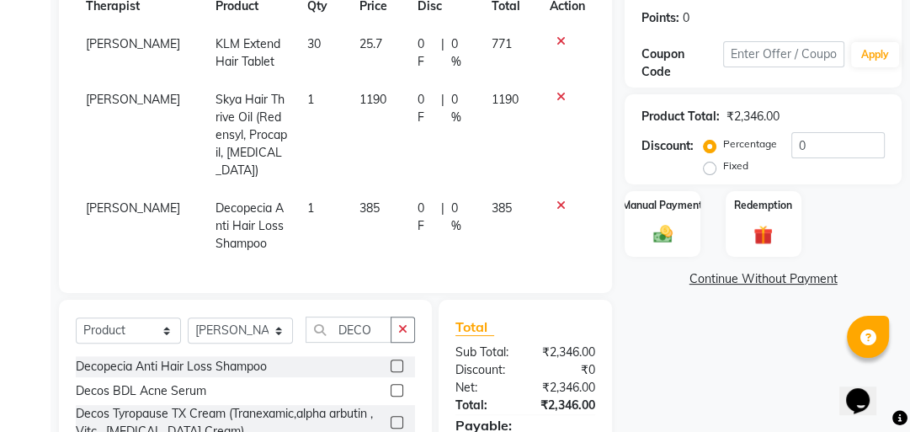
scroll to position [219, 0]
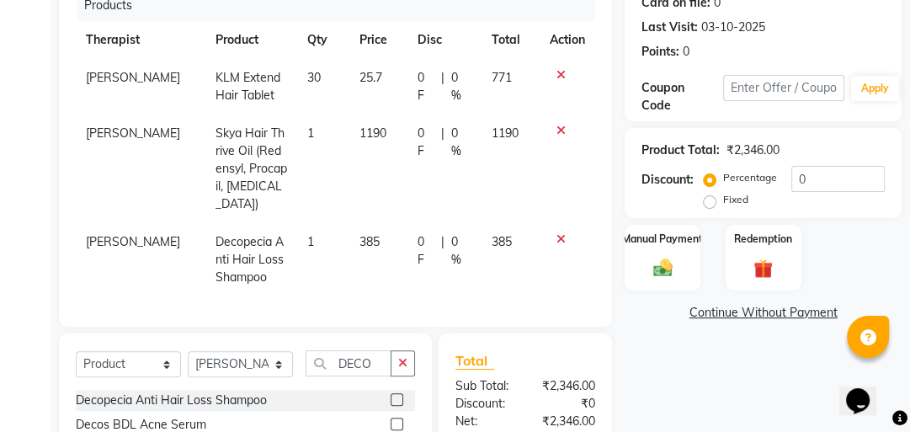
click at [383, 136] on td "1190" at bounding box center [379, 169] width 58 height 109
select select "40883"
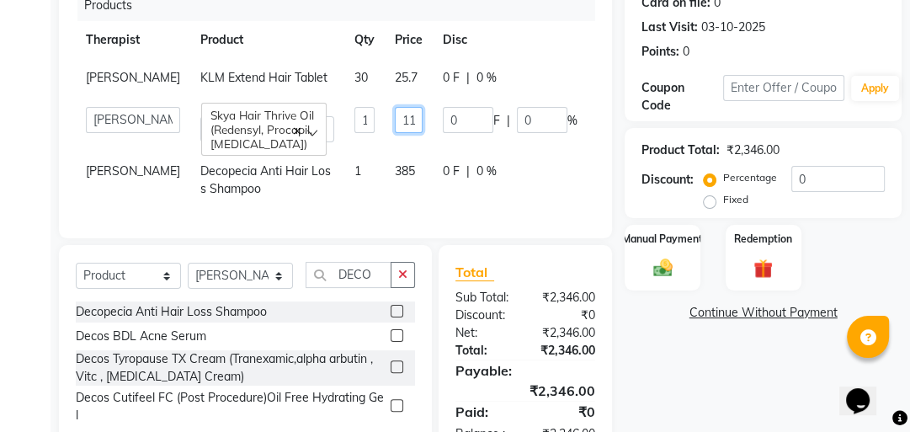
click at [395, 133] on input "1190" at bounding box center [409, 120] width 28 height 26
click at [395, 133] on input "190" at bounding box center [409, 120] width 28 height 26
click at [395, 133] on input "10" at bounding box center [409, 120] width 28 height 26
type input "1"
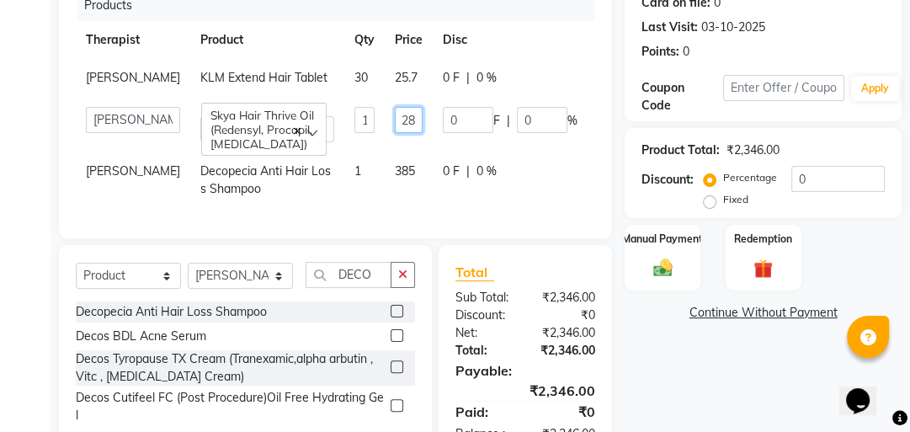
type input "1280"
click at [357, 152] on tr "Advance Iris Reception [PERSON_NAME] [PERSON_NAME](Cosmetologist) [PERSON_NAME]…" at bounding box center [384, 125] width 617 height 56
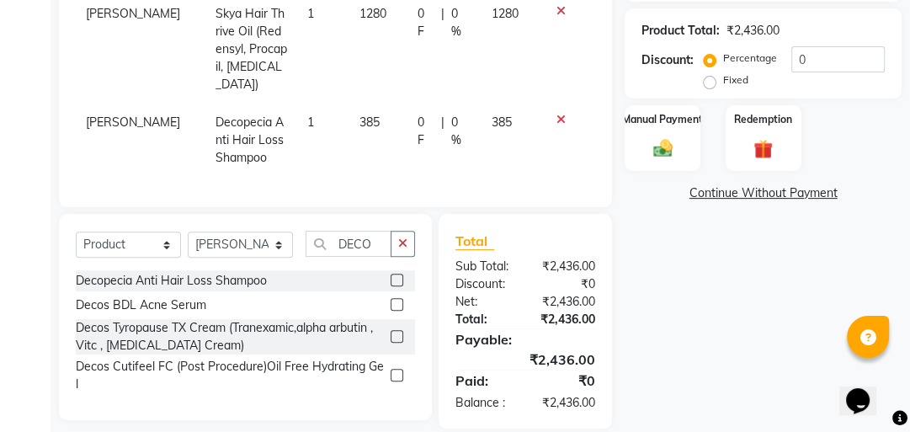
scroll to position [354, 0]
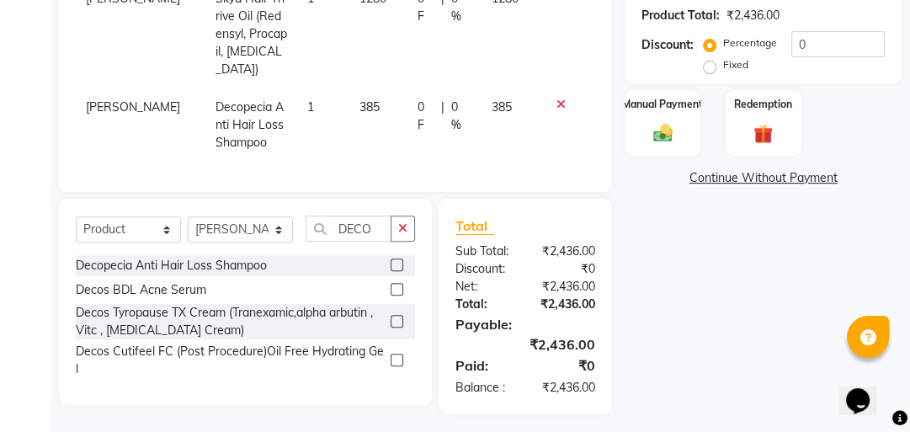
click at [723, 66] on label "Fixed" at bounding box center [735, 64] width 25 height 15
click at [707, 66] on input "Fixed" at bounding box center [713, 65] width 12 height 12
radio input "true"
click at [846, 51] on input "0" at bounding box center [838, 44] width 93 height 26
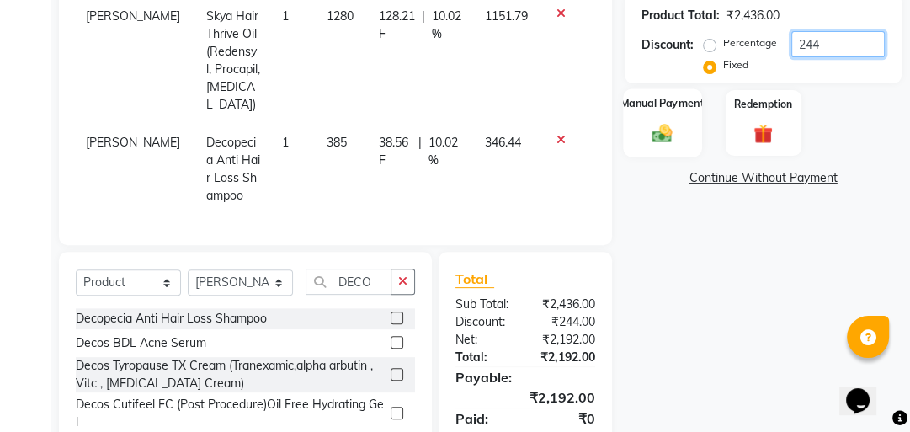
type input "244"
click at [654, 137] on img at bounding box center [663, 132] width 33 height 23
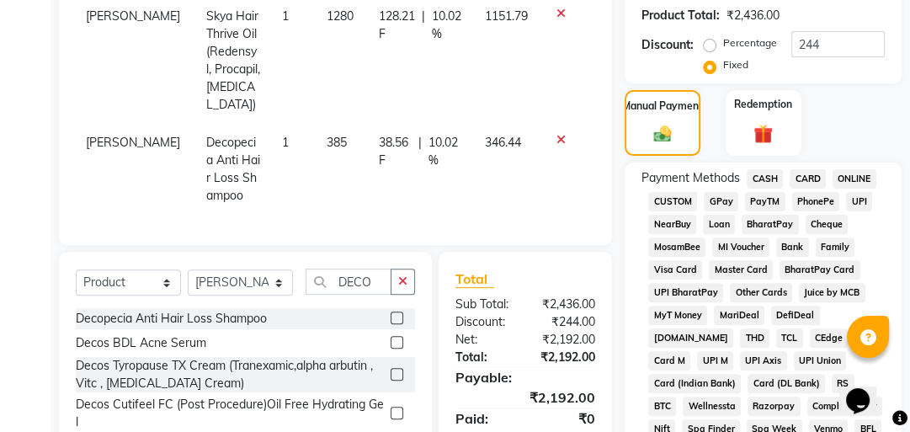
click at [719, 206] on span "GPay" at bounding box center [721, 201] width 35 height 19
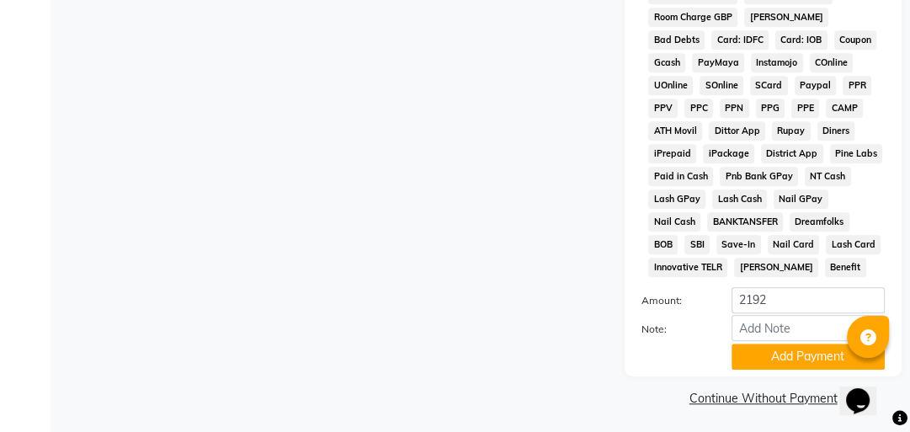
scroll to position [973, 0]
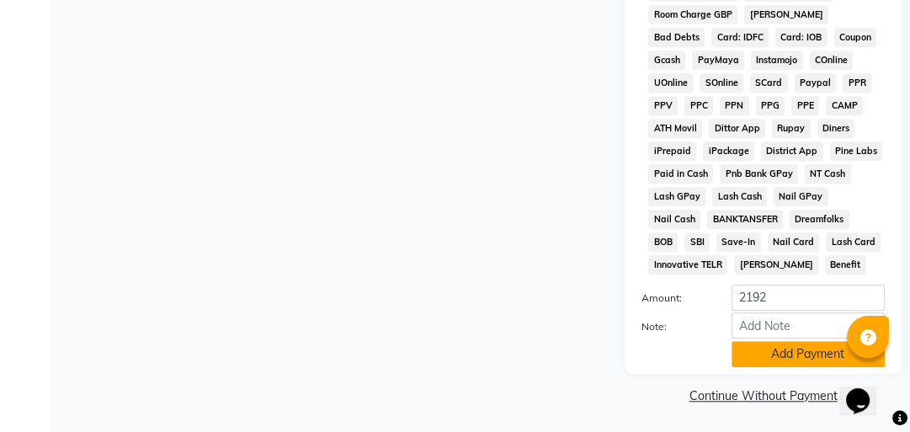
click at [763, 359] on button "Add Payment" at bounding box center [808, 354] width 153 height 26
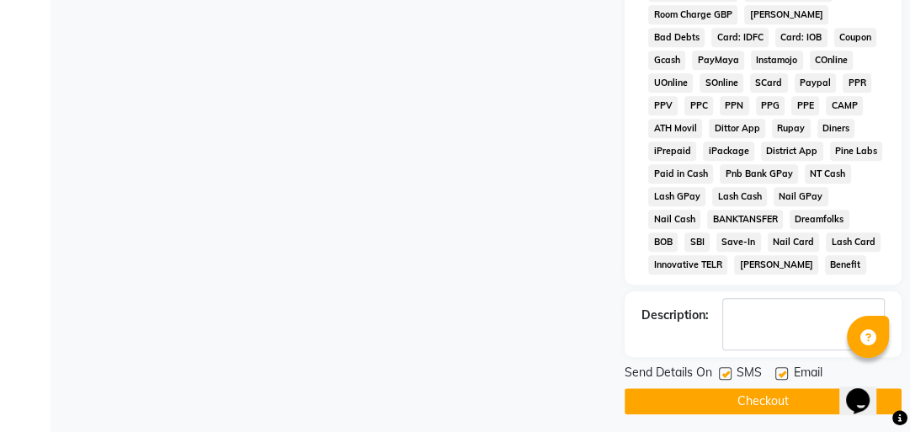
drag, startPoint x: 775, startPoint y: 399, endPoint x: 769, endPoint y: 391, distance: 10.3
click at [775, 400] on button "Checkout" at bounding box center [763, 401] width 277 height 26
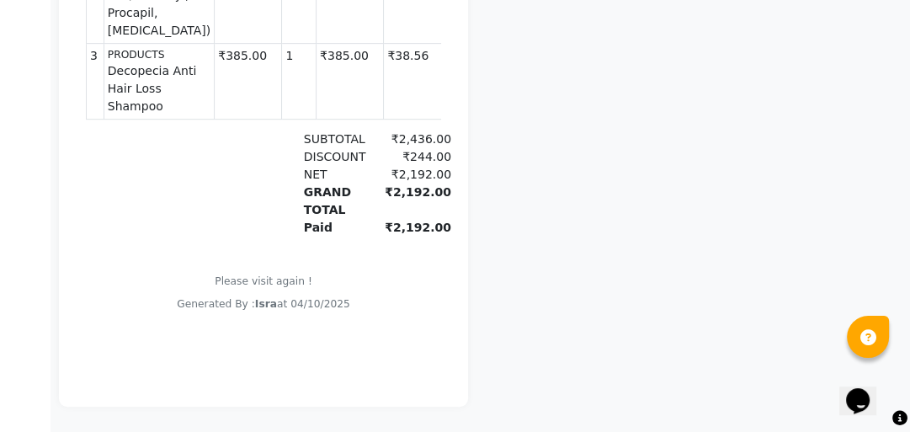
scroll to position [13, 0]
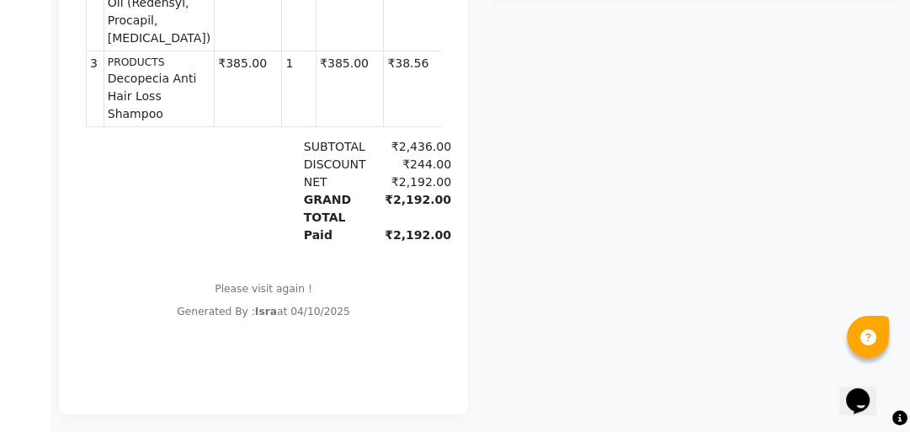
drag, startPoint x: 621, startPoint y: 413, endPoint x: 670, endPoint y: 381, distance: 58.4
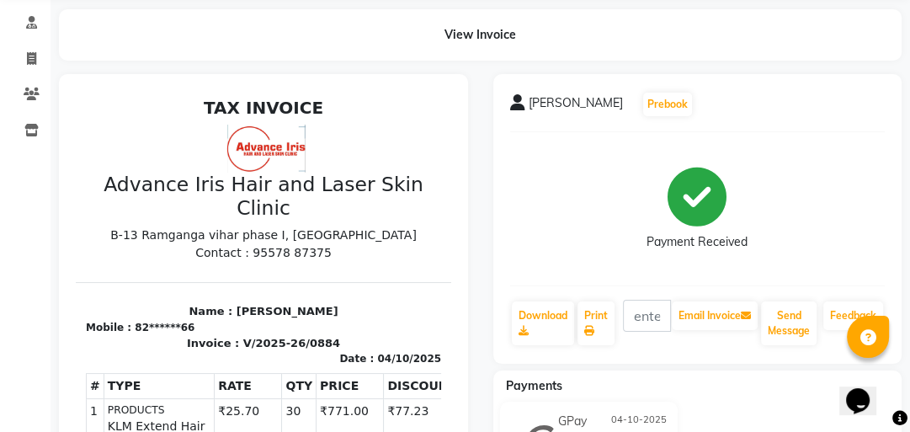
scroll to position [0, 0]
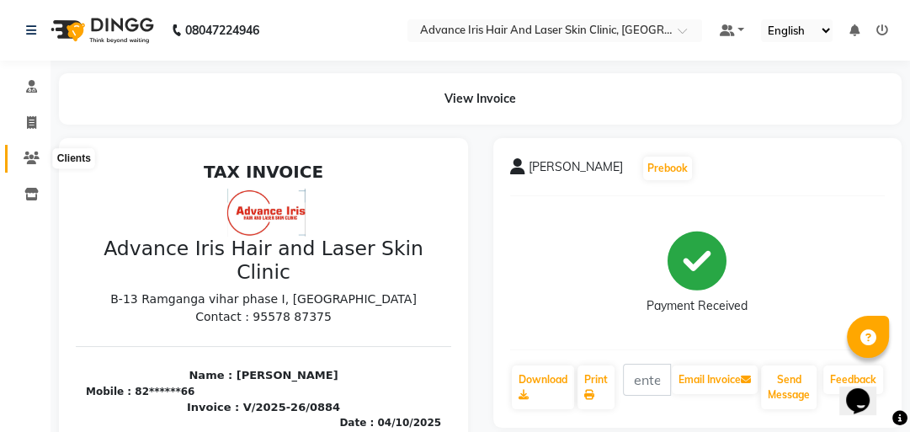
click at [35, 157] on icon at bounding box center [32, 158] width 16 height 13
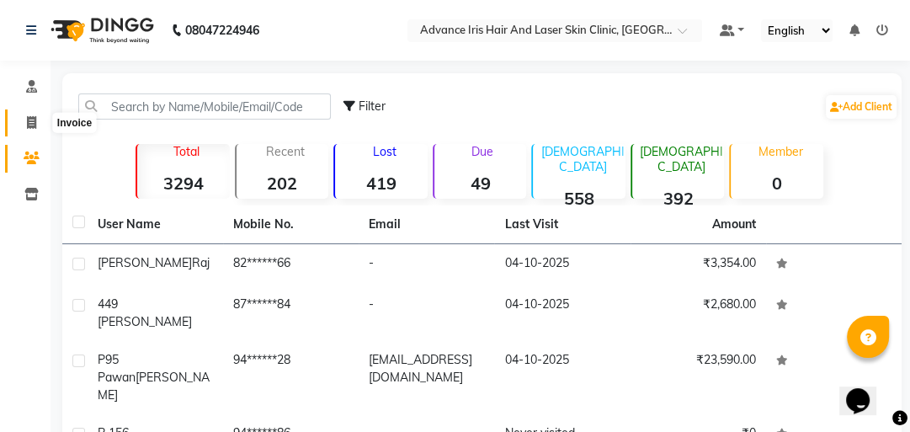
click at [37, 120] on span at bounding box center [31, 123] width 29 height 19
select select "service"
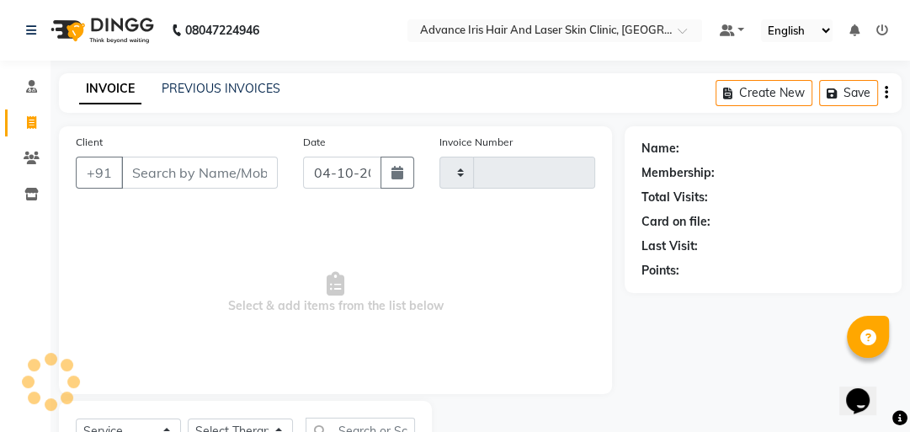
scroll to position [74, 0]
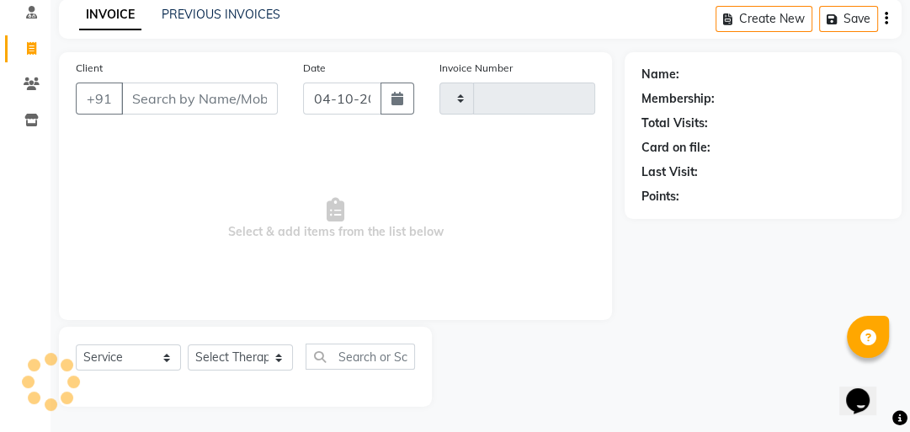
type input "0885"
select select "5825"
click at [152, 101] on input "Client" at bounding box center [199, 99] width 157 height 32
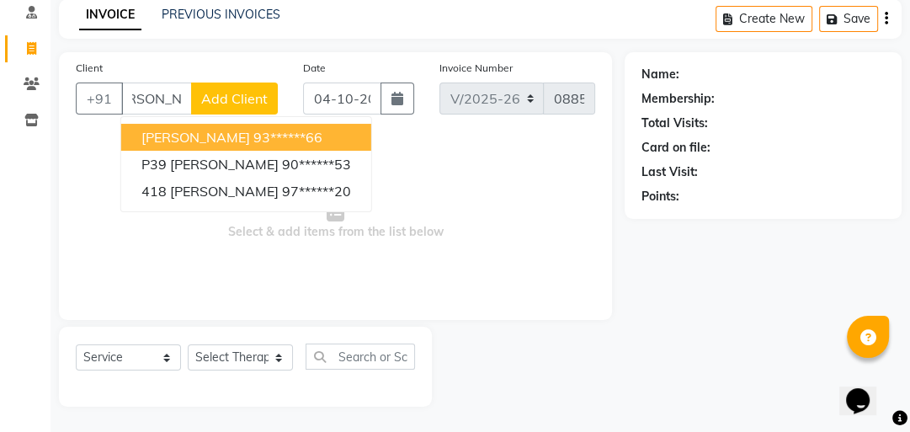
scroll to position [0, 34]
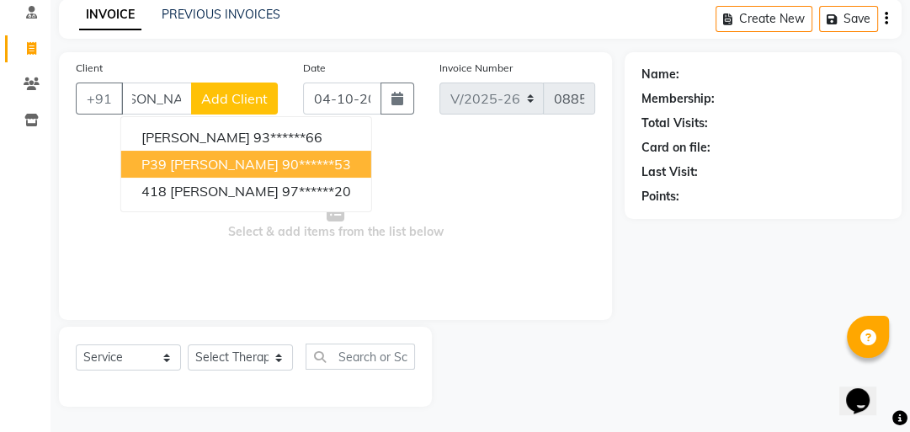
click at [238, 156] on span "P39 [PERSON_NAME]" at bounding box center [209, 164] width 137 height 17
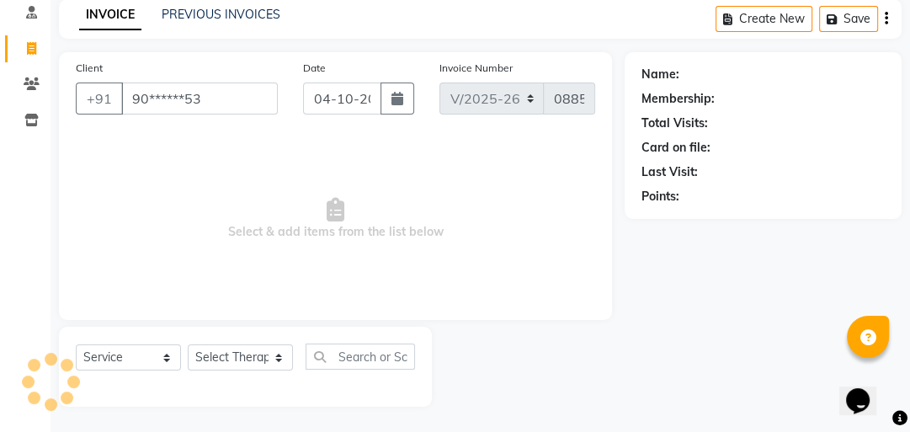
type input "90******53"
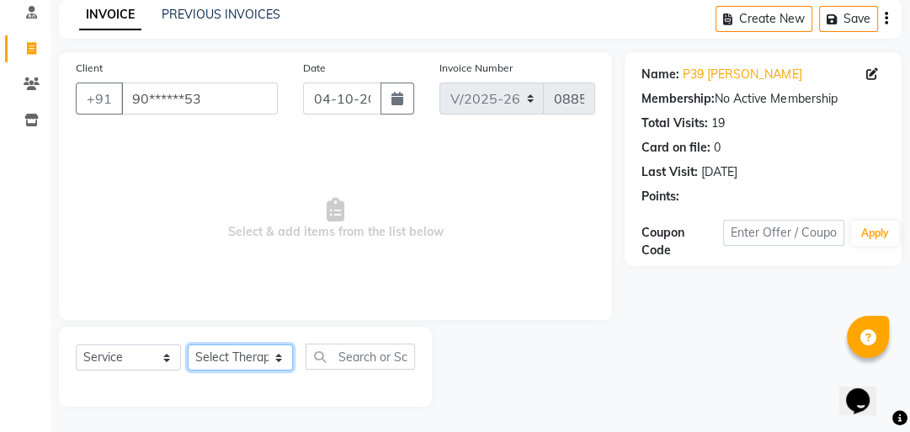
click at [254, 357] on select "Select Therapist Advance Iris Reception [PERSON_NAME] [PERSON_NAME](Cosmetologi…" at bounding box center [240, 357] width 105 height 26
select select "40886"
click at [188, 345] on select "Select Therapist Advance Iris Reception [PERSON_NAME] [PERSON_NAME](Cosmetologi…" at bounding box center [240, 357] width 105 height 26
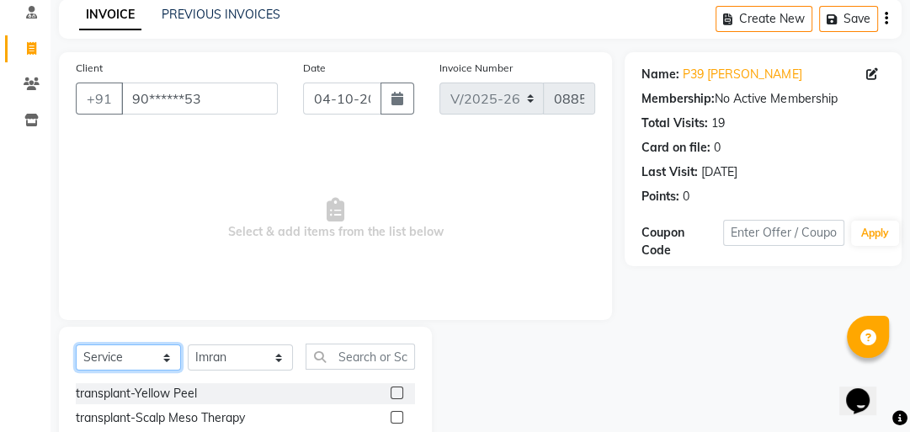
drag, startPoint x: 161, startPoint y: 360, endPoint x: 155, endPoint y: 350, distance: 11.7
click at [158, 356] on select "Select Service Product Membership Package Voucher Prepaid Gift Card" at bounding box center [128, 357] width 105 height 26
click at [76, 345] on select "Select Service Product Membership Package Voucher Prepaid Gift Card" at bounding box center [128, 357] width 105 height 26
click at [387, 371] on div "Select Service Product Membership Package Voucher Prepaid Gift Card Select Ther…" at bounding box center [245, 364] width 339 height 40
click at [354, 348] on input "text" at bounding box center [360, 357] width 109 height 26
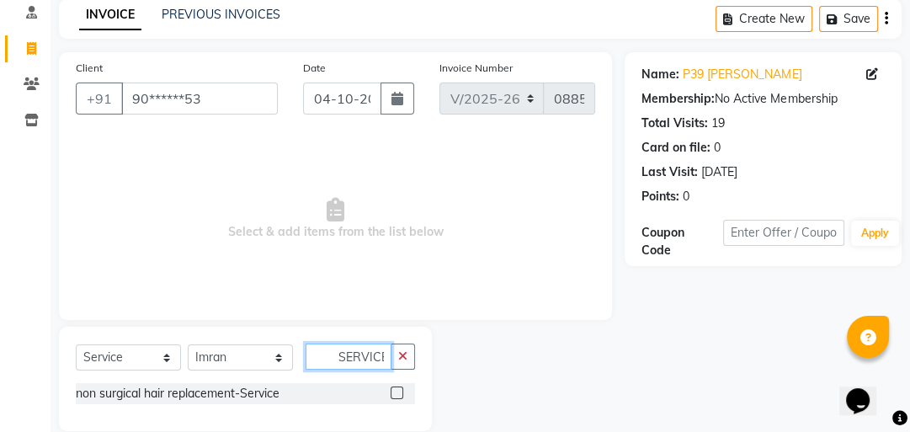
scroll to position [0, 2]
type input "SERVICE"
click at [395, 394] on label at bounding box center [397, 393] width 13 height 13
click at [395, 394] on input "checkbox" at bounding box center [396, 393] width 11 height 11
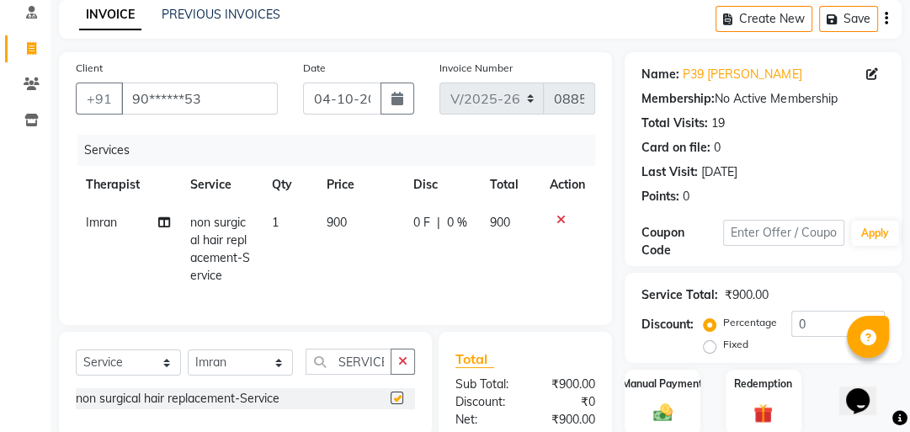
checkbox input "false"
click at [339, 222] on span "900" at bounding box center [337, 222] width 20 height 15
select select "40886"
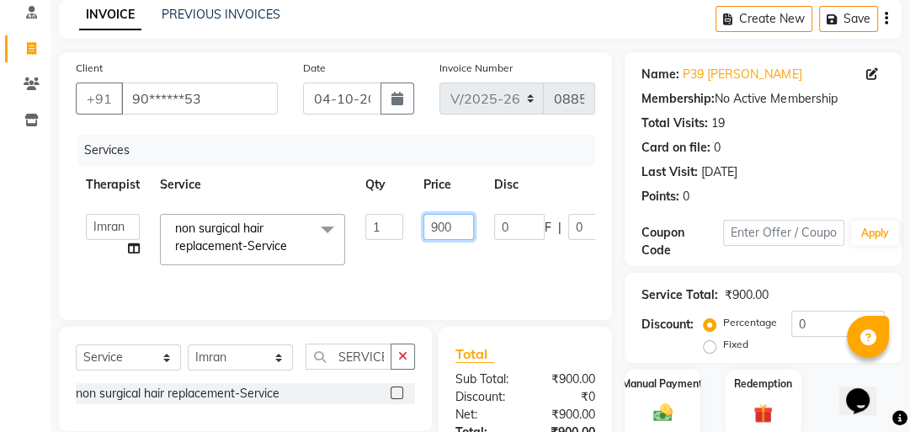
click at [444, 222] on input "900" at bounding box center [449, 227] width 51 height 26
type input "750"
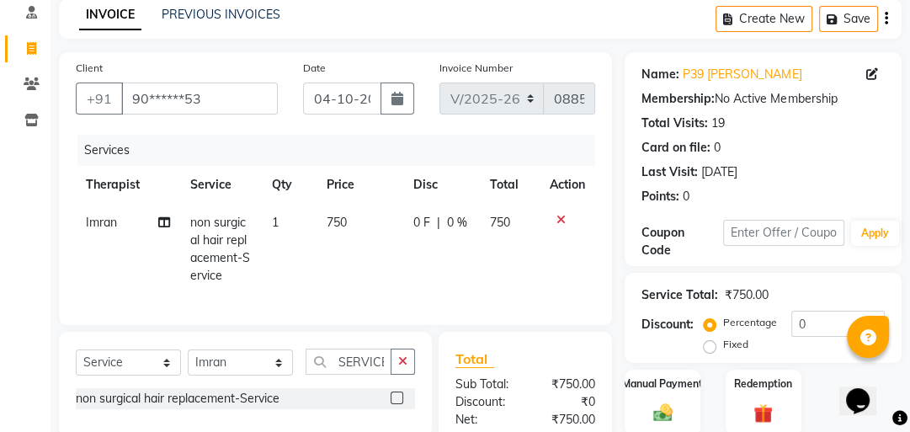
click at [499, 244] on tr "Imran non surgical hair replacement-Service 1 750 0 F | 0 % 750" at bounding box center [336, 249] width 520 height 91
click at [674, 404] on img at bounding box center [663, 412] width 33 height 23
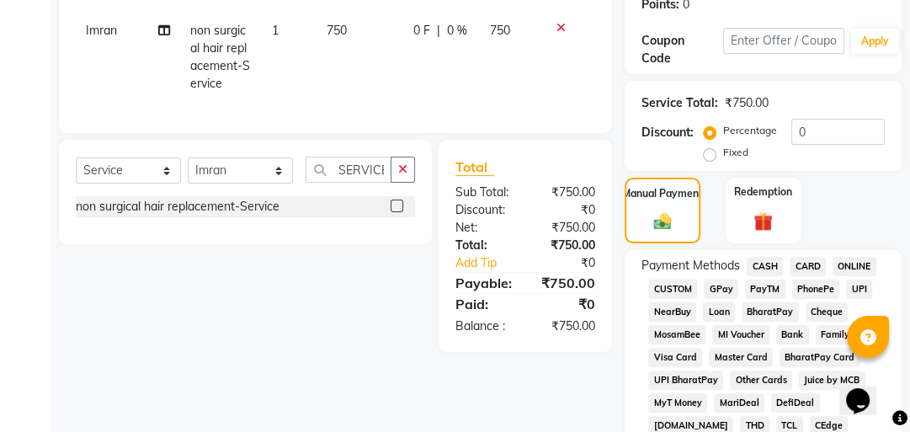
scroll to position [276, 0]
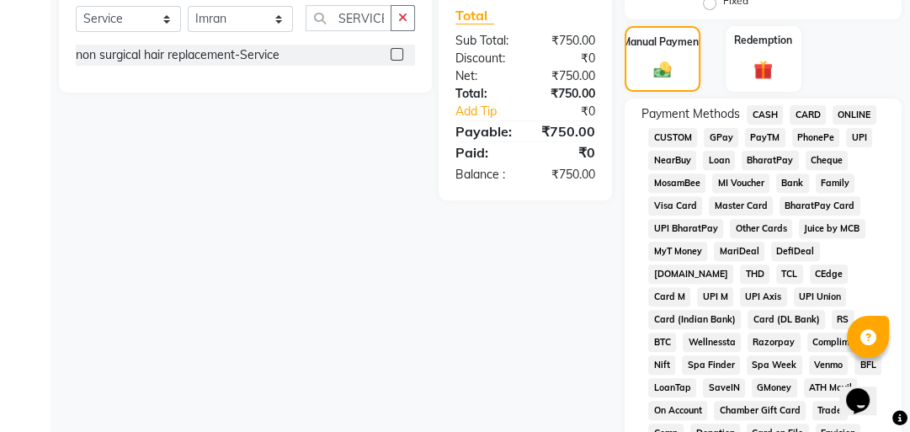
scroll to position [411, 0]
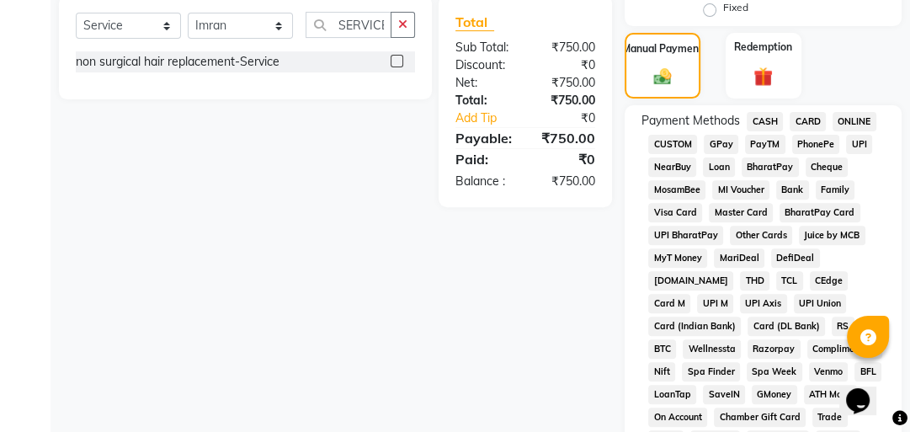
click at [766, 114] on span "CASH" at bounding box center [765, 121] width 36 height 19
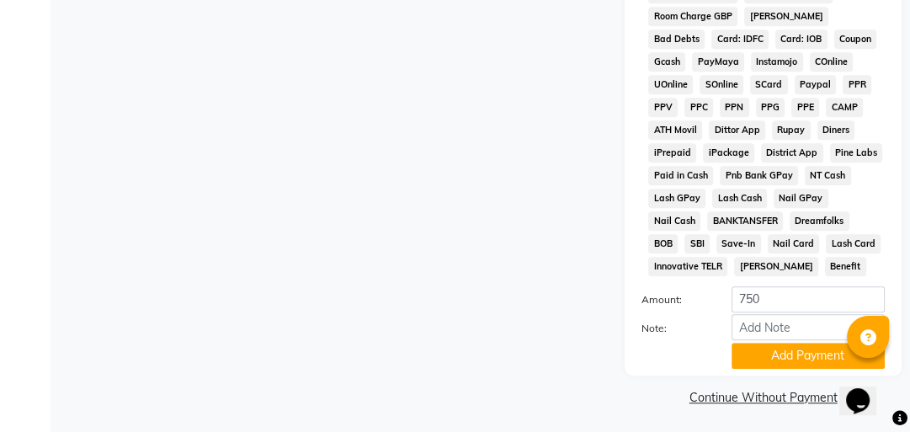
scroll to position [973, 0]
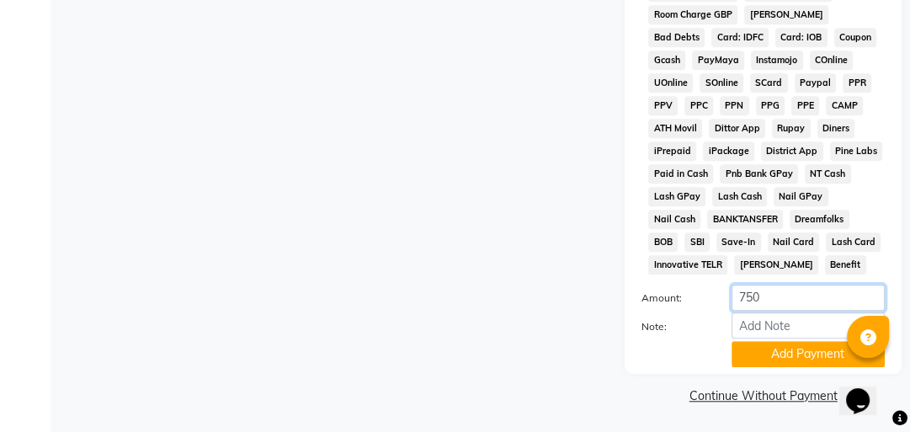
click at [771, 299] on input "750" at bounding box center [808, 298] width 153 height 26
type input "700"
click at [824, 353] on button "Add Payment" at bounding box center [808, 354] width 153 height 26
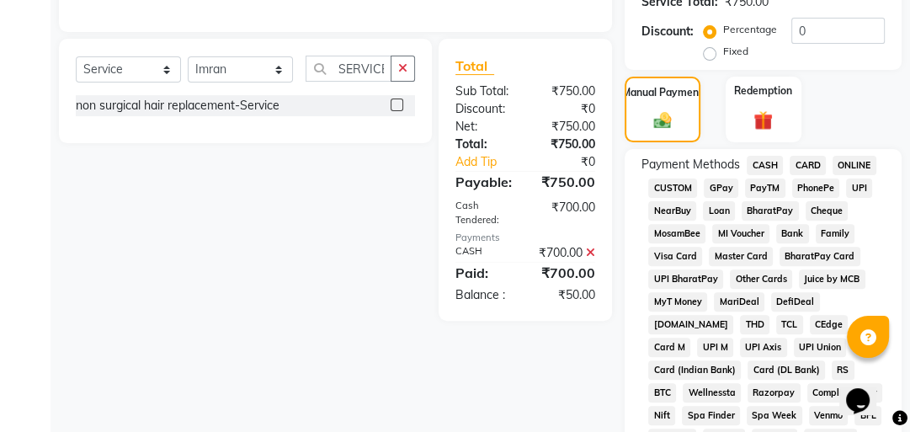
scroll to position [366, 0]
click at [724, 190] on span "GPay" at bounding box center [721, 188] width 35 height 19
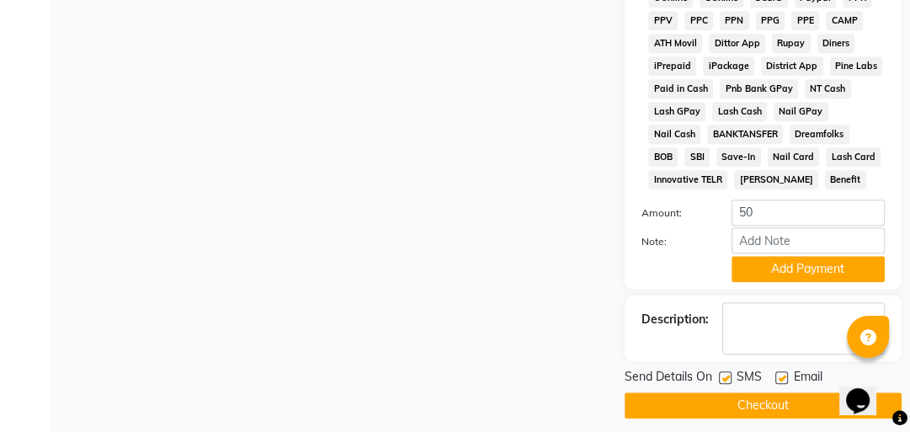
scroll to position [1068, 0]
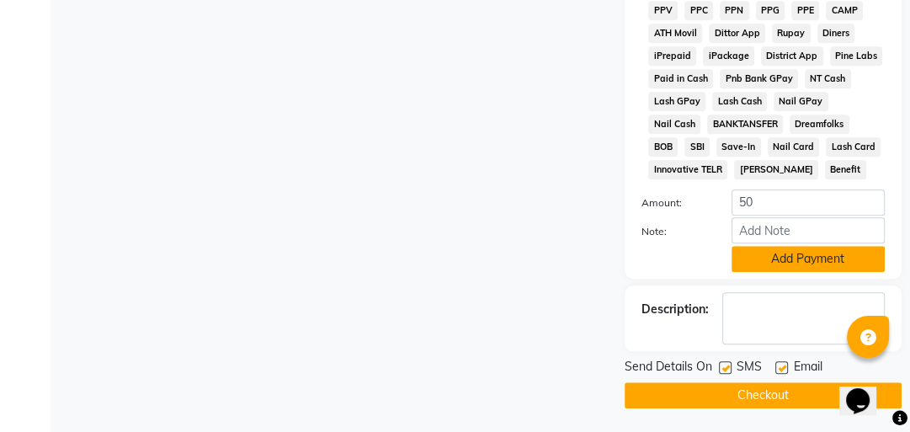
click at [771, 253] on button "Add Payment" at bounding box center [808, 259] width 153 height 26
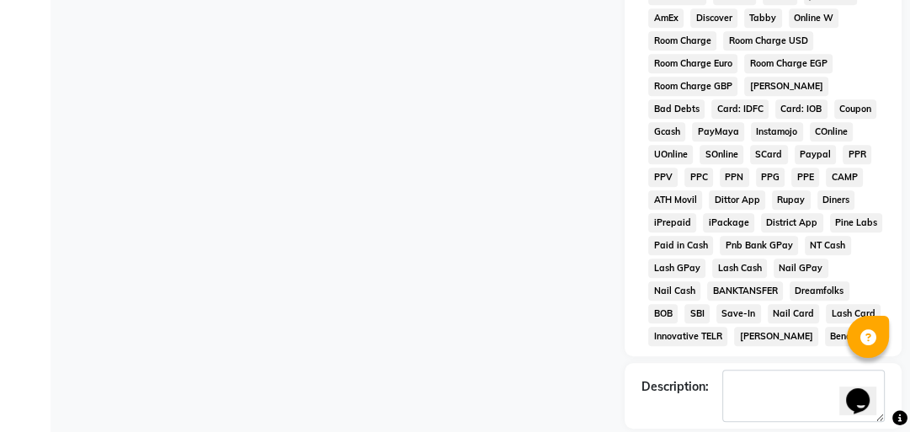
scroll to position [977, 0]
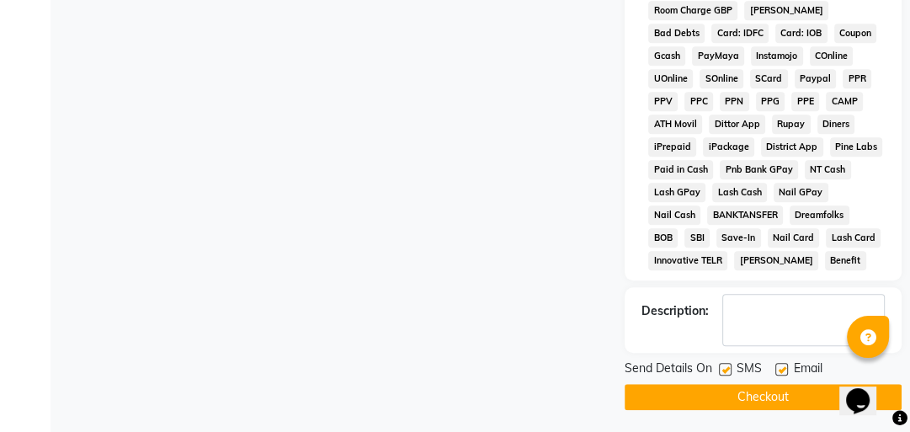
click at [787, 387] on button "Checkout" at bounding box center [763, 397] width 277 height 26
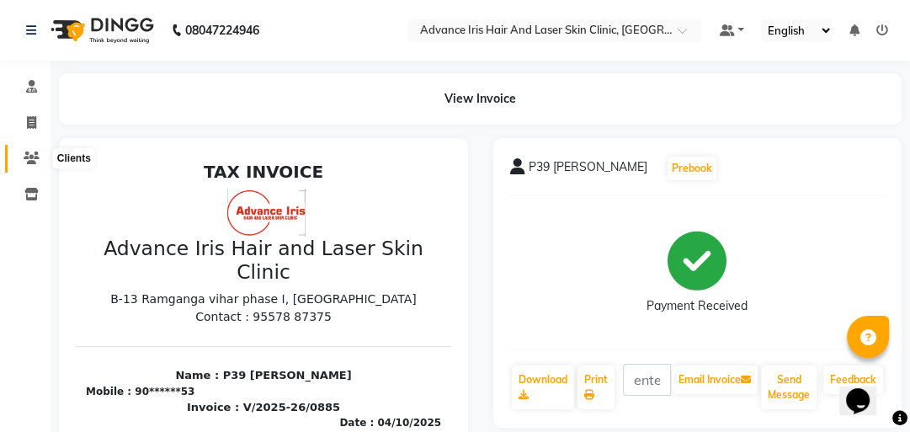
click at [20, 153] on span at bounding box center [31, 158] width 29 height 19
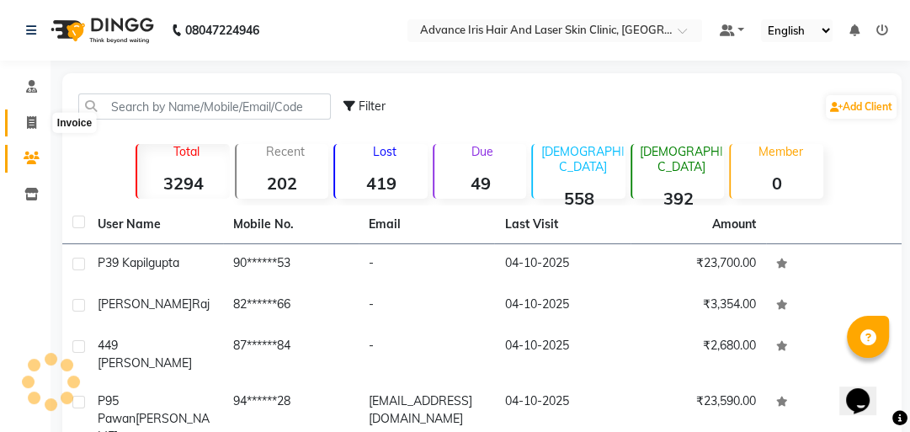
click at [24, 117] on span at bounding box center [31, 123] width 29 height 19
select select "service"
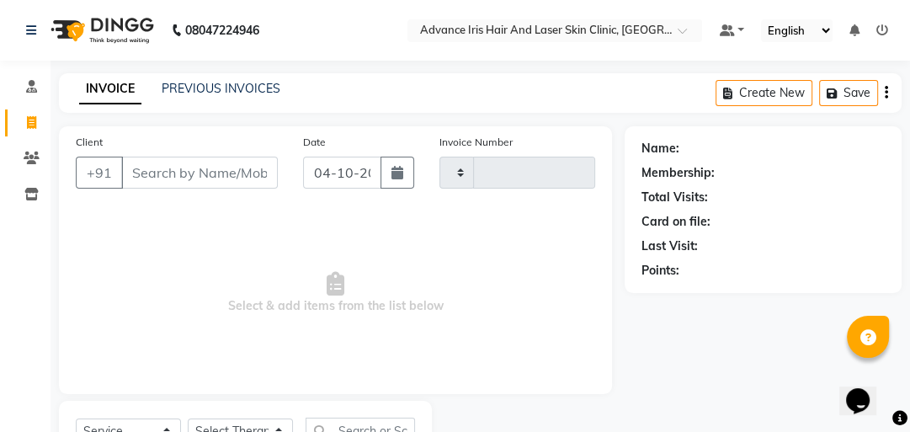
type input "0886"
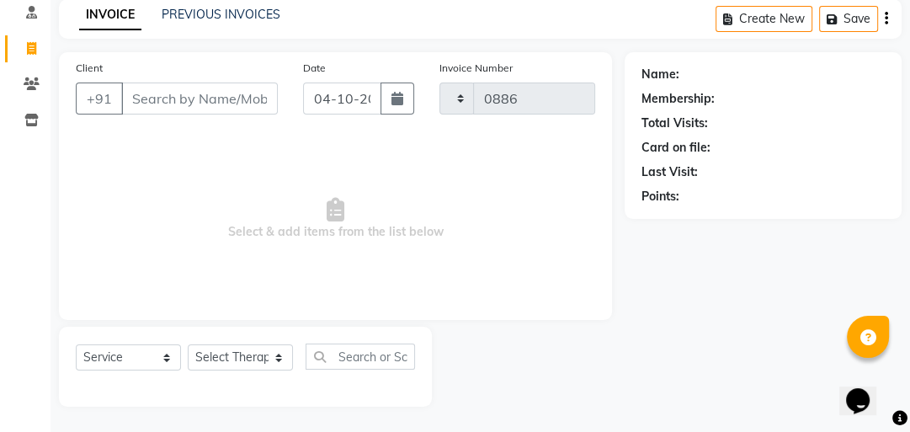
select select "5825"
click at [206, 8] on link "PREVIOUS INVOICES" at bounding box center [221, 14] width 119 height 15
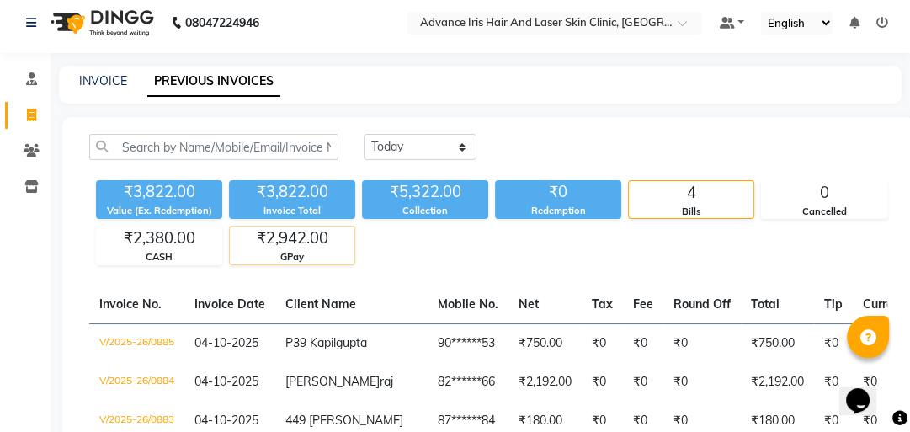
scroll to position [7, 0]
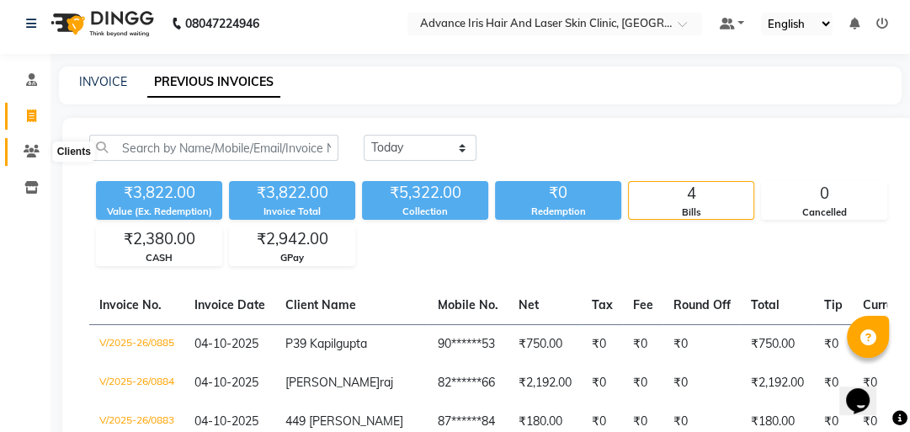
click at [34, 148] on icon at bounding box center [32, 151] width 16 height 13
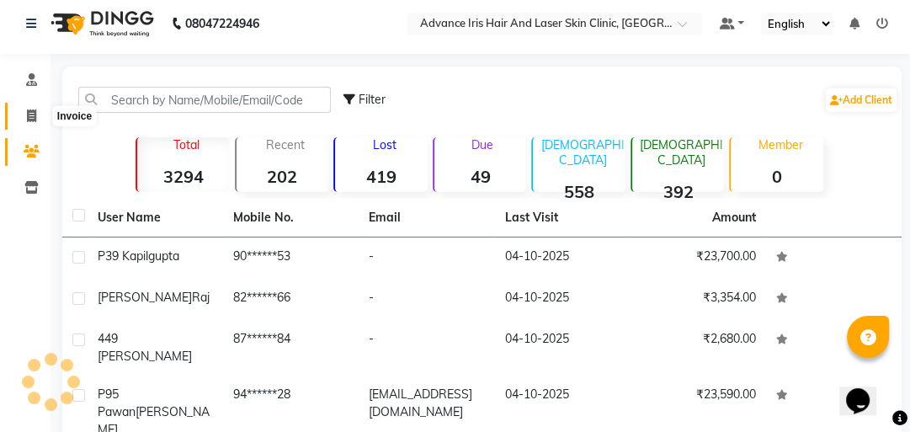
click at [27, 115] on icon at bounding box center [31, 115] width 9 height 13
select select "service"
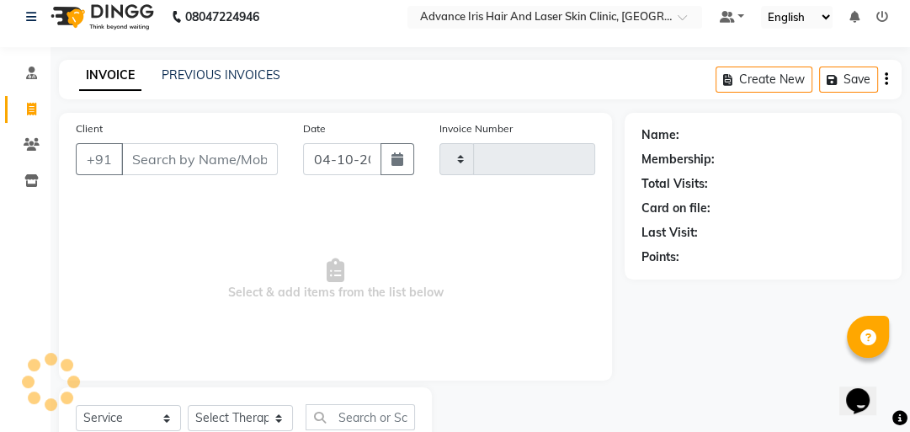
type input "0886"
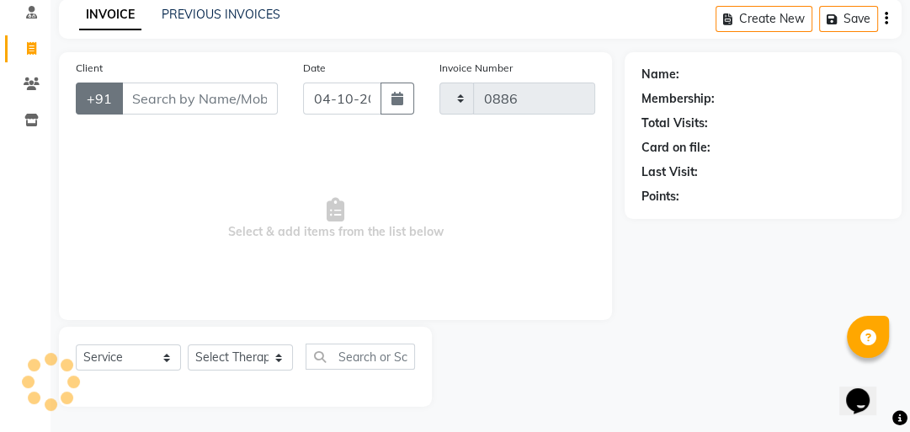
select select "5825"
click at [150, 98] on input "Client" at bounding box center [199, 99] width 157 height 32
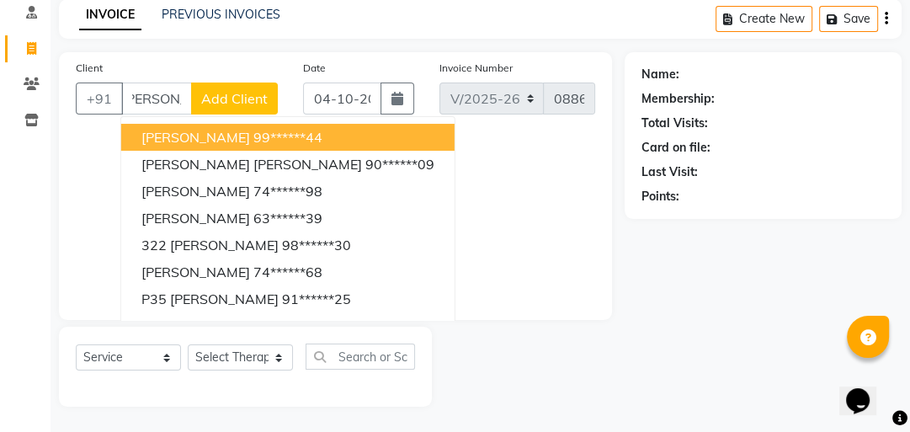
scroll to position [0, 20]
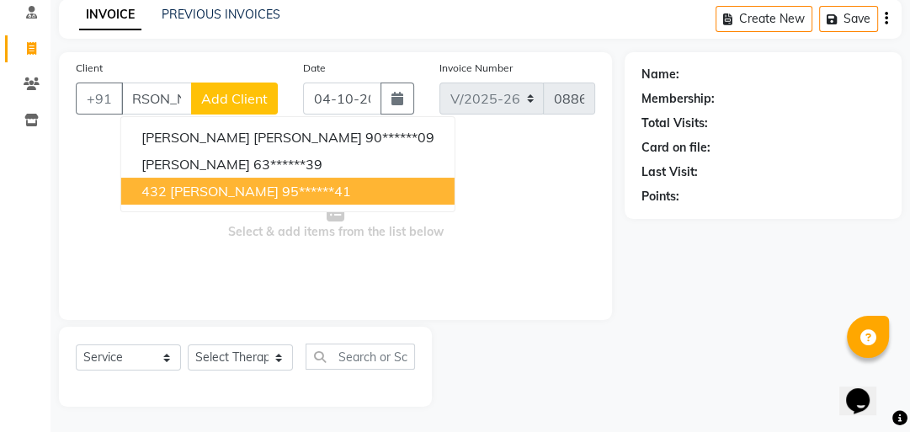
click at [264, 202] on button "432 [PERSON_NAME] 95******41" at bounding box center [288, 191] width 334 height 27
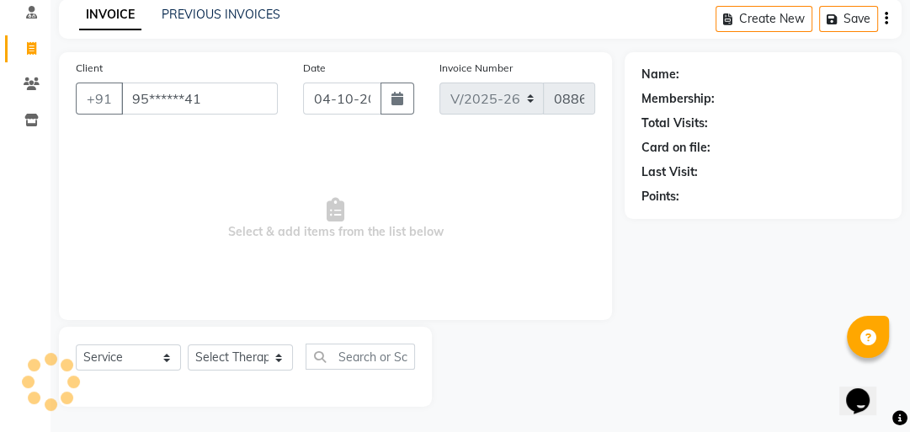
type input "95******41"
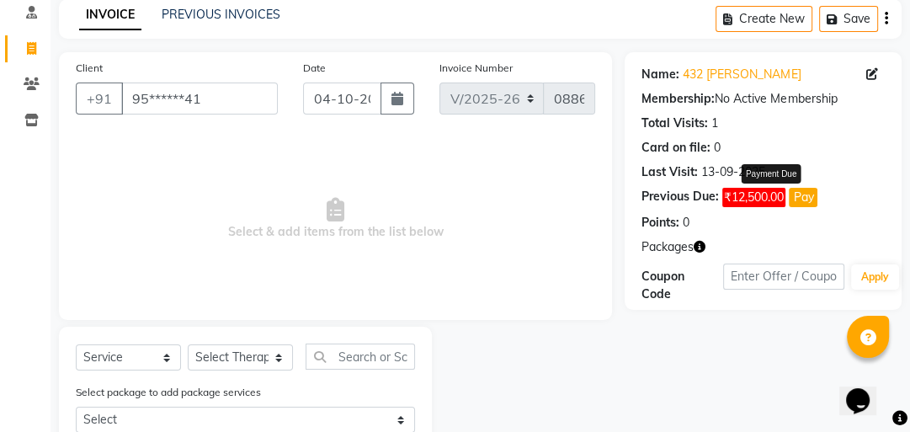
click at [793, 190] on button "Pay" at bounding box center [803, 197] width 29 height 19
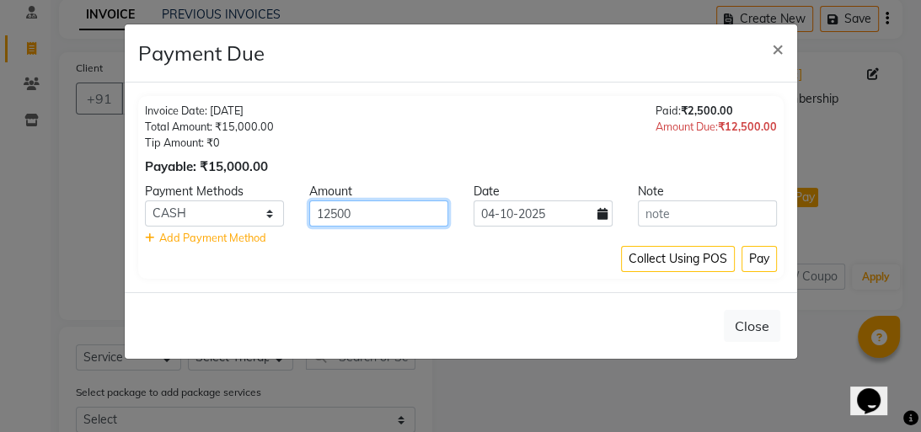
click at [334, 211] on input "12500" at bounding box center [378, 213] width 139 height 26
type input "6000"
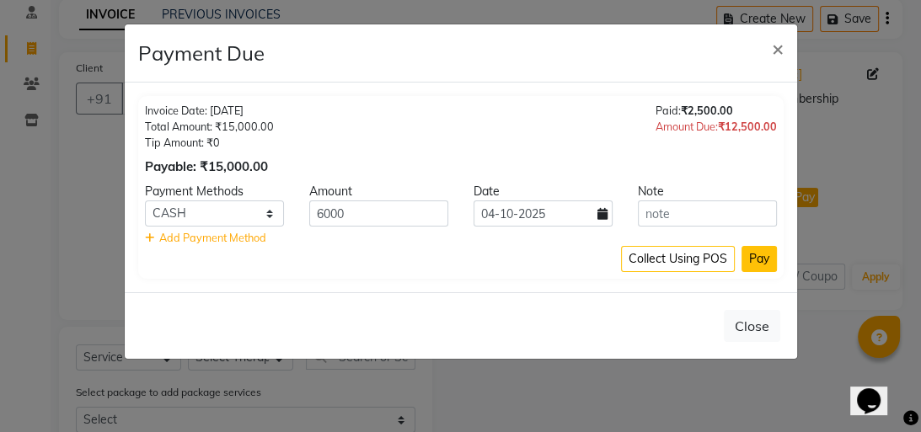
click at [752, 254] on button "Pay" at bounding box center [758, 259] width 35 height 26
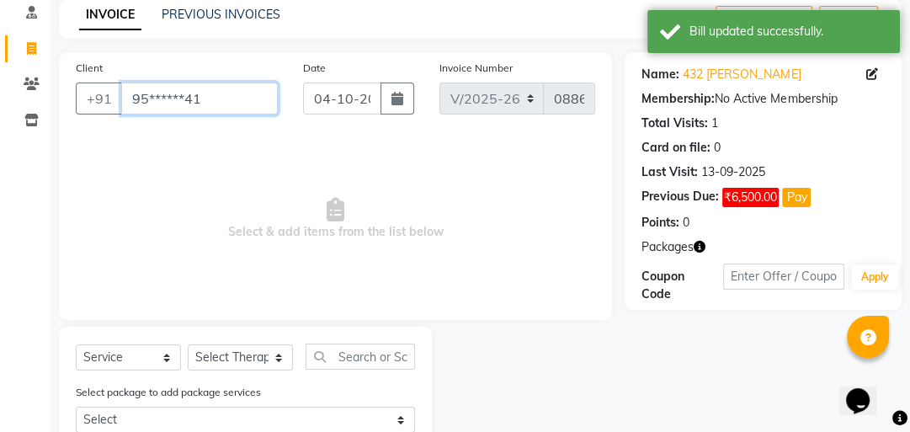
click at [223, 105] on input "95******41" at bounding box center [199, 99] width 157 height 32
type input "9"
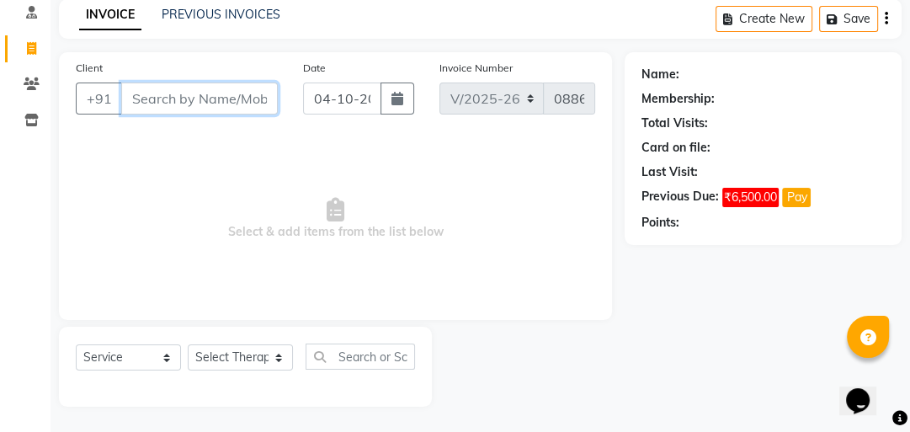
click at [192, 95] on input "Client" at bounding box center [199, 99] width 157 height 32
click at [555, 265] on span "Select & add items from the list below" at bounding box center [336, 219] width 520 height 168
click at [252, 13] on link "PREVIOUS INVOICES" at bounding box center [221, 14] width 119 height 15
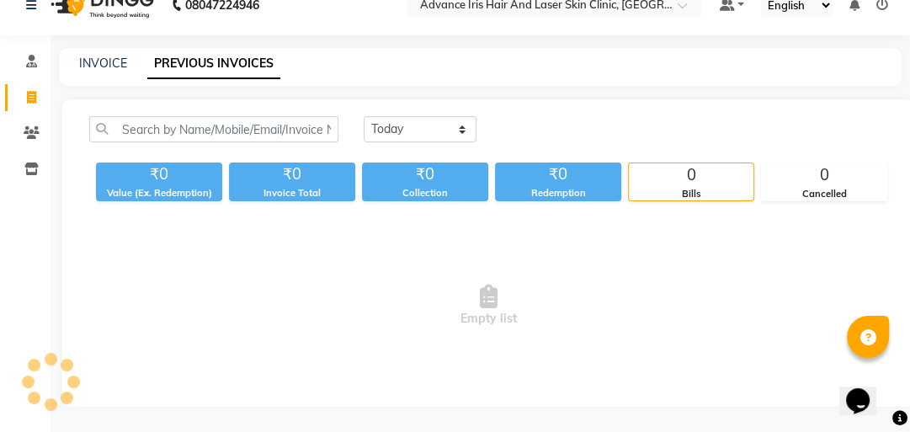
scroll to position [74, 0]
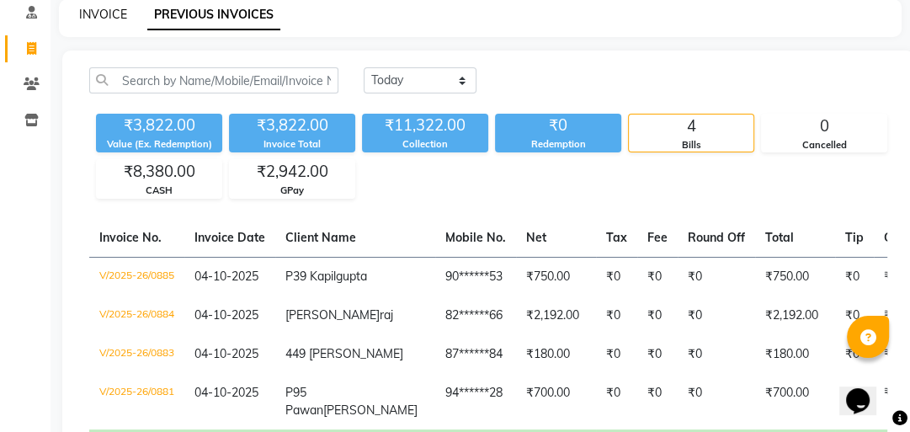
click at [88, 7] on link "INVOICE" at bounding box center [103, 14] width 48 height 15
select select "5825"
select select "service"
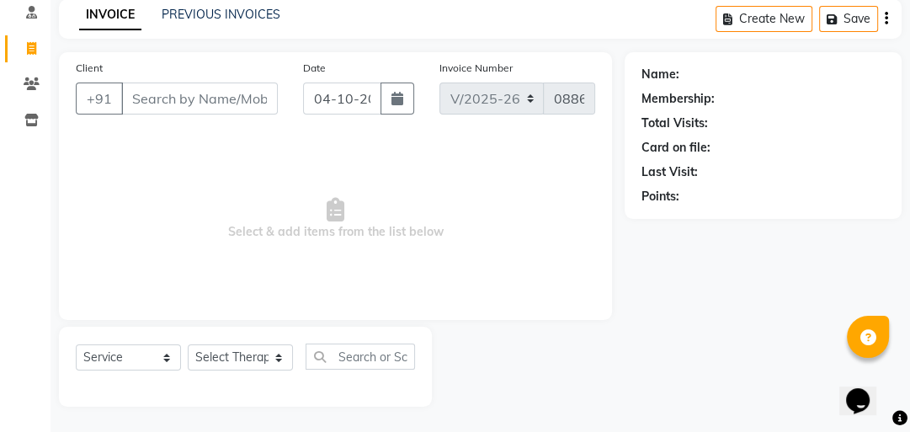
drag, startPoint x: 172, startPoint y: 91, endPoint x: 585, endPoint y: 391, distance: 510.1
click at [172, 92] on input "Client" at bounding box center [199, 99] width 157 height 32
click at [145, 109] on input "A" at bounding box center [199, 99] width 157 height 32
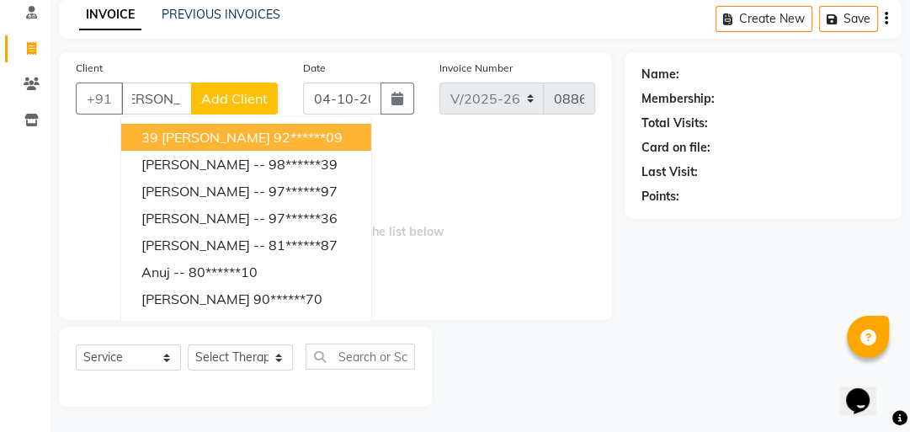
scroll to position [0, 25]
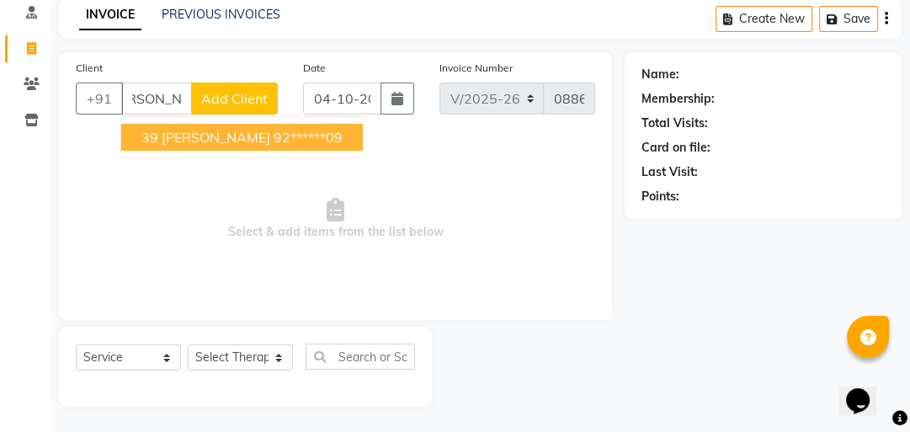
drag, startPoint x: 158, startPoint y: 137, endPoint x: 158, endPoint y: 83, distance: 53.9
click at [158, 138] on span "39 [PERSON_NAME]" at bounding box center [205, 137] width 129 height 17
type input "92******09"
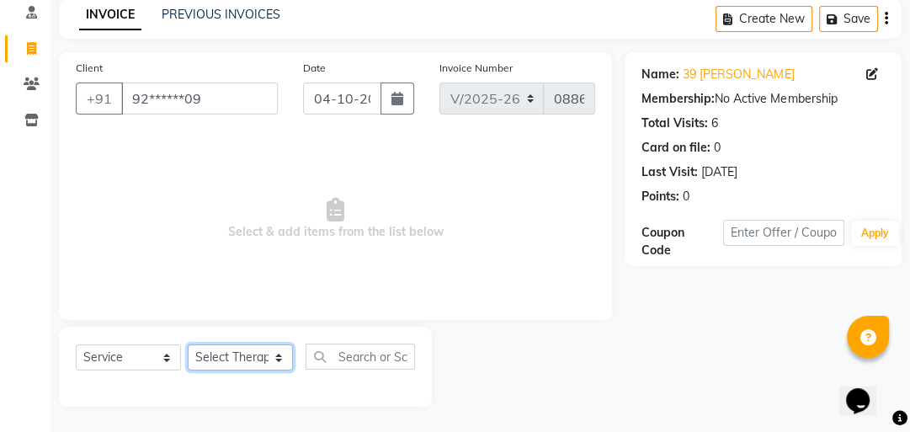
click at [201, 357] on select "Select Therapist Advance Iris Reception [PERSON_NAME] [PERSON_NAME](Cosmetologi…" at bounding box center [240, 357] width 105 height 26
select select "40883"
click at [188, 345] on select "Select Therapist Advance Iris Reception [PERSON_NAME] [PERSON_NAME](Cosmetologi…" at bounding box center [240, 357] width 105 height 26
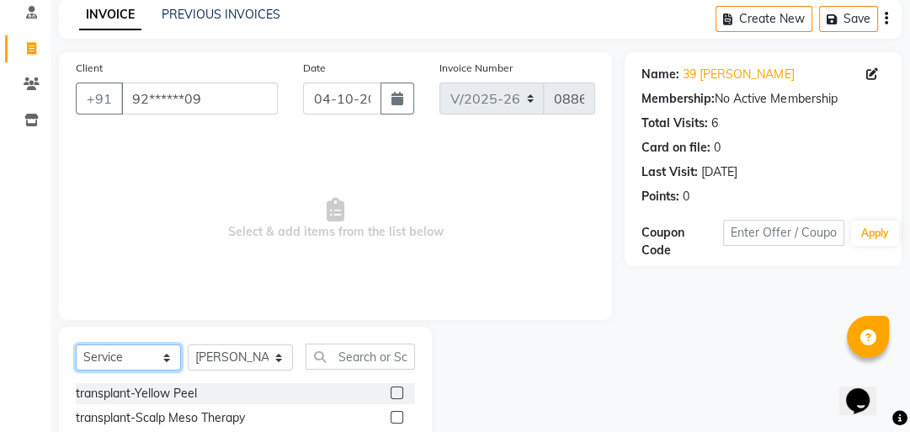
drag, startPoint x: 121, startPoint y: 369, endPoint x: 117, endPoint y: 351, distance: 18.2
click at [118, 363] on select "Select Service Product Membership Package Voucher Prepaid Gift Card" at bounding box center [128, 357] width 105 height 26
select select "product"
click at [76, 345] on select "Select Service Product Membership Package Voucher Prepaid Gift Card" at bounding box center [128, 357] width 105 height 26
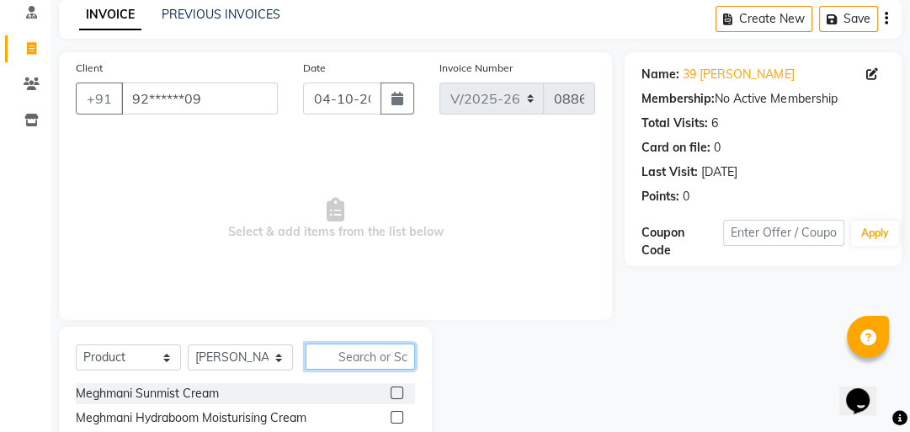
click at [347, 356] on input "text" at bounding box center [360, 357] width 109 height 26
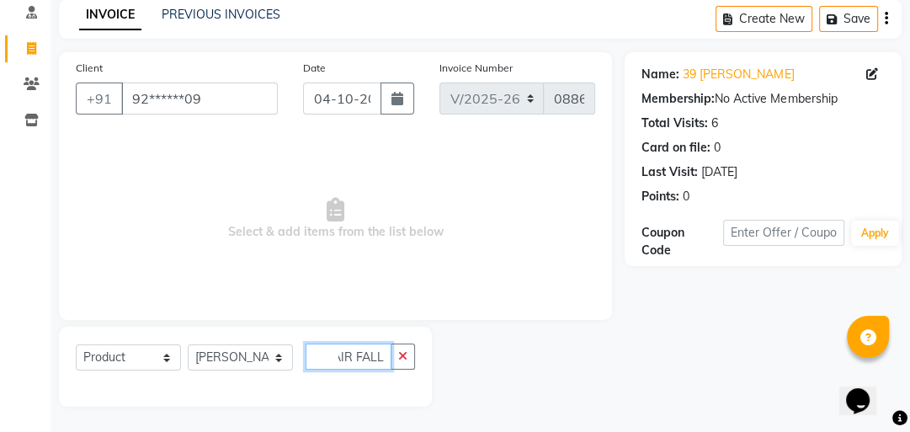
scroll to position [0, 13]
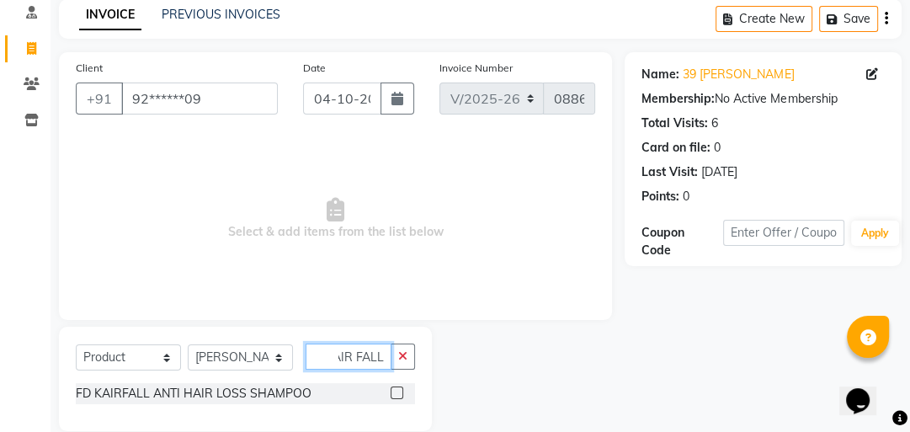
type input "KAIR FALL"
click at [394, 392] on label at bounding box center [397, 393] width 13 height 13
click at [394, 392] on input "checkbox" at bounding box center [396, 393] width 11 height 11
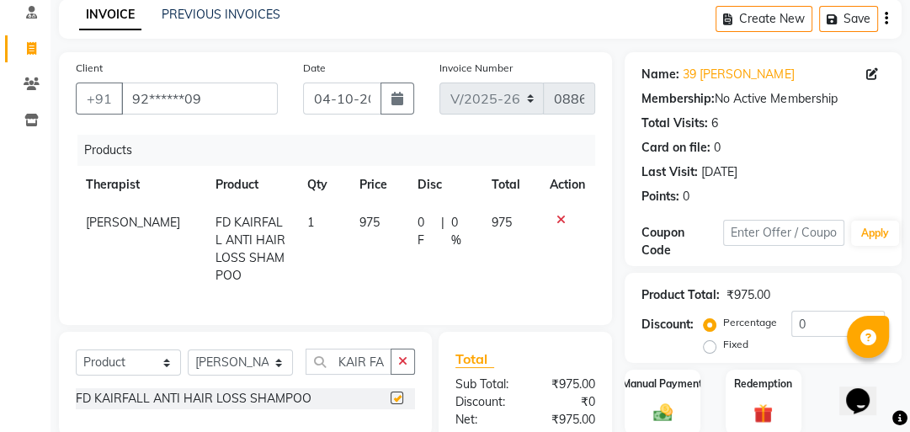
checkbox input "false"
click at [371, 222] on td "975" at bounding box center [379, 249] width 58 height 91
select select "40883"
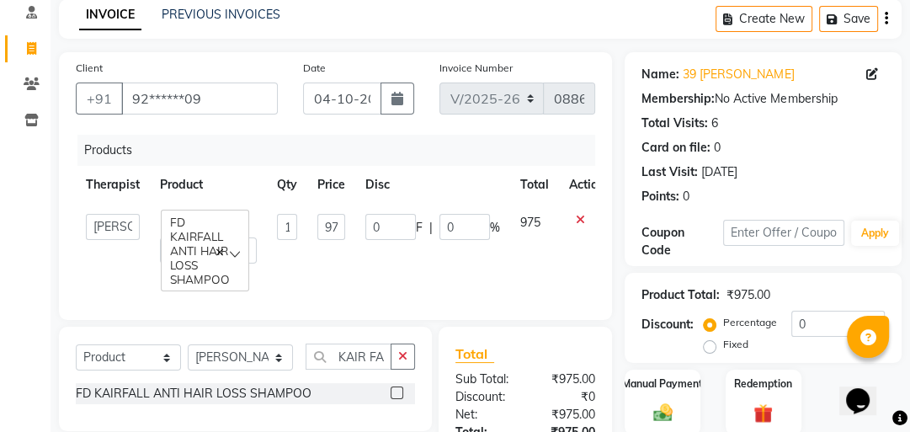
click at [723, 338] on label "Fixed" at bounding box center [735, 344] width 25 height 15
click at [713, 339] on input "Fixed" at bounding box center [713, 345] width 12 height 12
radio input "true"
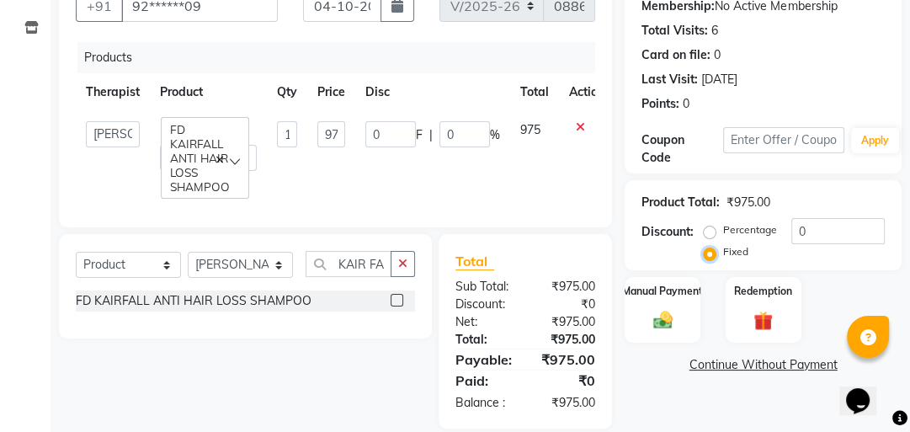
scroll to position [189, 0]
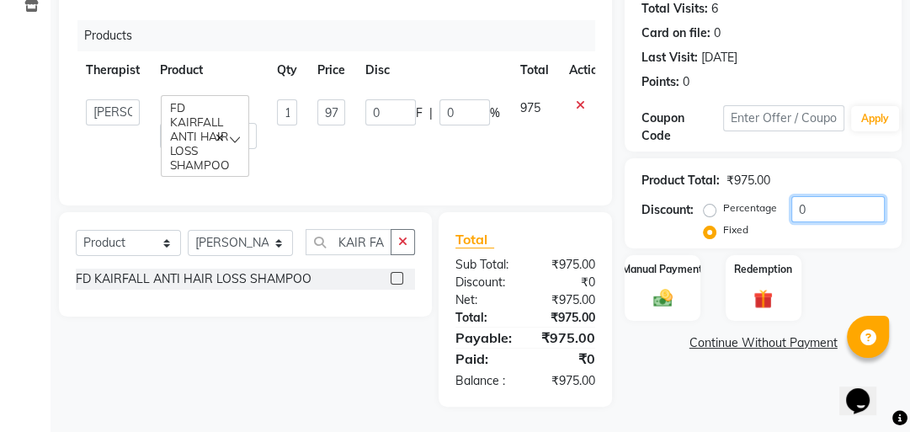
click at [817, 202] on input "0" at bounding box center [838, 209] width 93 height 26
type input "1"
type input "0.1"
type input "12"
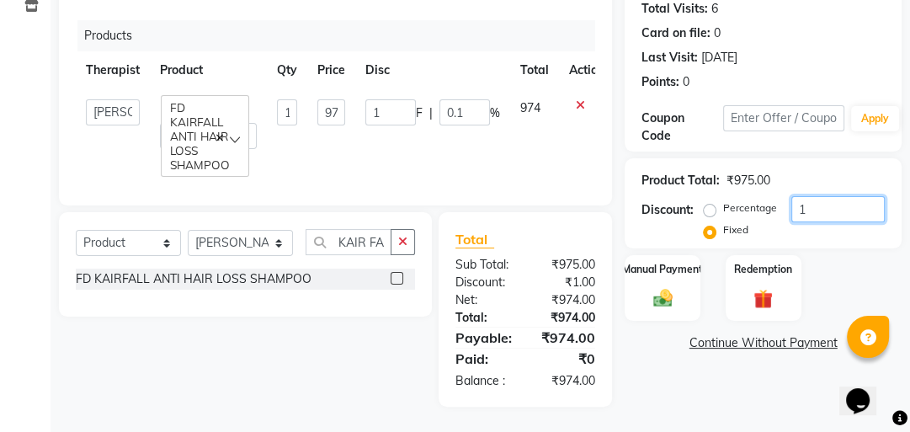
type input "12"
type input "1.23"
type input "125"
type input "12.82"
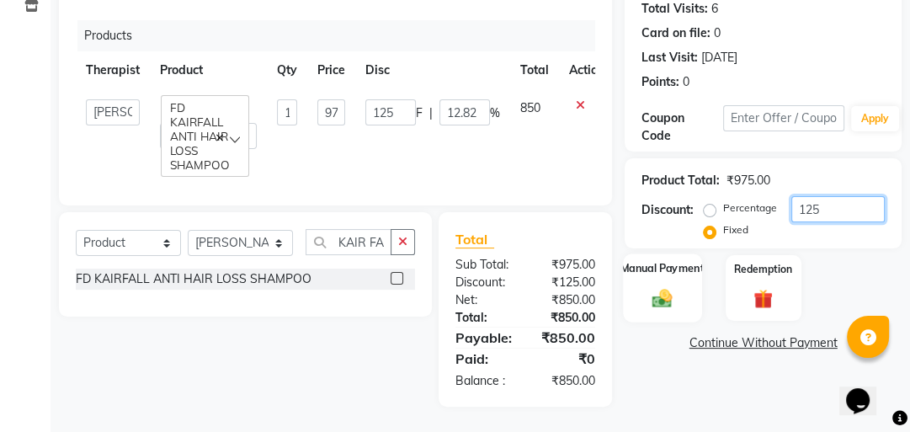
type input "125"
click at [668, 290] on img at bounding box center [663, 297] width 33 height 23
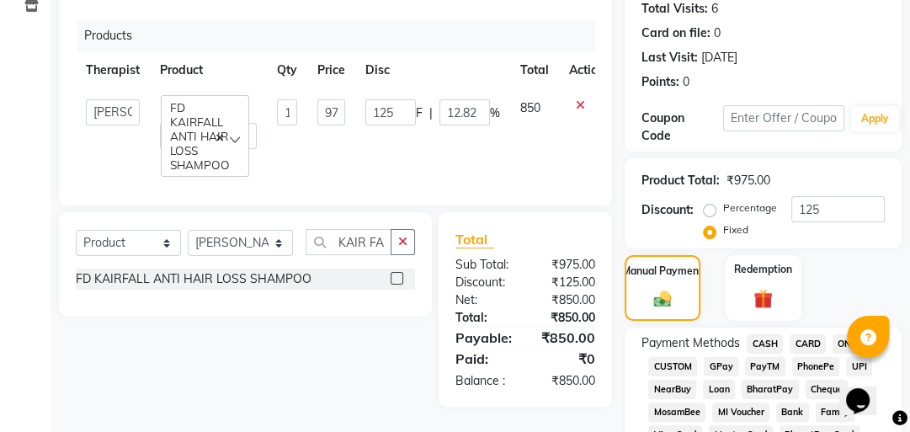
click at [719, 370] on span "GPay" at bounding box center [721, 366] width 35 height 19
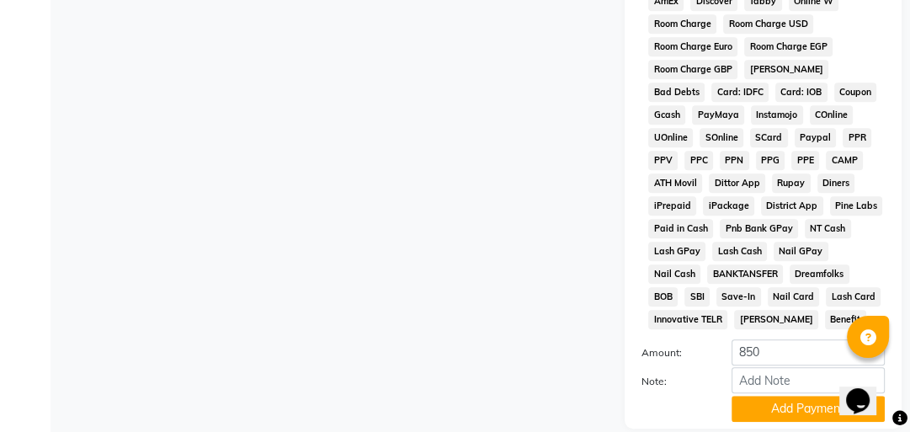
scroll to position [973, 0]
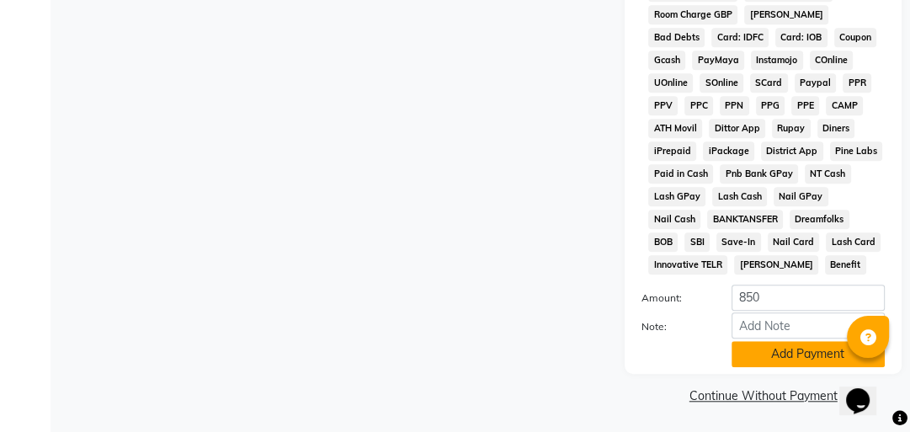
click at [768, 354] on button "Add Payment" at bounding box center [808, 354] width 153 height 26
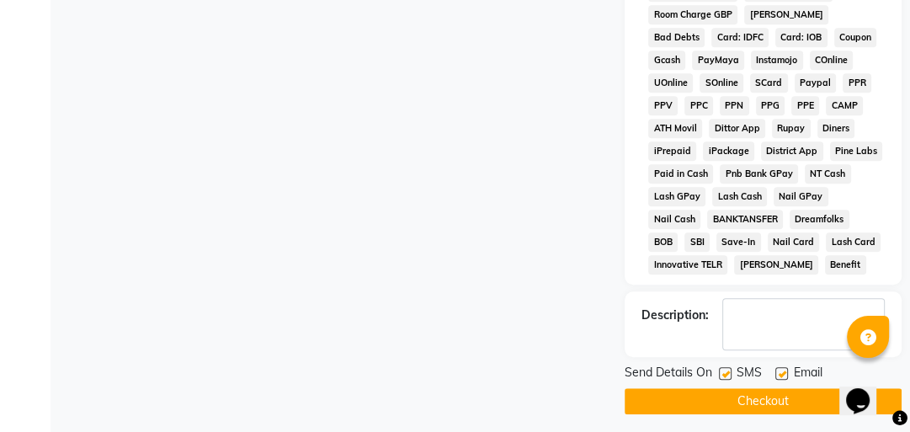
click at [766, 401] on button "Checkout" at bounding box center [763, 401] width 277 height 26
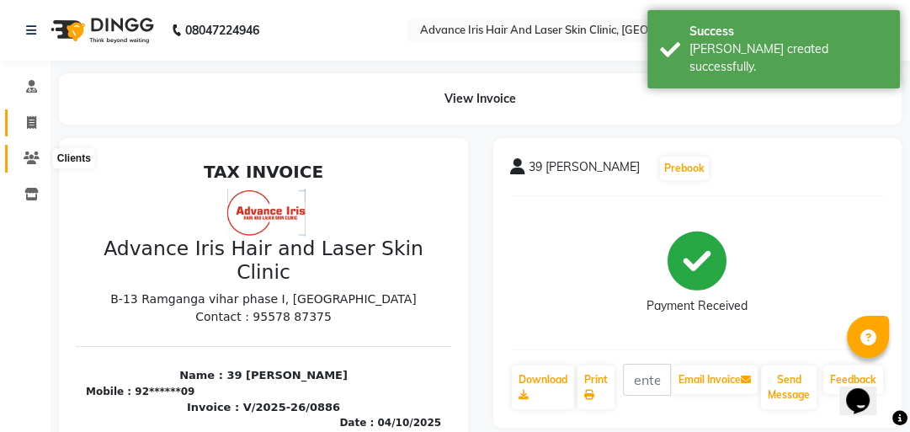
drag, startPoint x: 35, startPoint y: 152, endPoint x: 24, endPoint y: 121, distance: 32.8
click at [34, 152] on icon at bounding box center [32, 158] width 16 height 13
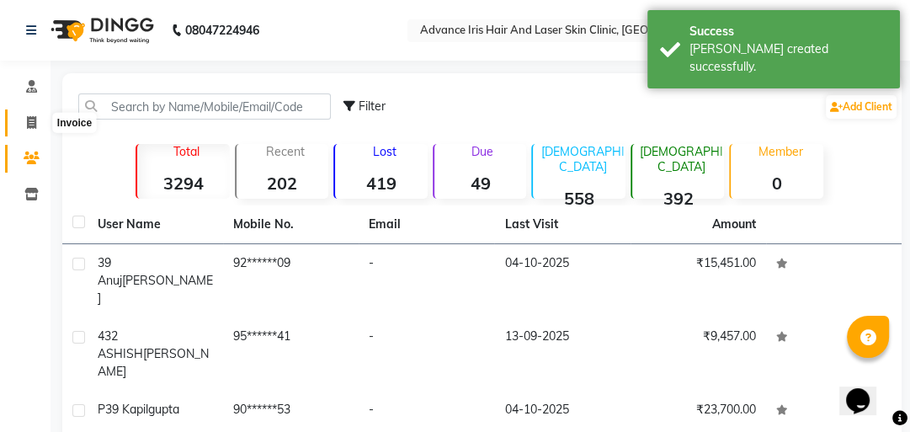
click at [29, 114] on span at bounding box center [31, 123] width 29 height 19
select select "5825"
select select "service"
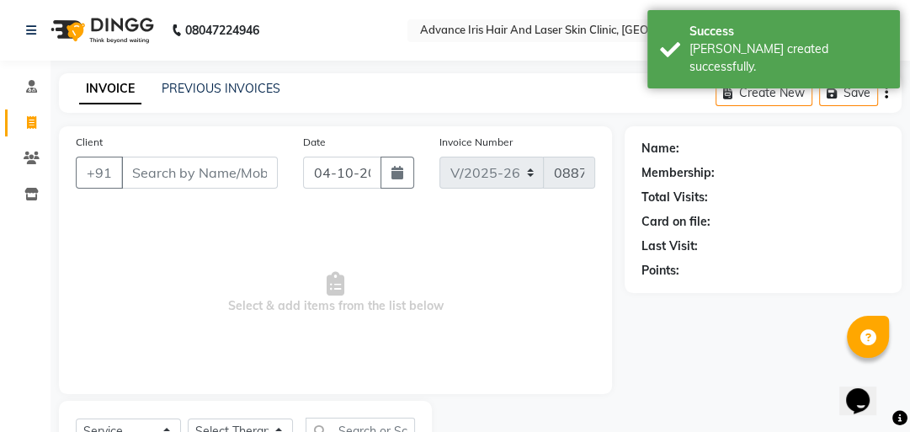
scroll to position [74, 0]
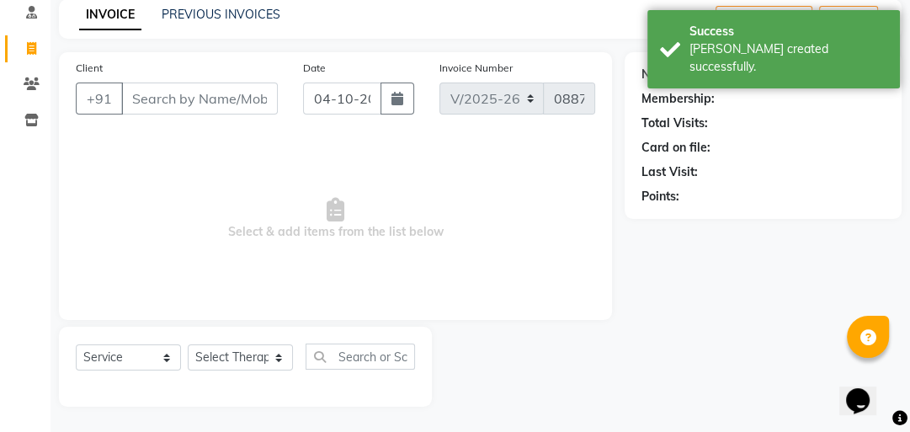
click at [148, 101] on input "Client" at bounding box center [199, 99] width 157 height 32
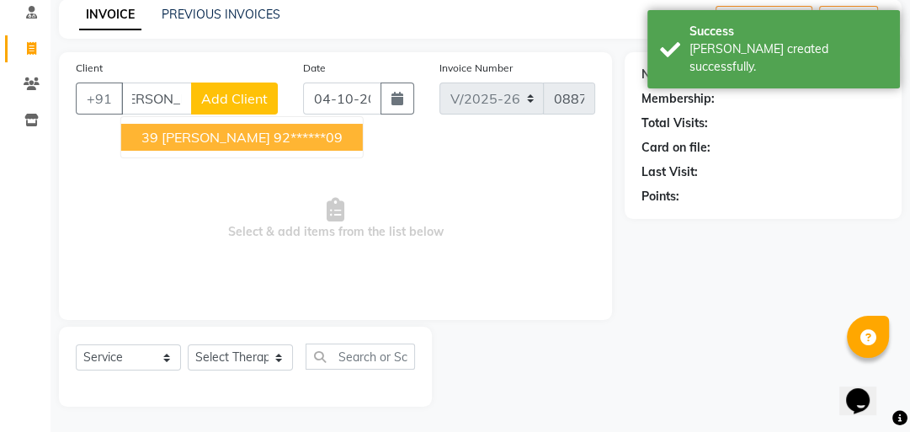
scroll to position [0, 25]
click at [196, 138] on span "39 [PERSON_NAME]" at bounding box center [205, 137] width 129 height 17
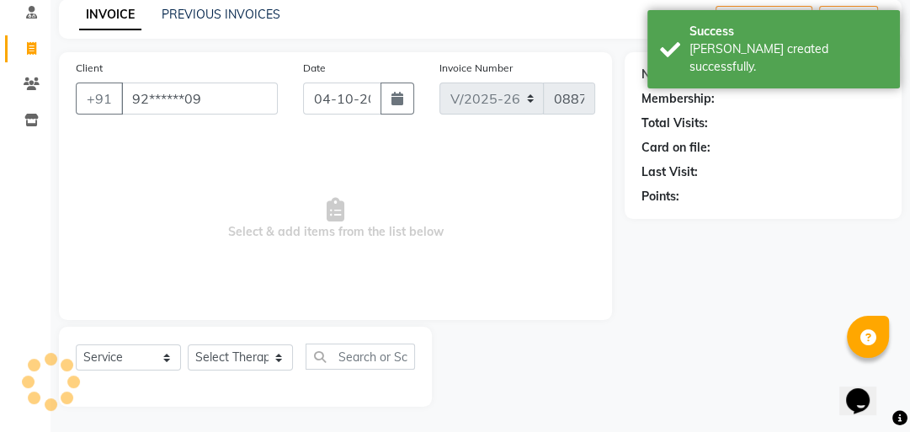
scroll to position [0, 0]
type input "92******09"
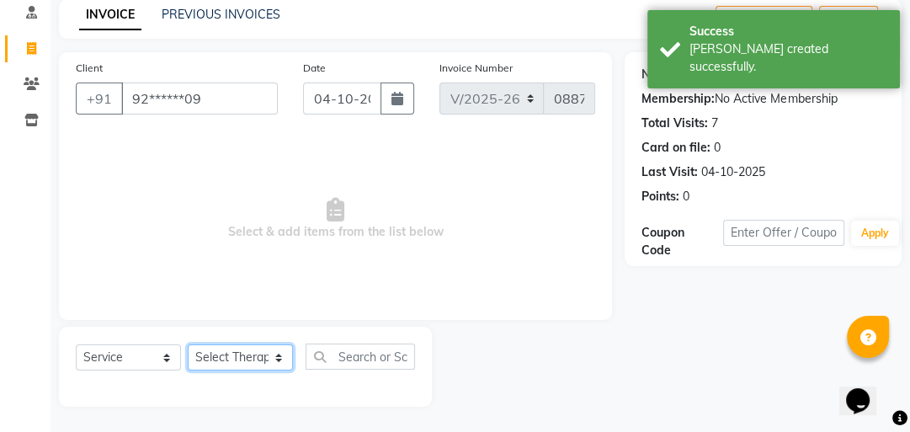
click at [232, 367] on select "Select Therapist Advance Iris Reception [PERSON_NAME] [PERSON_NAME](Cosmetologi…" at bounding box center [240, 357] width 105 height 26
select select "40885"
click at [188, 345] on select "Select Therapist Advance Iris Reception [PERSON_NAME] [PERSON_NAME](Cosmetologi…" at bounding box center [240, 357] width 105 height 26
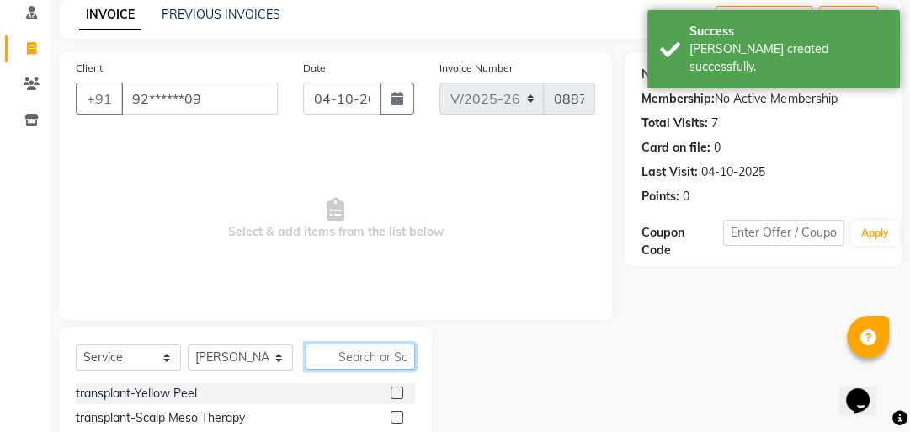
click at [371, 366] on input "text" at bounding box center [360, 357] width 109 height 26
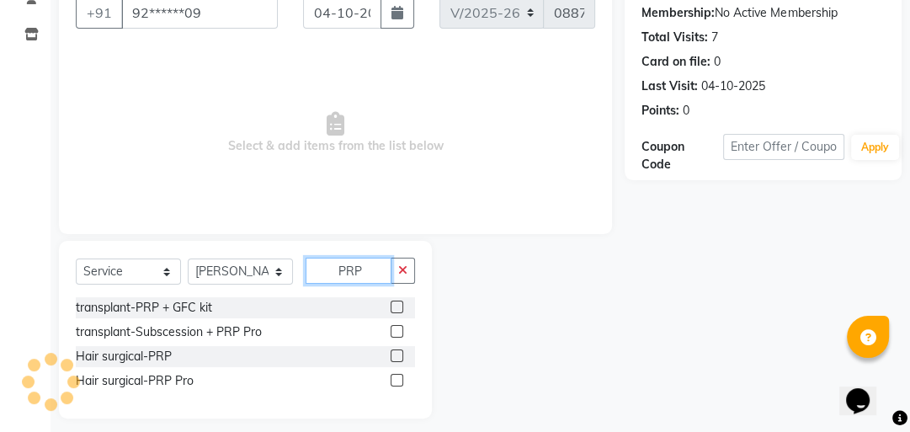
scroll to position [172, 0]
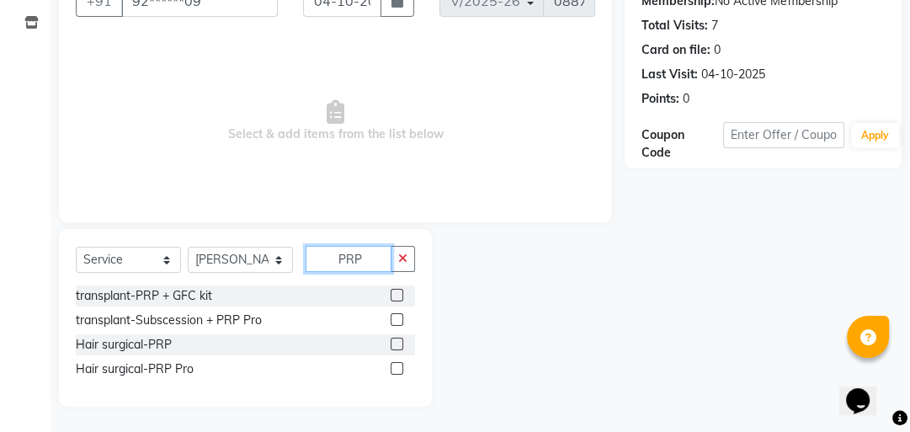
type input "PRP"
click at [397, 338] on label at bounding box center [397, 344] width 13 height 13
click at [397, 339] on input "checkbox" at bounding box center [396, 344] width 11 height 11
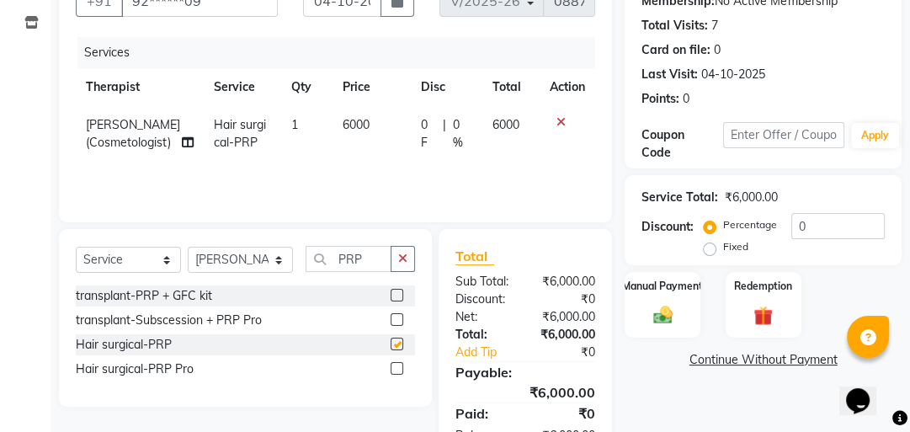
checkbox input "false"
click at [366, 120] on span "6000" at bounding box center [356, 124] width 27 height 15
select select "40885"
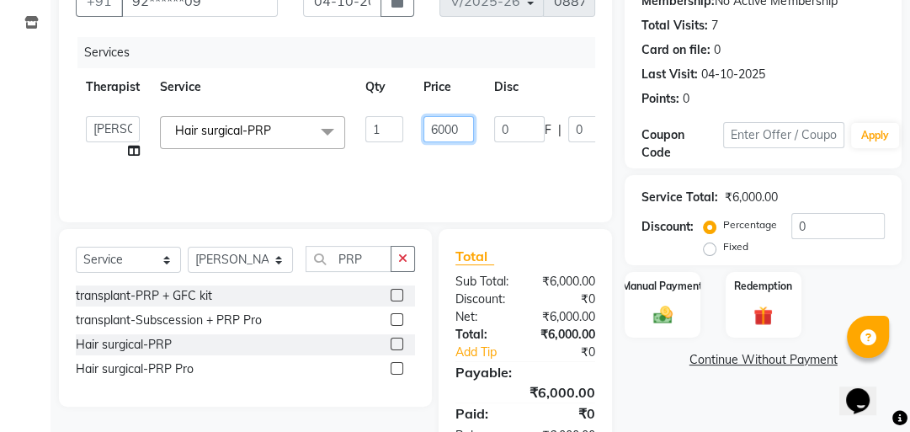
click at [435, 128] on input "6000" at bounding box center [449, 129] width 51 height 26
type input "2000"
click at [465, 159] on tr "Advance Iris Reception [PERSON_NAME] [PERSON_NAME](Cosmetologist) Imran Isra [P…" at bounding box center [410, 138] width 668 height 64
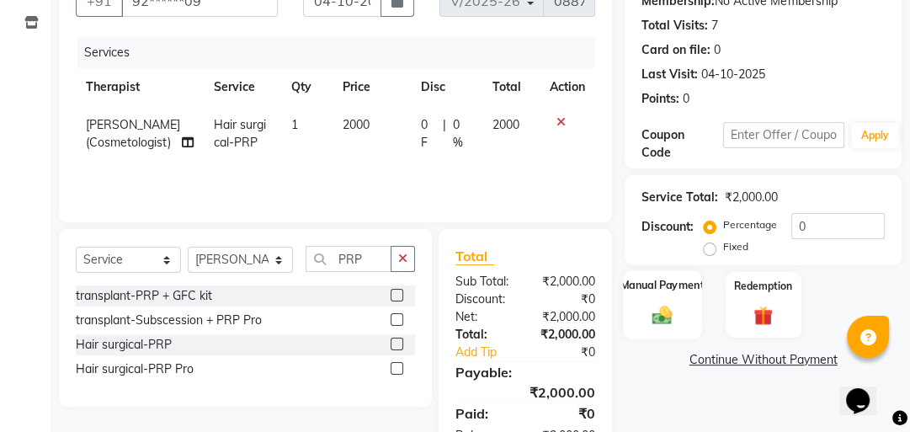
click at [660, 312] on img at bounding box center [663, 314] width 33 height 23
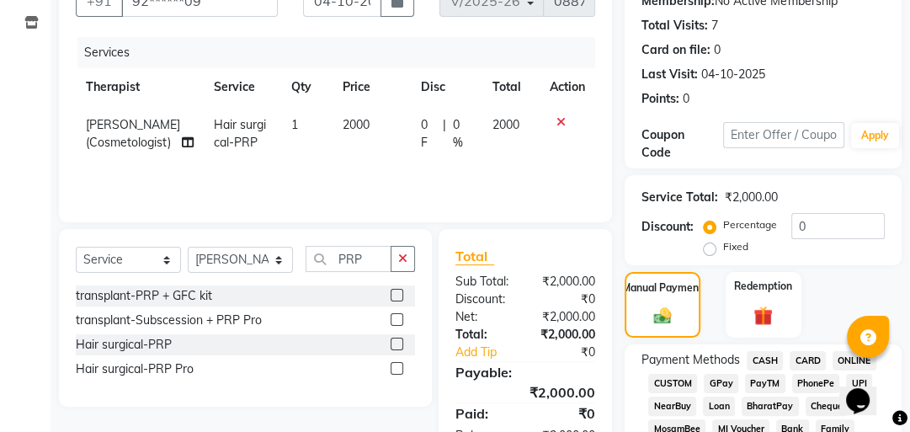
click at [704, 376] on span "GPay" at bounding box center [721, 383] width 35 height 19
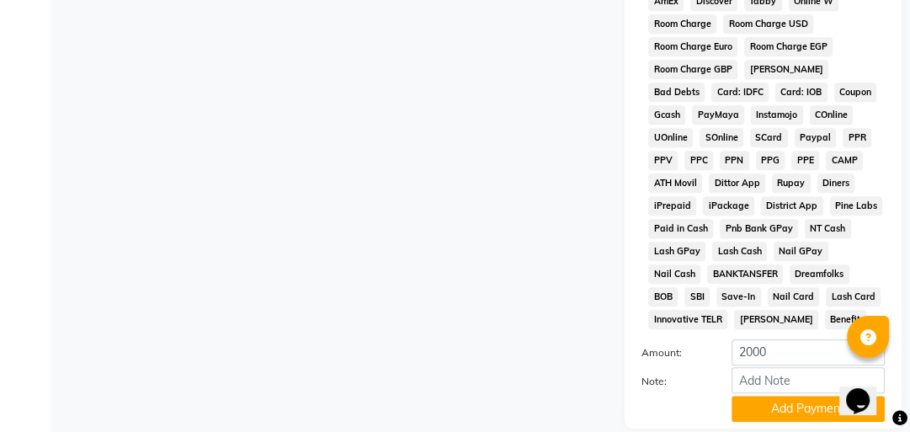
scroll to position [973, 0]
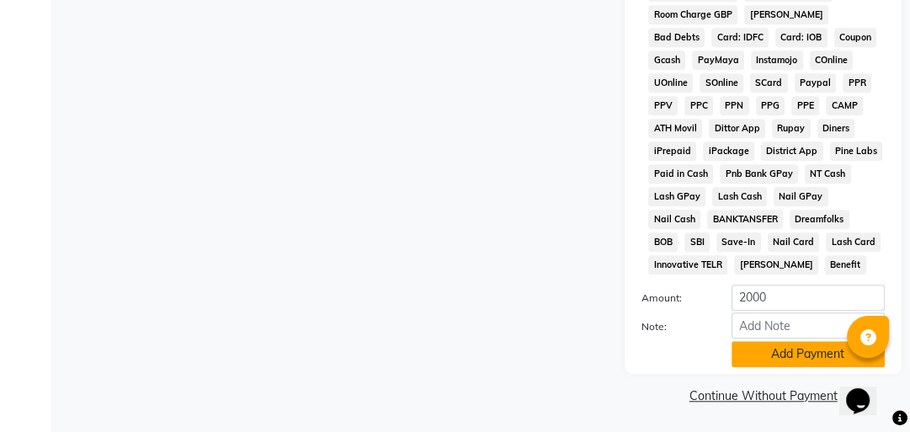
click at [751, 359] on button "Add Payment" at bounding box center [808, 354] width 153 height 26
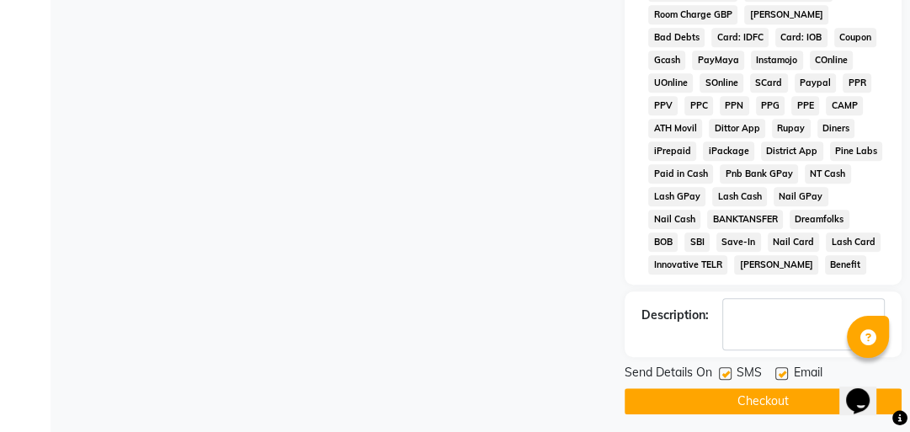
click at [751, 395] on button "Checkout" at bounding box center [763, 401] width 277 height 26
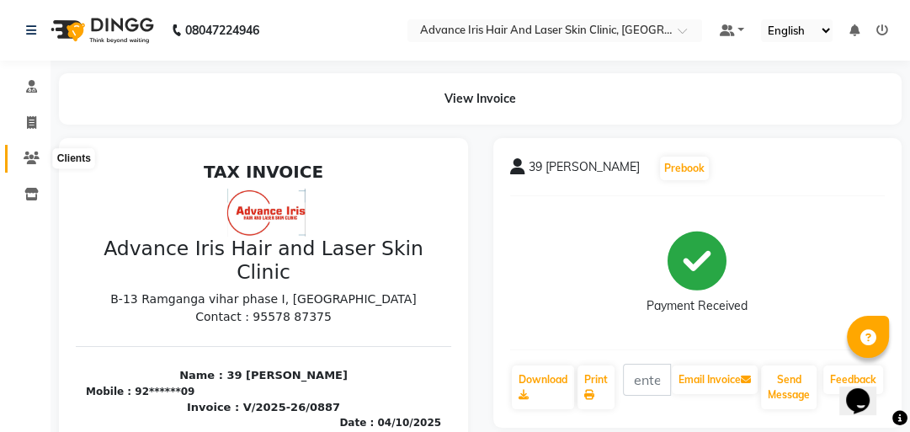
click at [38, 157] on icon at bounding box center [32, 158] width 16 height 13
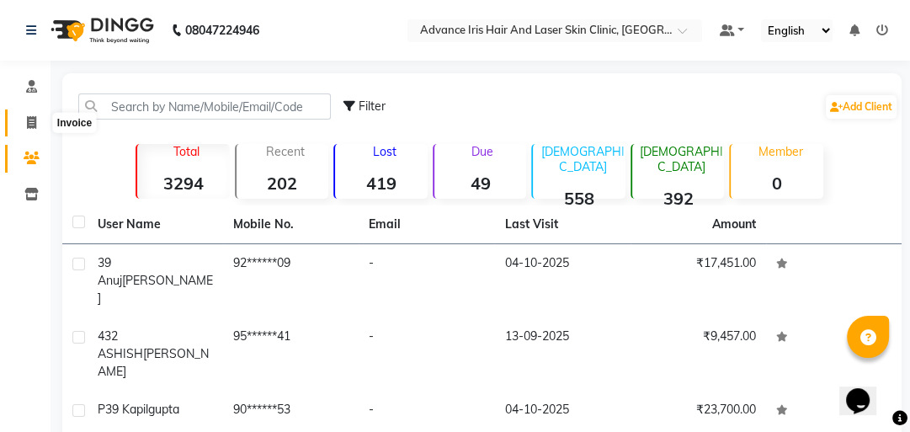
click at [27, 118] on icon at bounding box center [31, 122] width 9 height 13
select select "service"
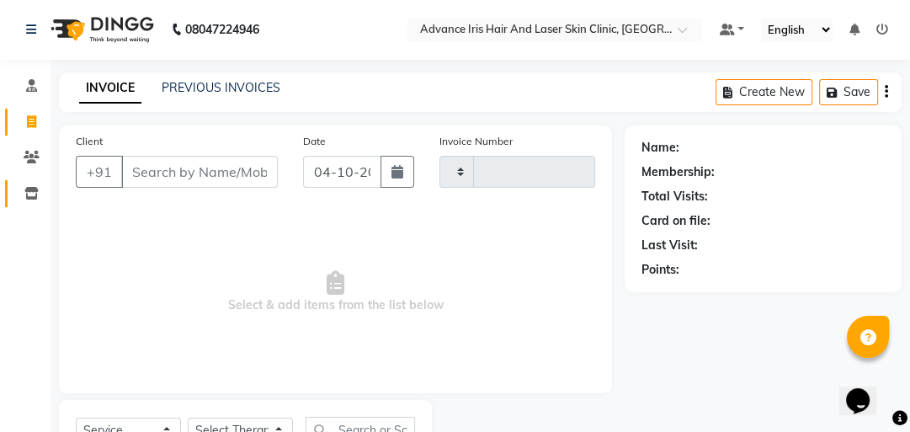
type input "0888"
select select "5825"
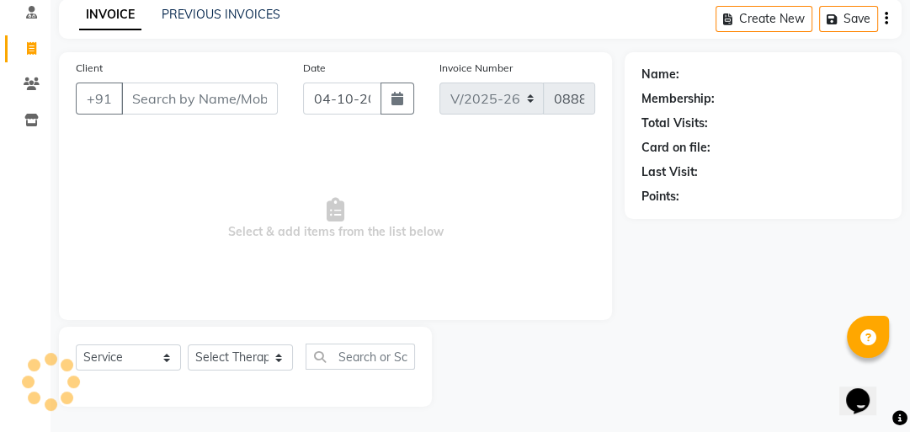
click at [155, 118] on div "Client +91" at bounding box center [176, 93] width 227 height 69
